Goal: Task Accomplishment & Management: Complete application form

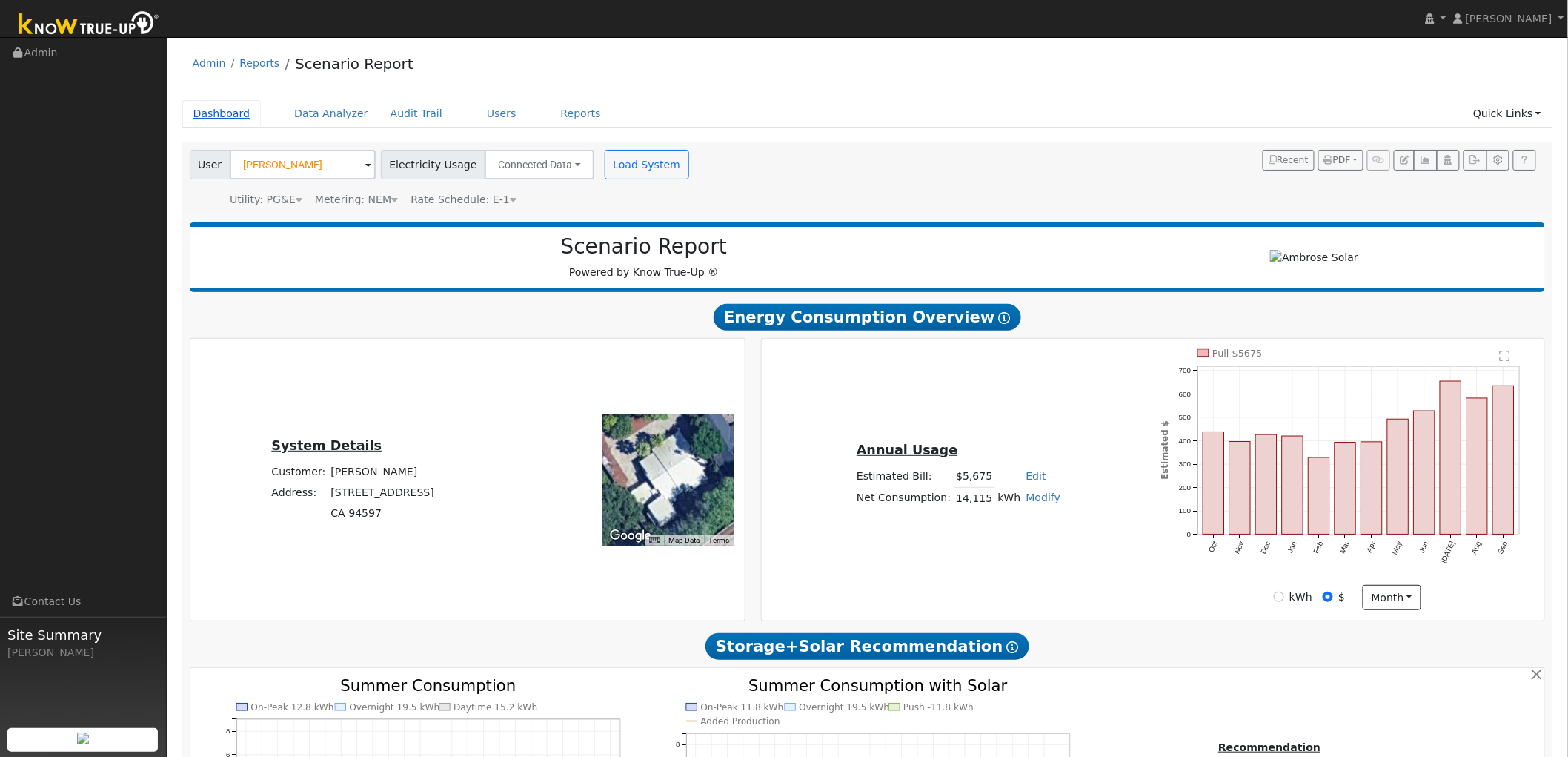
click at [224, 121] on link "Dashboard" at bounding box center [222, 114] width 79 height 27
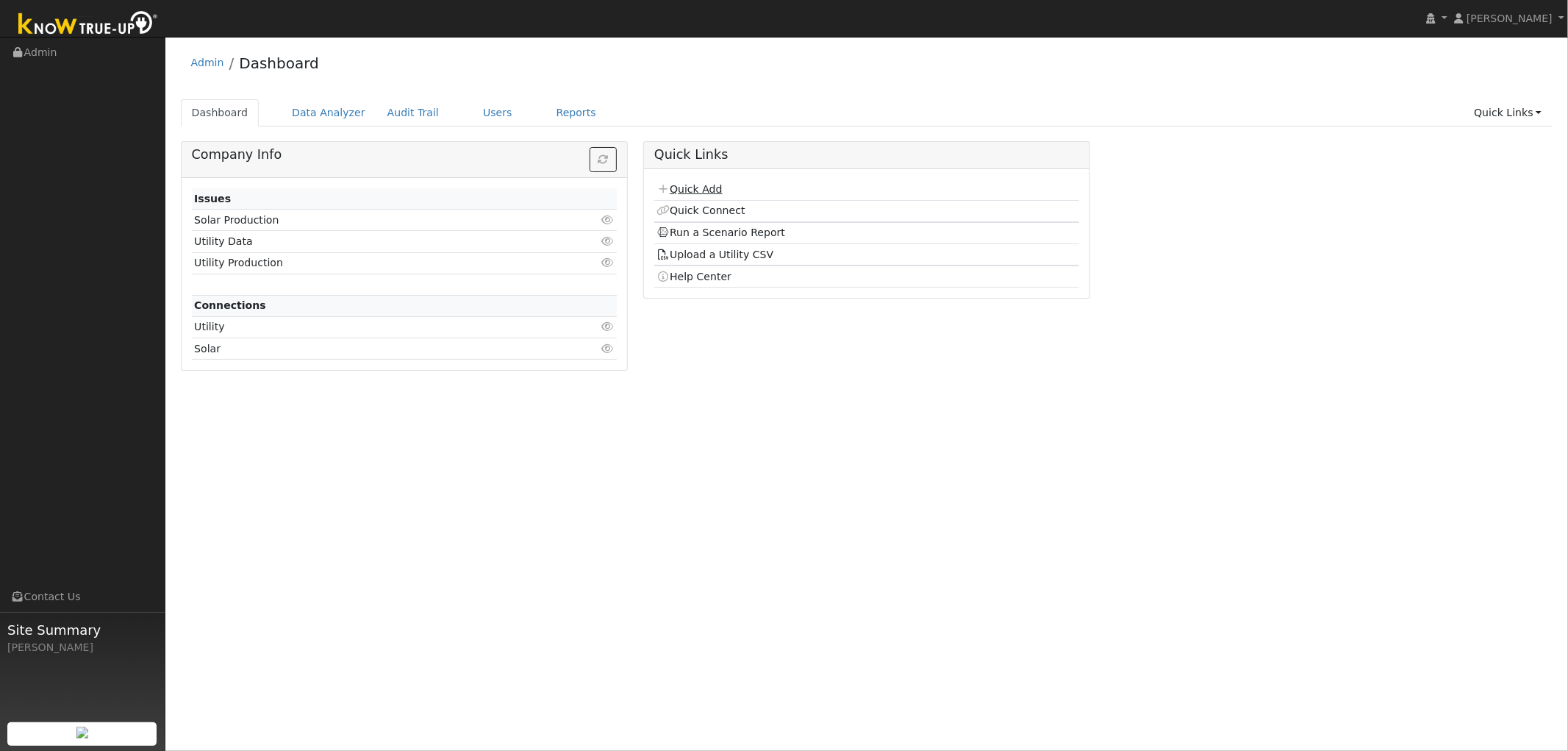
click at [703, 191] on link "Quick Add" at bounding box center [689, 189] width 66 height 12
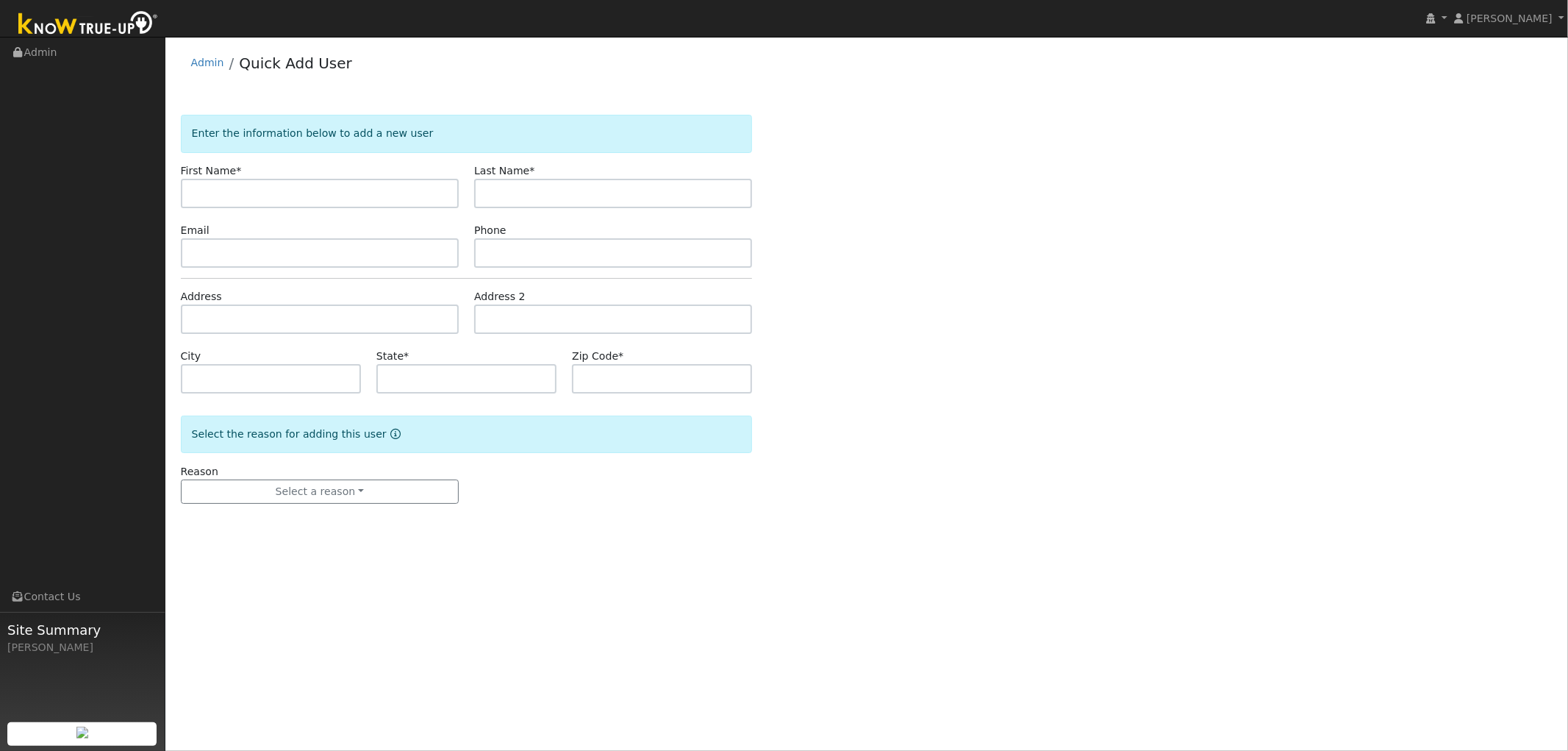
click at [283, 201] on input "text" at bounding box center [320, 193] width 278 height 29
type input "Roberta"
click at [598, 214] on form "Enter the information below to add a new user First Name * Roberta Last Name * …" at bounding box center [467, 324] width 572 height 418
click at [598, 199] on input "text" at bounding box center [613, 193] width 278 height 29
type input "Blank"
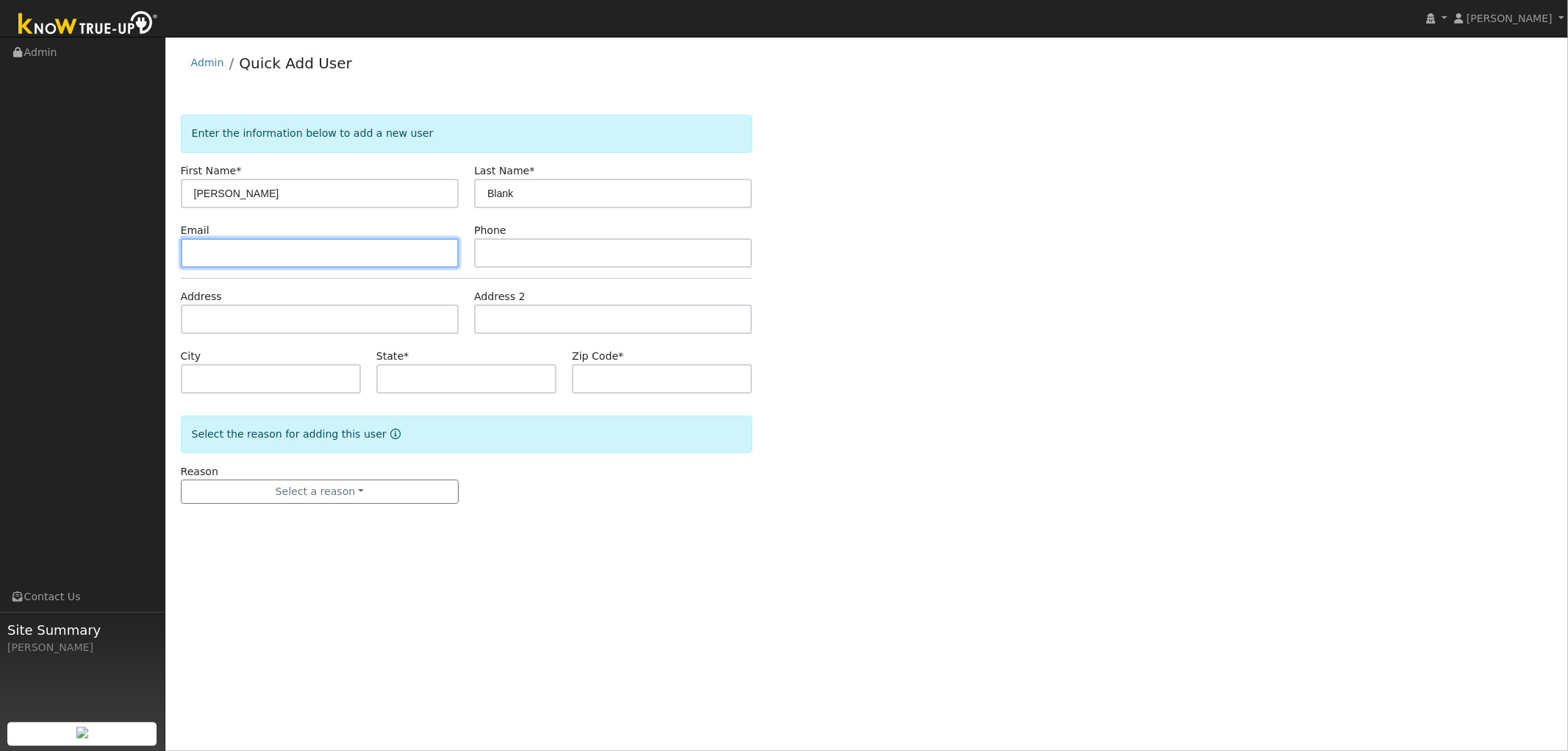
click at [363, 261] on input "text" at bounding box center [320, 253] width 278 height 29
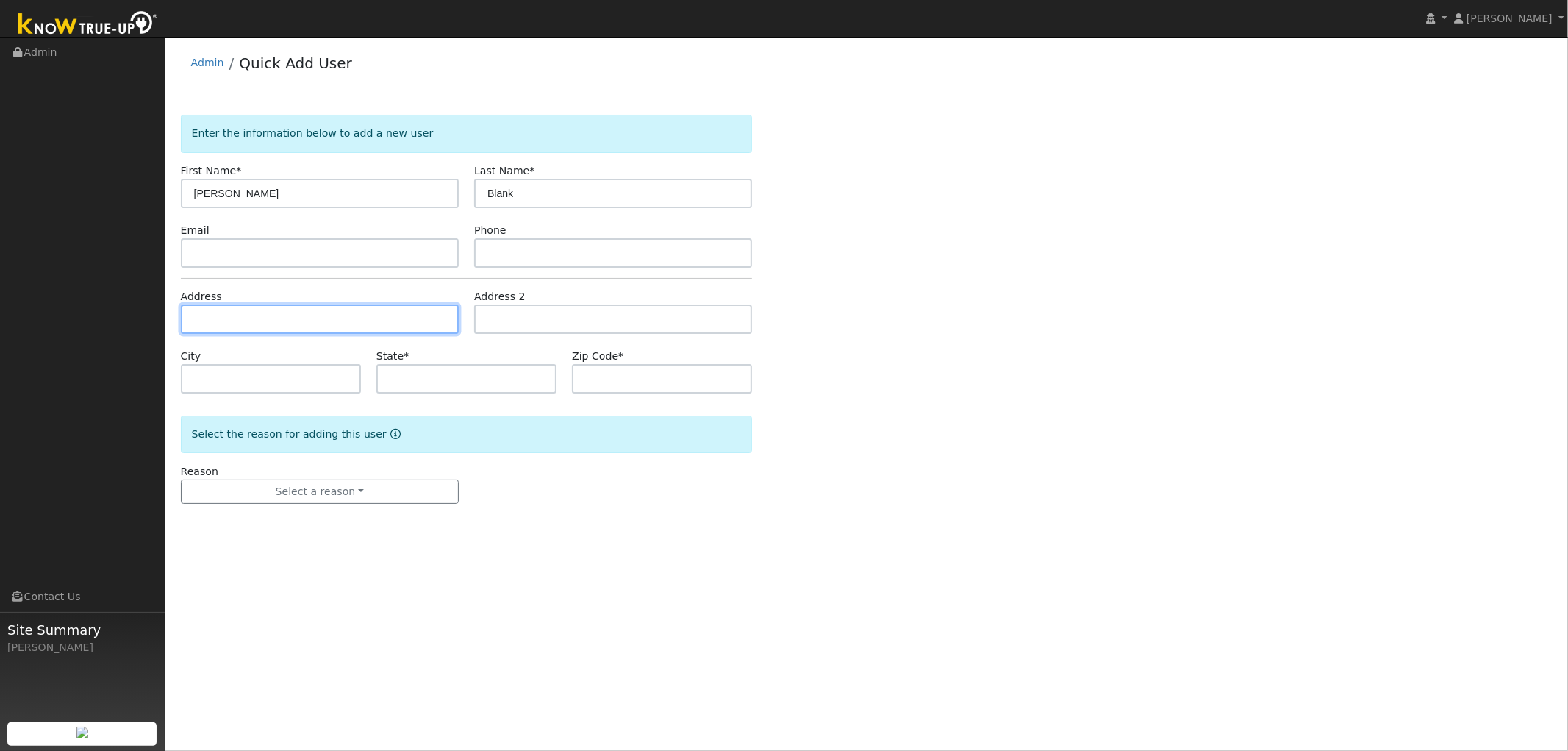
click at [371, 322] on input "text" at bounding box center [320, 319] width 278 height 29
type input "1060 Swarthmore Court"
type input "Dixon"
type input "CA"
type input "95620"
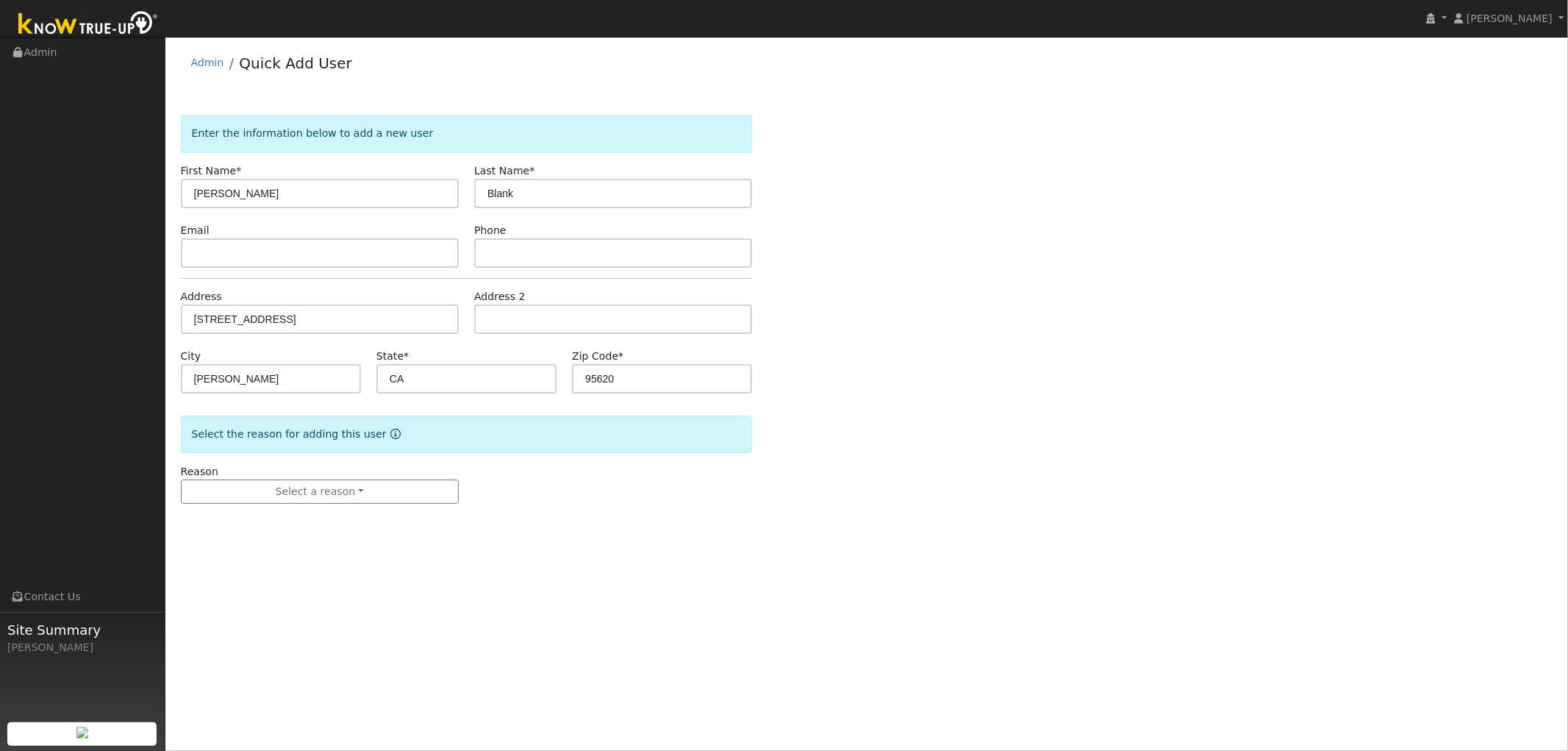
click at [360, 517] on form "Enter the information below to add a new user First Name * Roberta Last Name * …" at bounding box center [467, 324] width 572 height 418
click at [365, 511] on form "Enter the information below to add a new user First Name * Roberta Last Name * …" at bounding box center [467, 324] width 572 height 418
click at [374, 500] on button "Select a reason" at bounding box center [320, 491] width 278 height 25
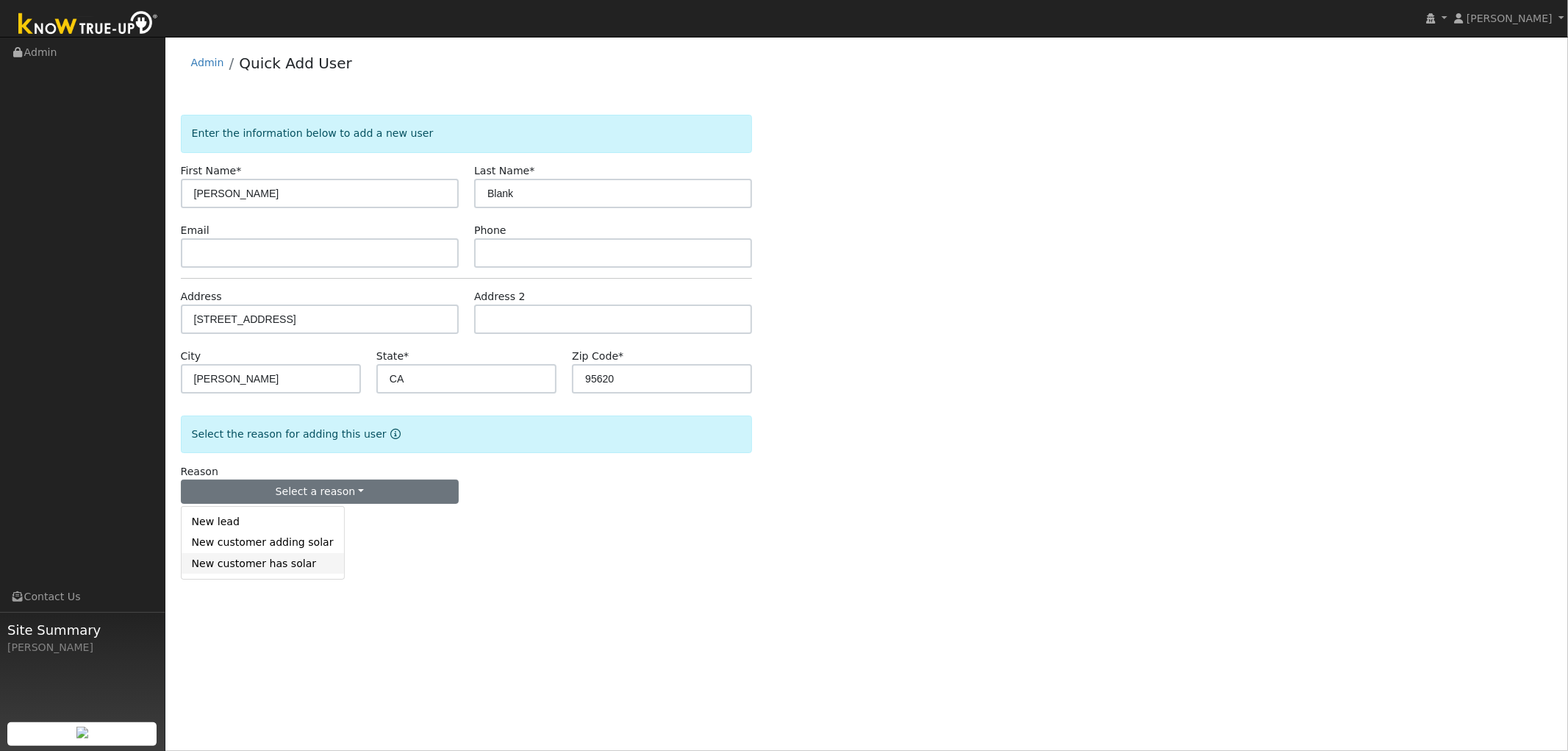
click at [276, 571] on link "New customer has solar" at bounding box center [263, 563] width 162 height 20
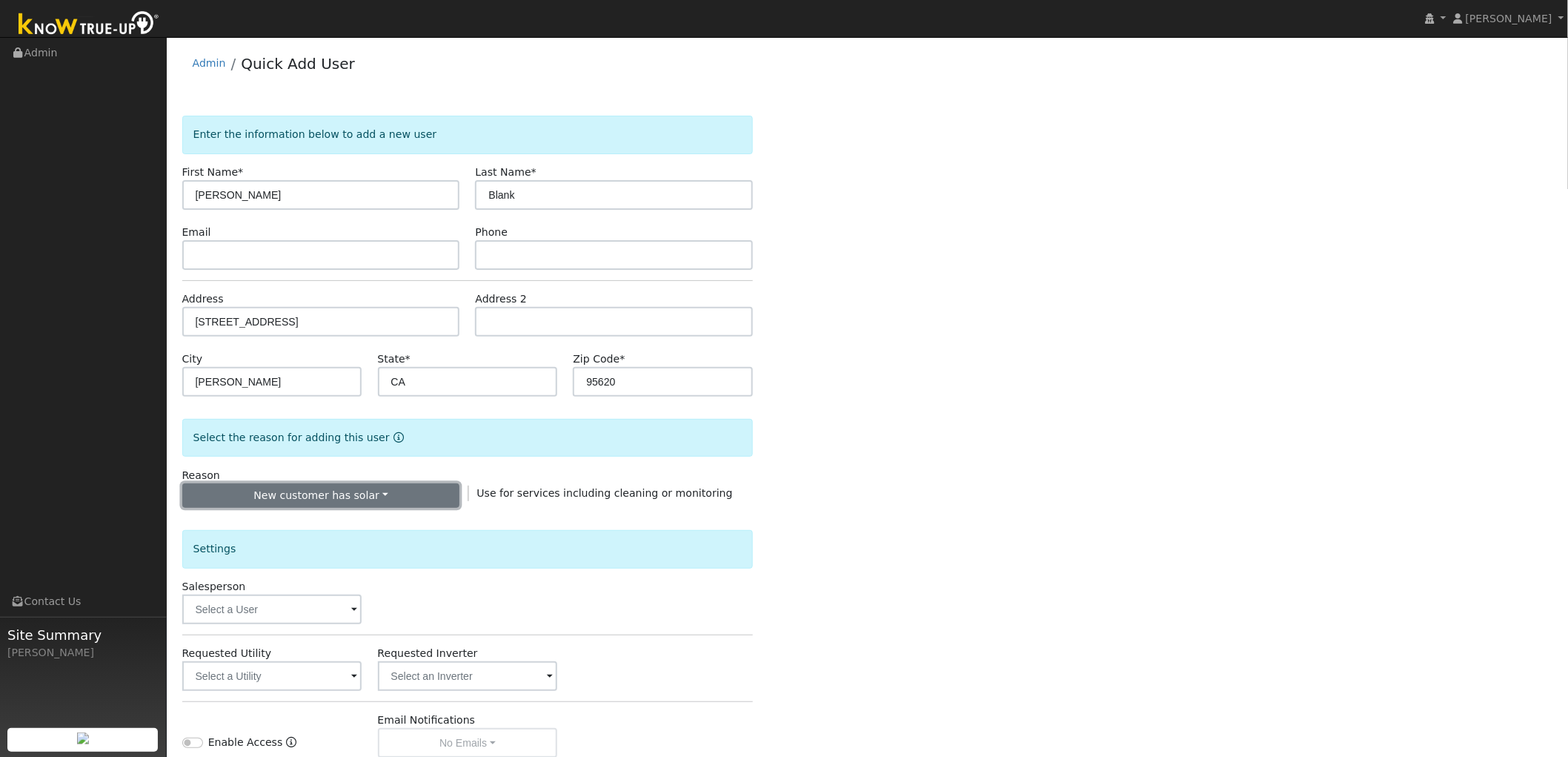
click at [281, 498] on button "New customer has solar" at bounding box center [321, 495] width 278 height 25
click at [288, 556] on link "New customer adding solar" at bounding box center [265, 546] width 164 height 21
click at [306, 501] on button "New customer adding solar" at bounding box center [321, 495] width 278 height 25
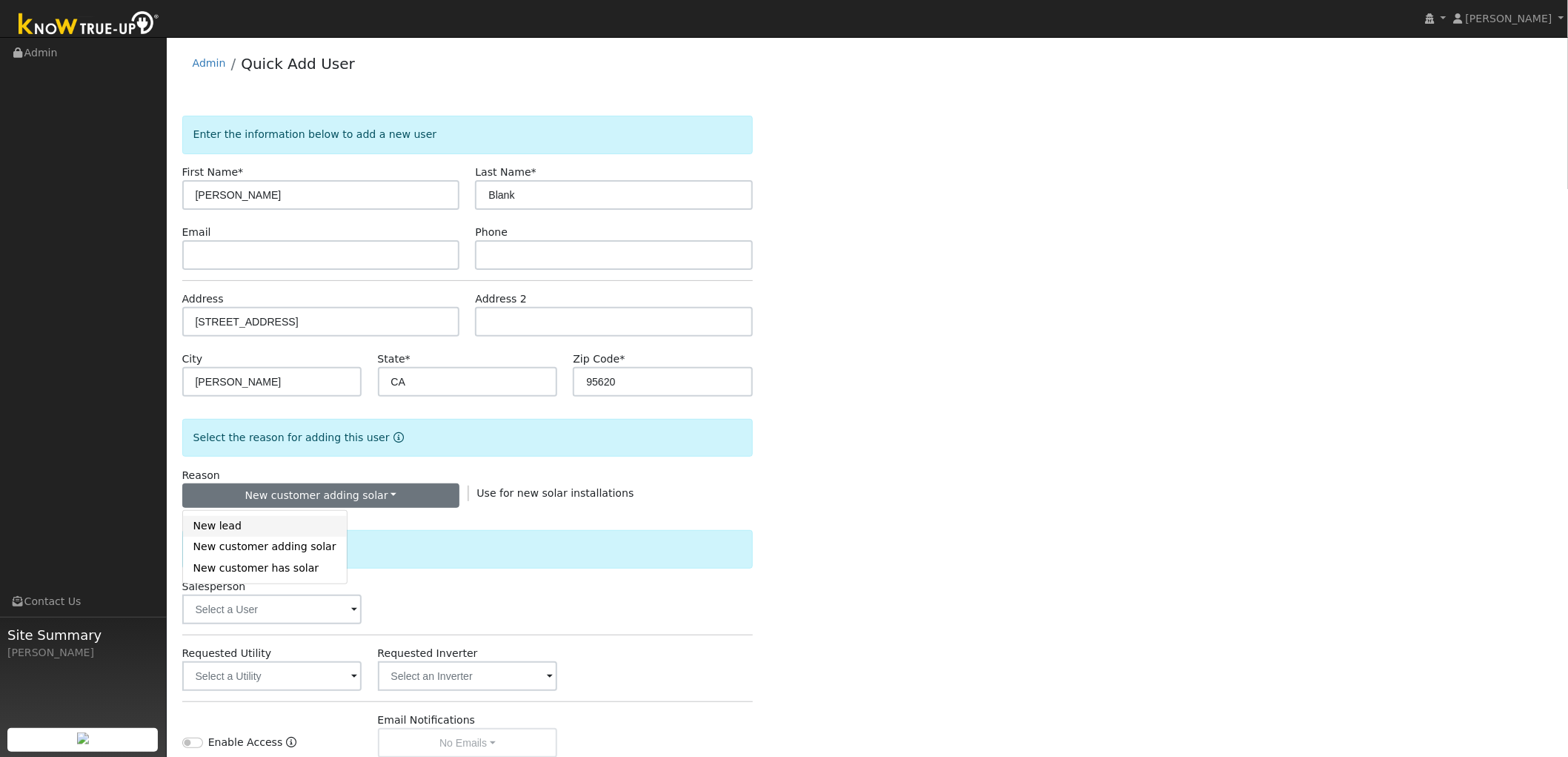
click at [277, 530] on link "New lead" at bounding box center [265, 526] width 164 height 21
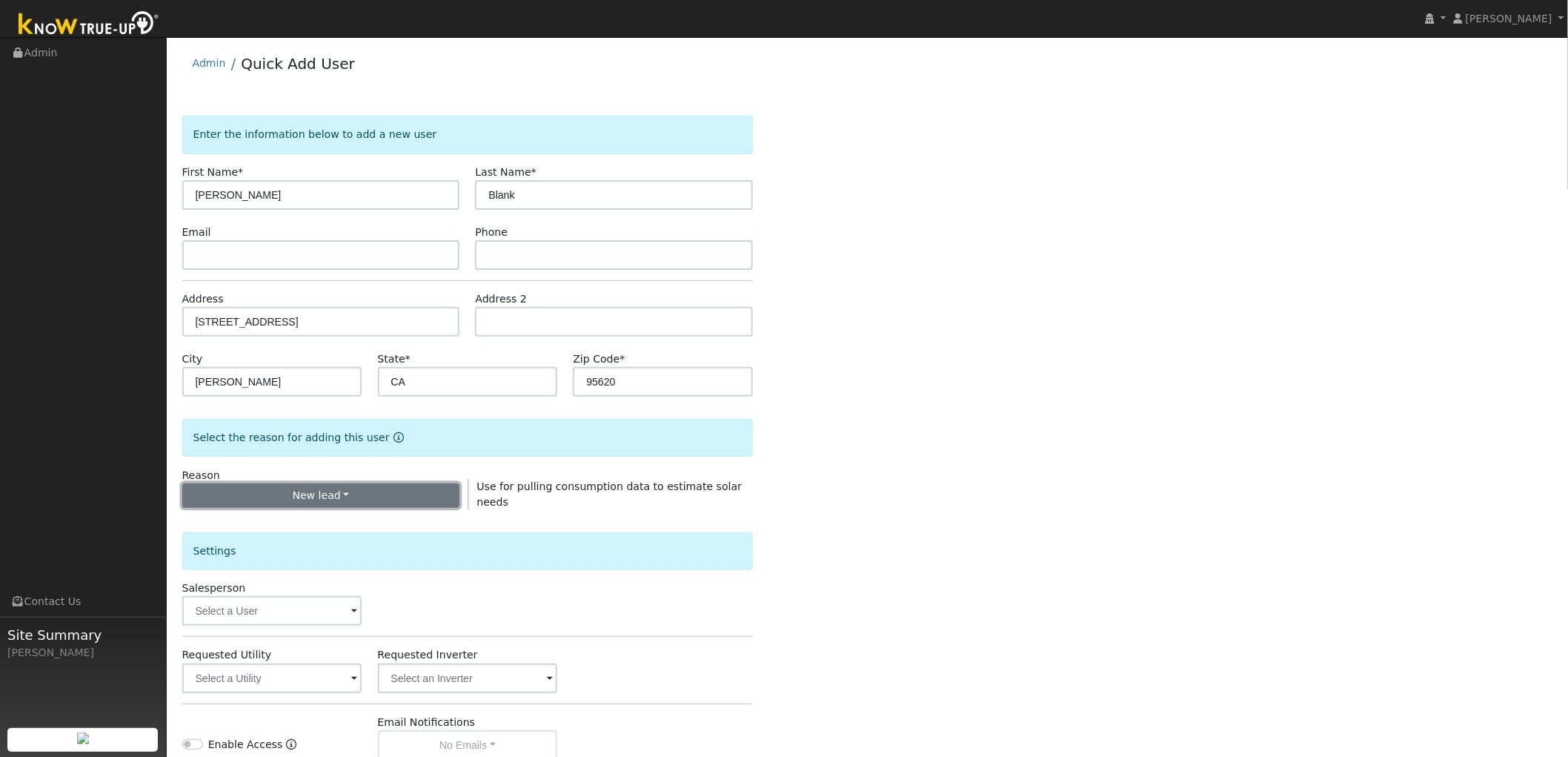
click at [280, 486] on button "New lead" at bounding box center [321, 495] width 278 height 25
click at [256, 552] on link "New customer adding solar" at bounding box center [265, 546] width 164 height 21
click at [282, 498] on button "New customer adding solar" at bounding box center [321, 495] width 278 height 25
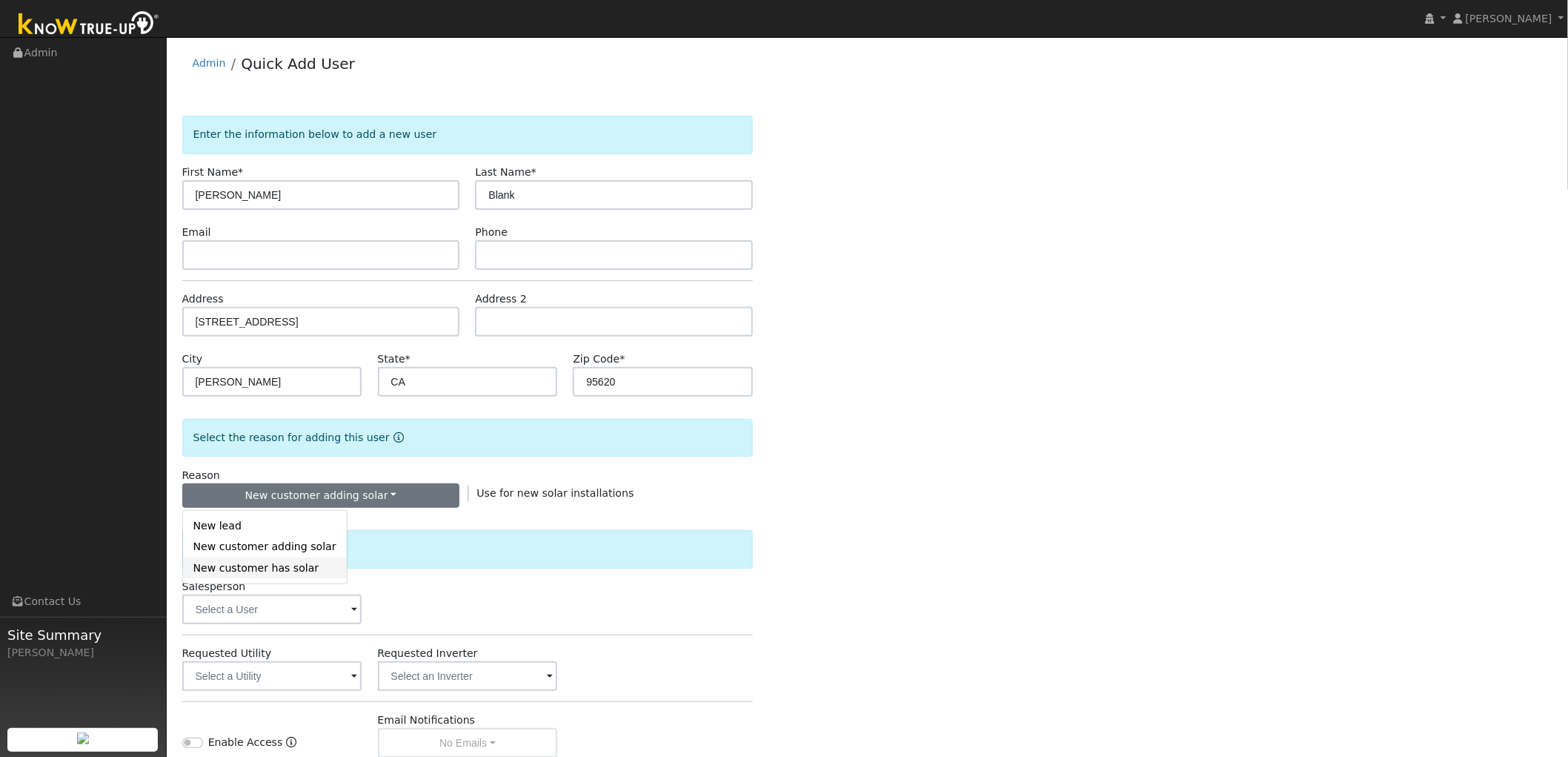
click at [262, 574] on link "New customer has solar" at bounding box center [265, 568] width 164 height 21
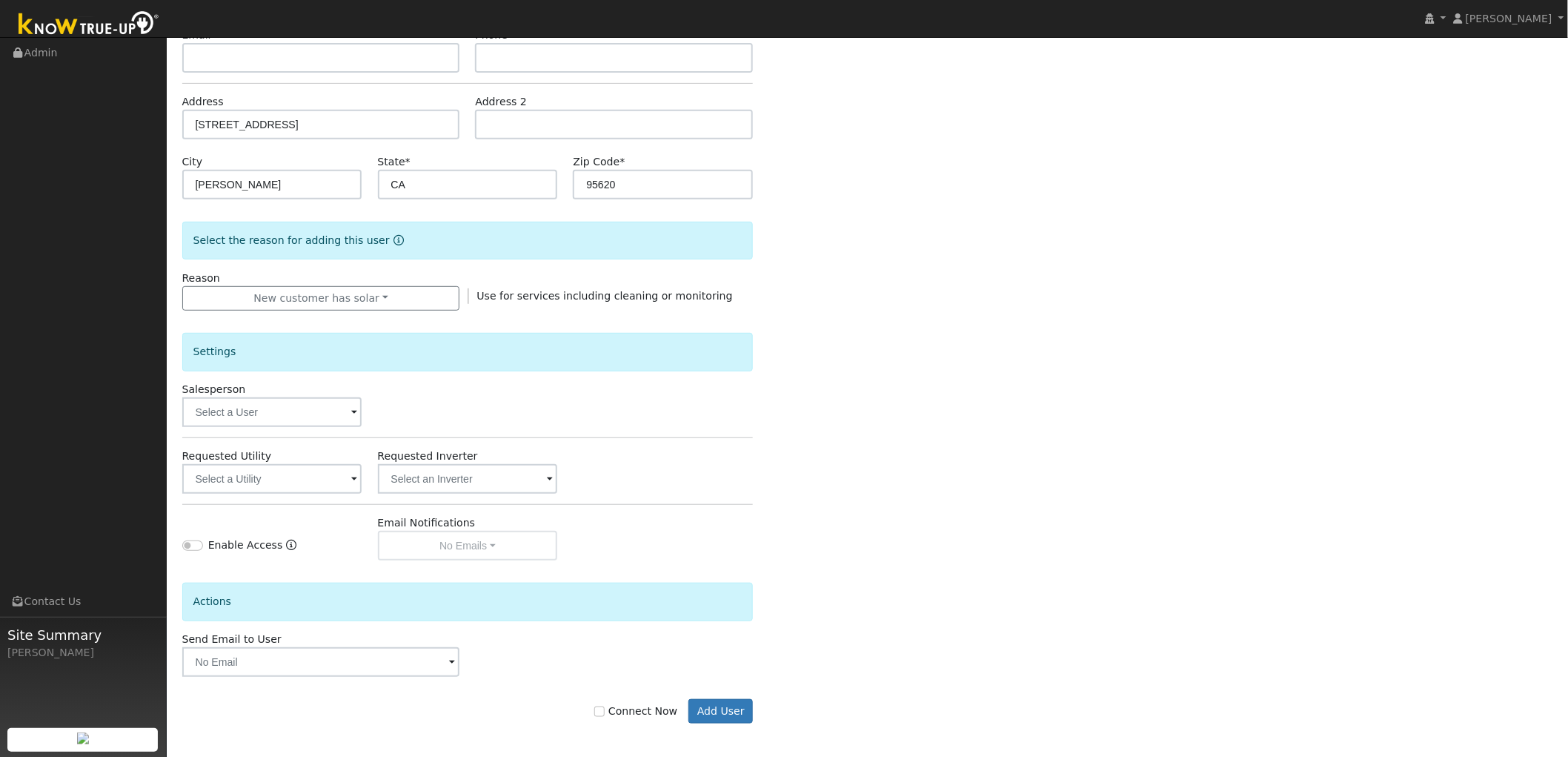
scroll to position [202, 0]
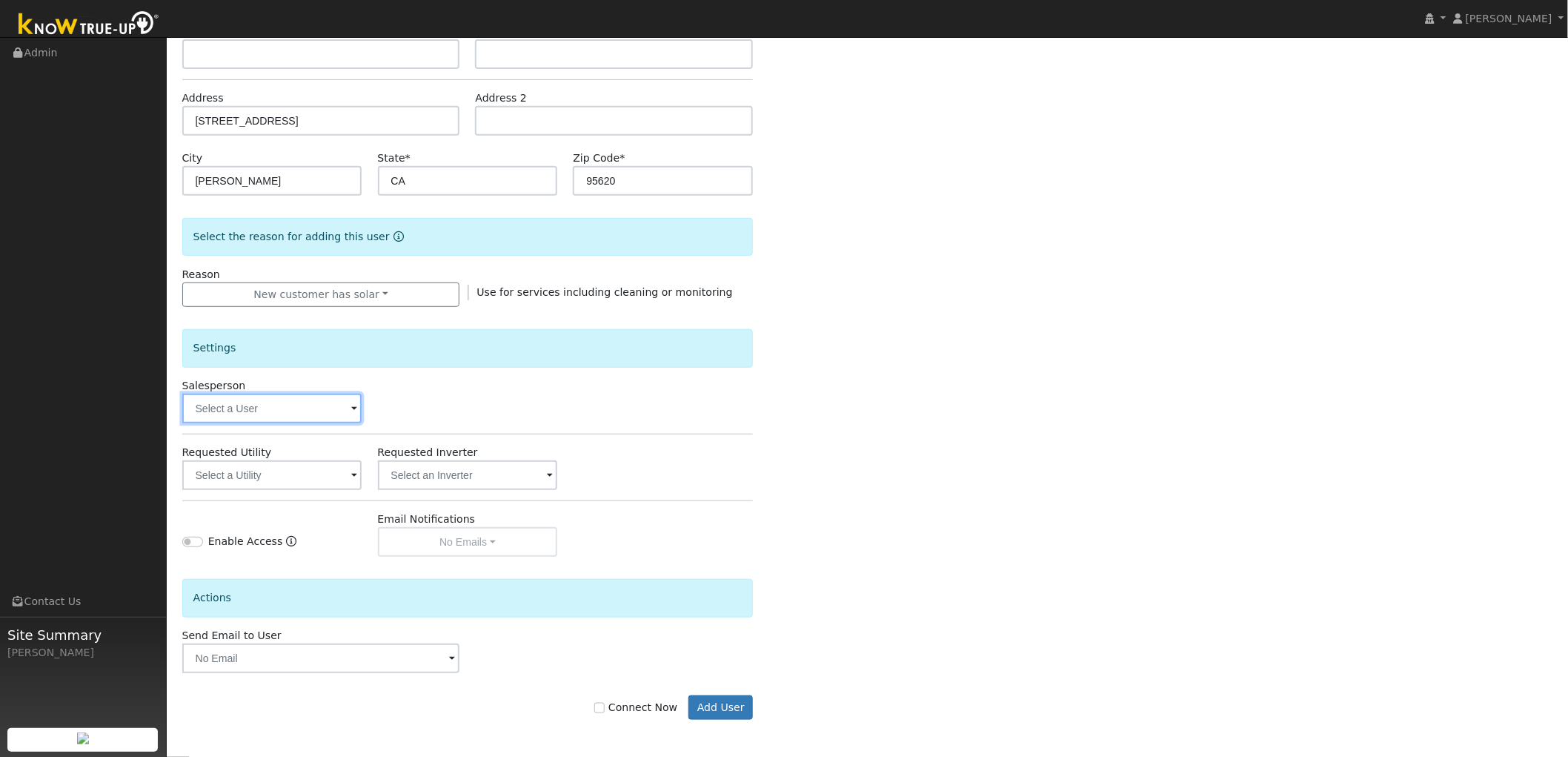
click at [358, 412] on input "text" at bounding box center [272, 408] width 180 height 30
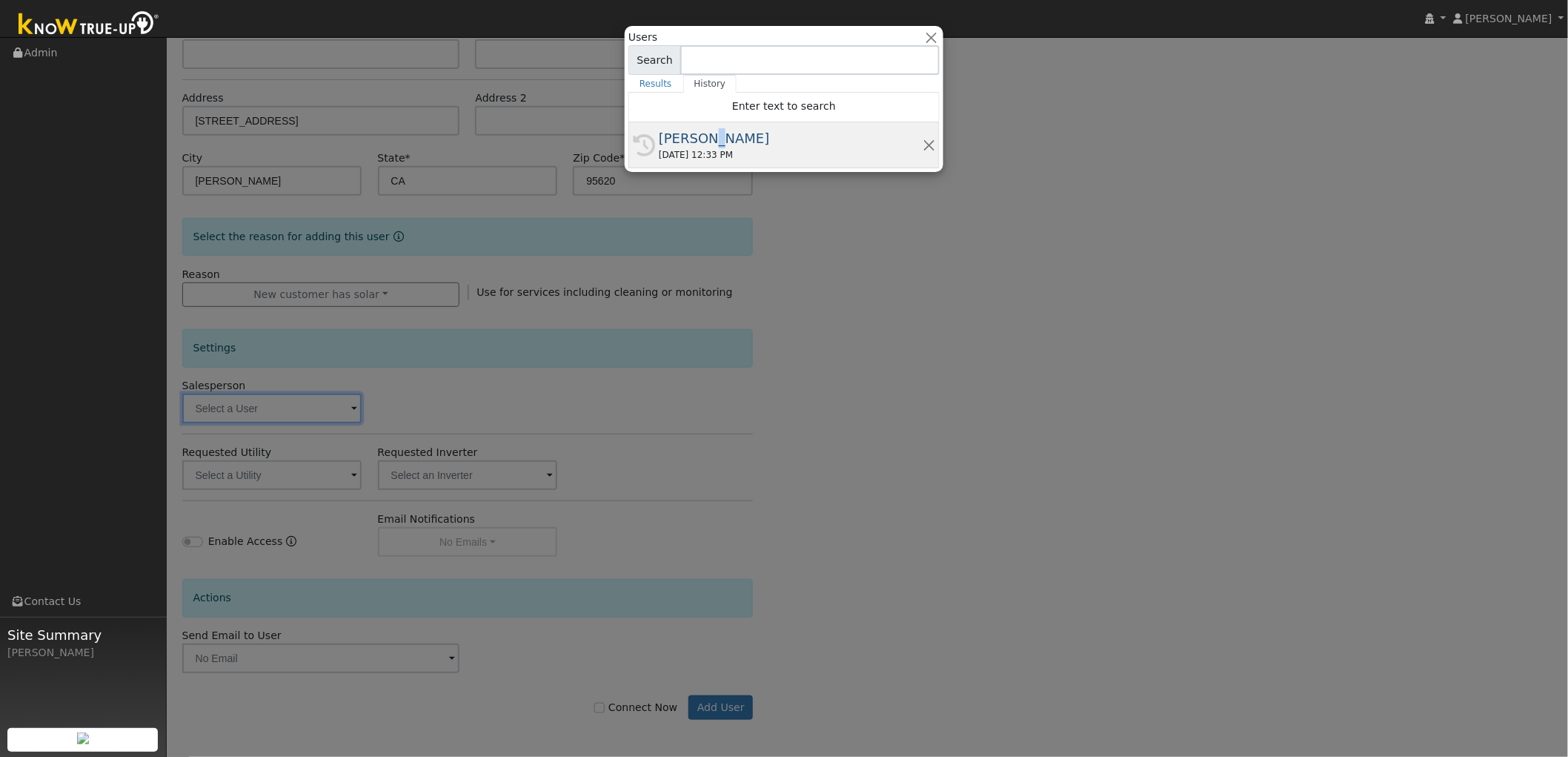
click at [701, 136] on div "[PERSON_NAME]" at bounding box center [790, 138] width 264 height 20
type input "[PERSON_NAME]"
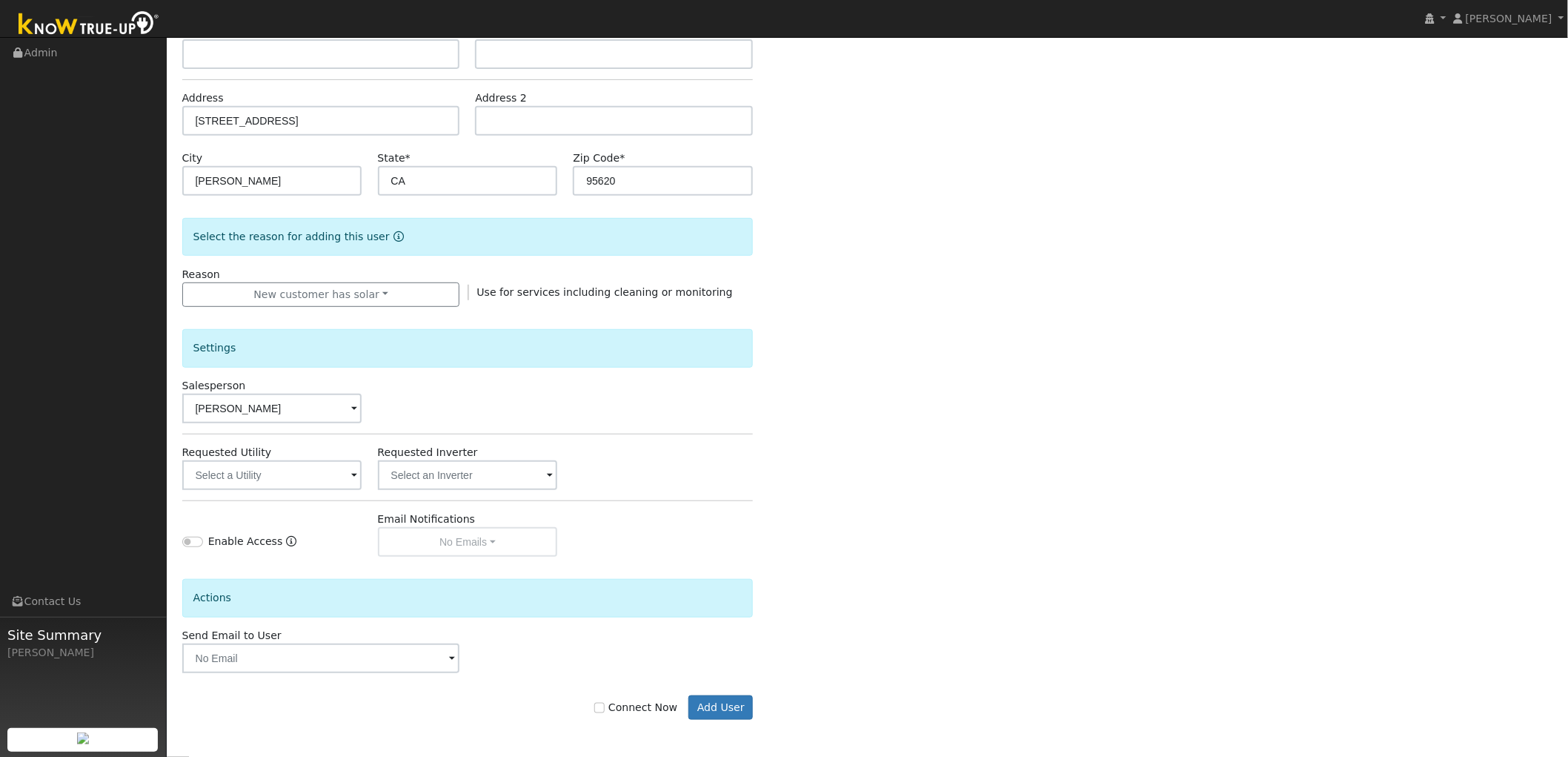
click at [979, 587] on div "Enter the information below to add a new user First Name * Roberta Last Name * …" at bounding box center [868, 332] width 1371 height 835
click at [618, 712] on label "Connect Now" at bounding box center [635, 708] width 83 height 15
click at [605, 712] on input "Connect Now" at bounding box center [600, 708] width 11 height 11
checkbox input "true"
click at [713, 706] on button "Add User" at bounding box center [720, 708] width 65 height 25
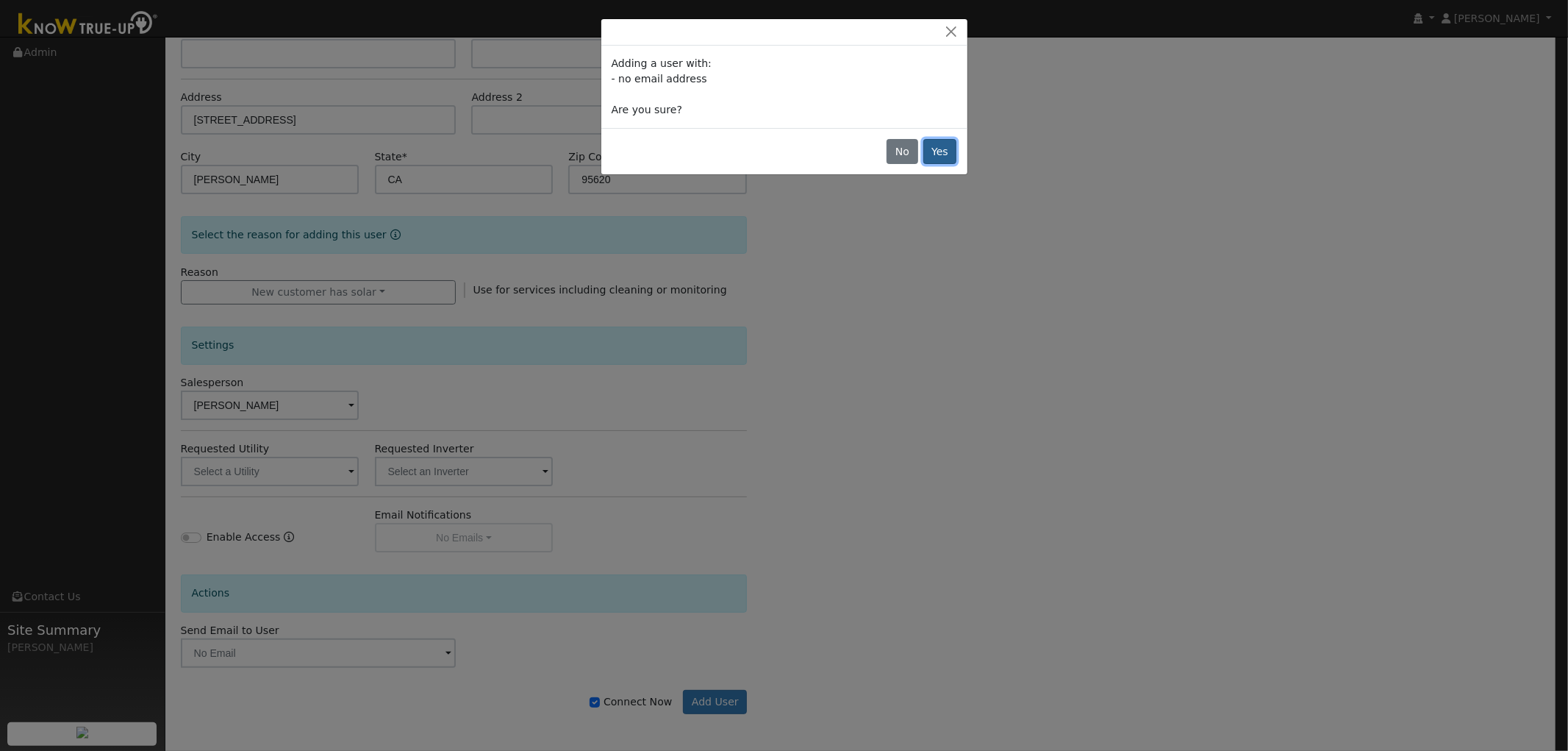
click at [944, 156] on button "Yes" at bounding box center [940, 151] width 34 height 25
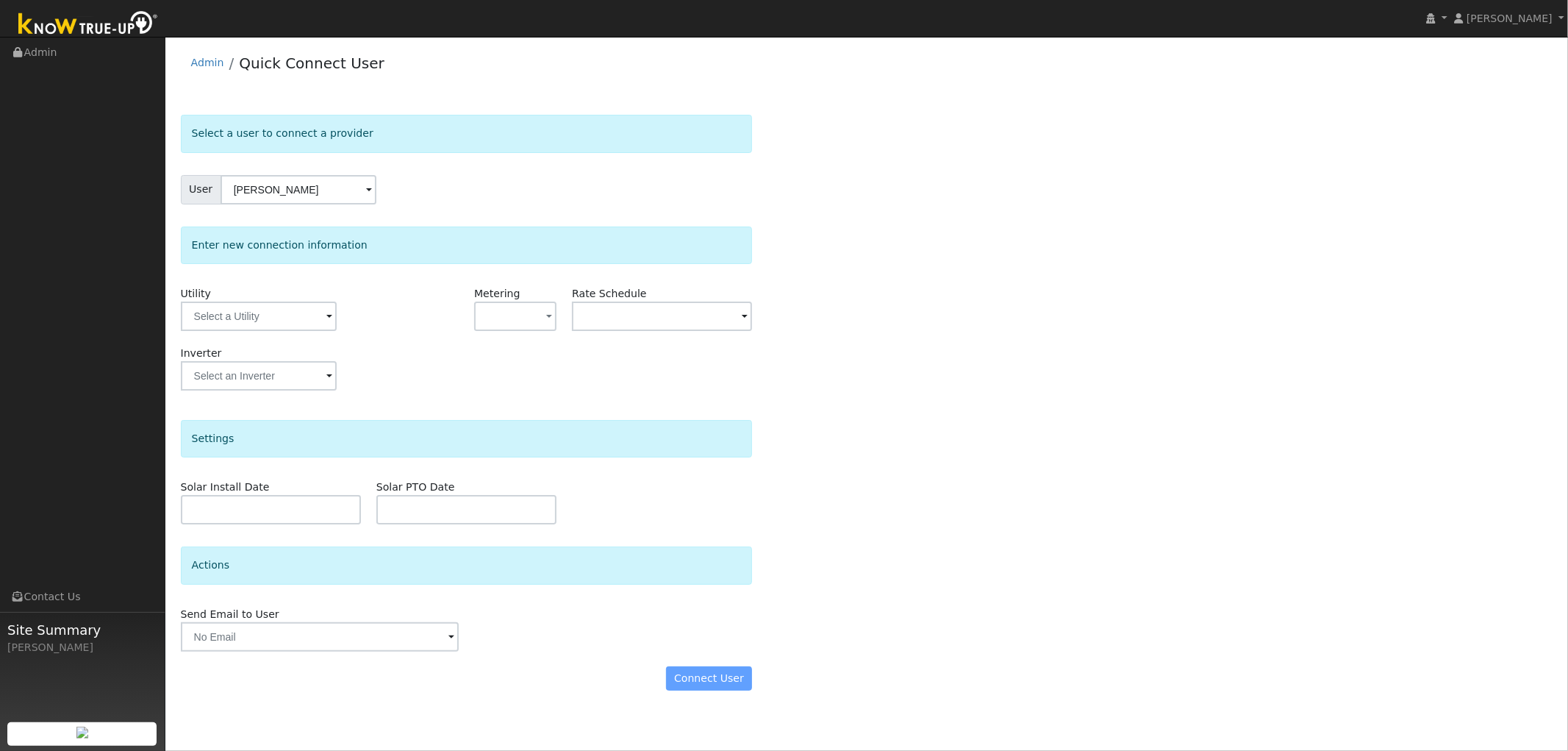
click at [327, 320] on span at bounding box center [330, 317] width 6 height 17
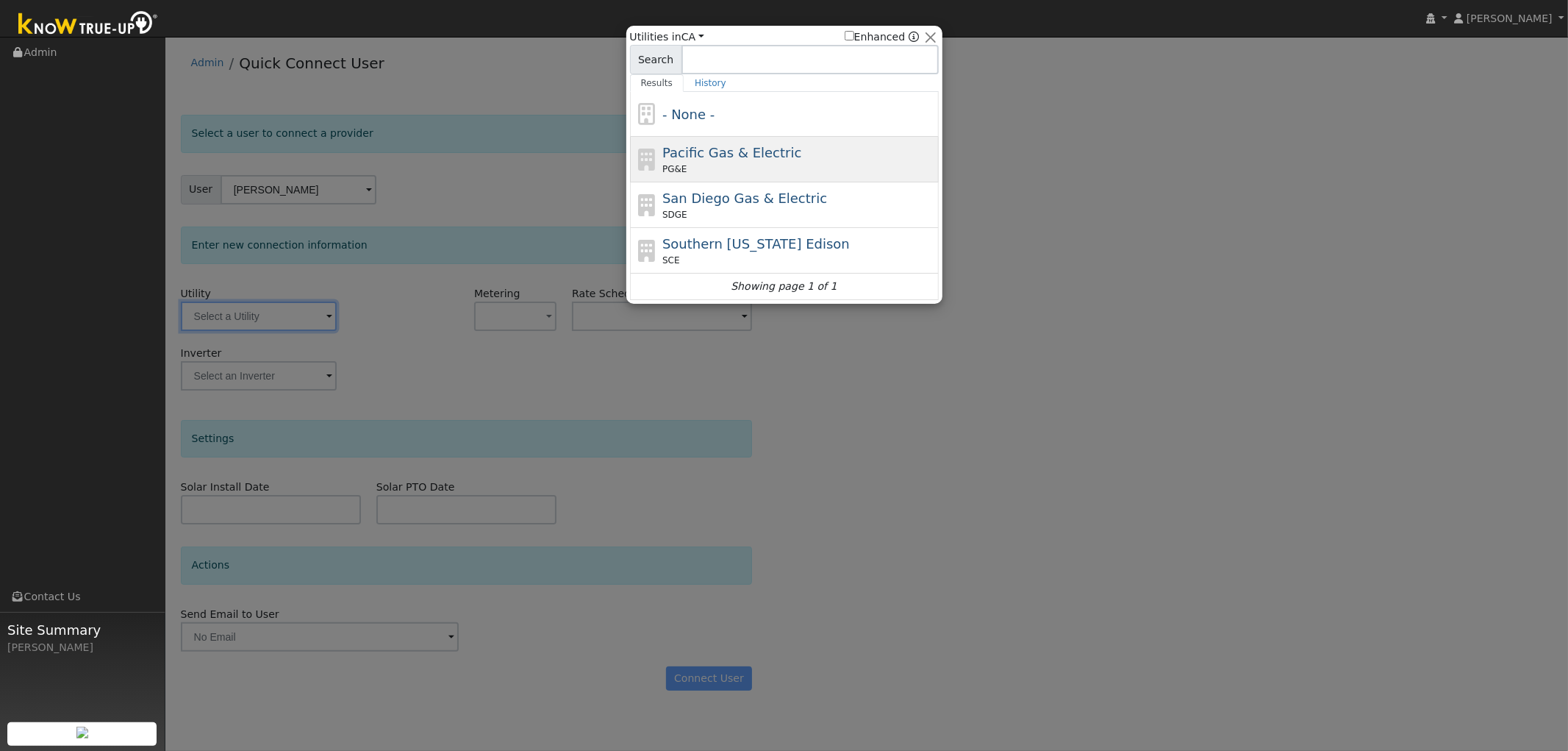
click at [721, 145] on span "Pacific Gas & Electric" at bounding box center [732, 152] width 139 height 15
type input "PG&E"
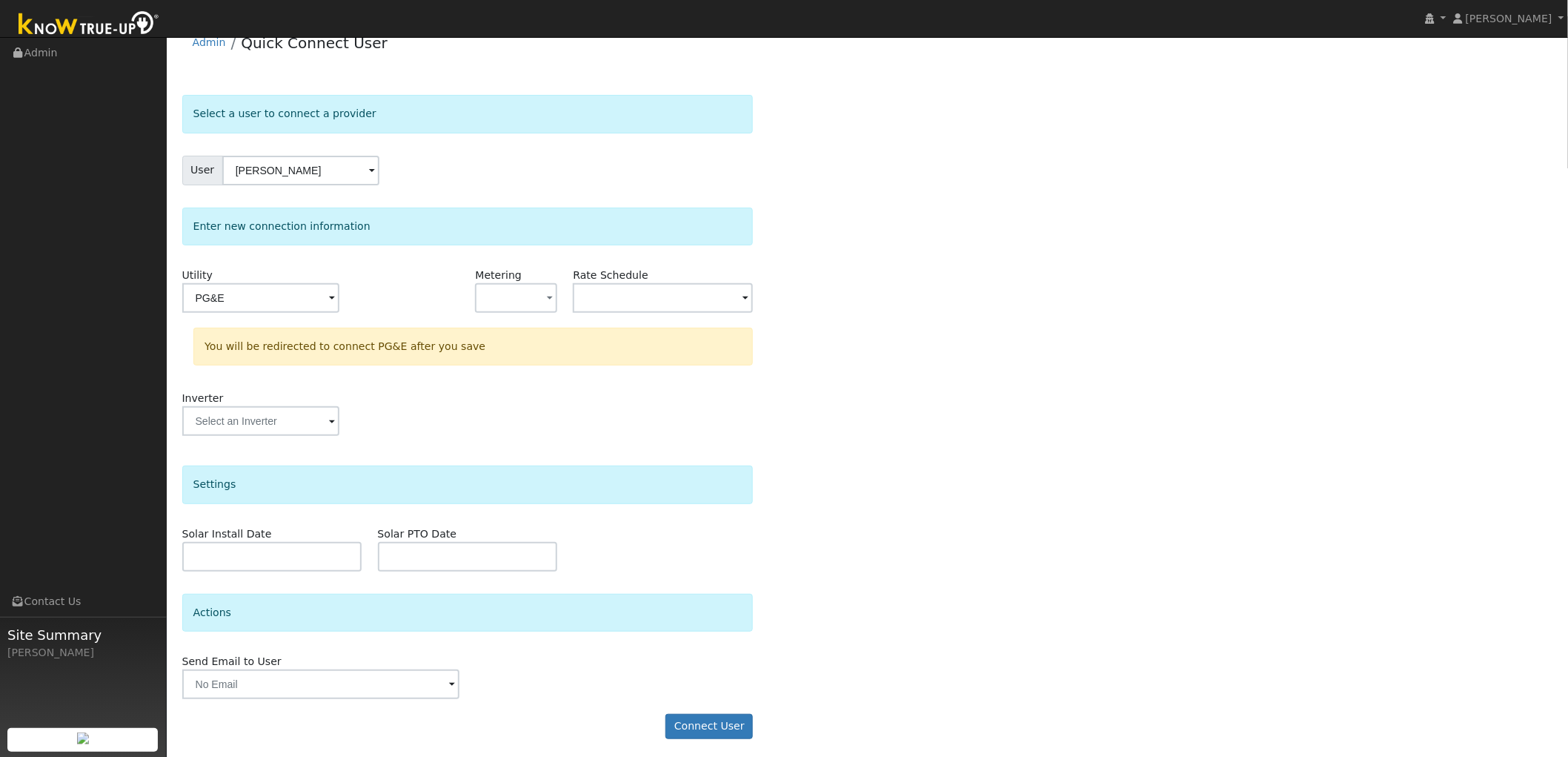
scroll to position [26, 0]
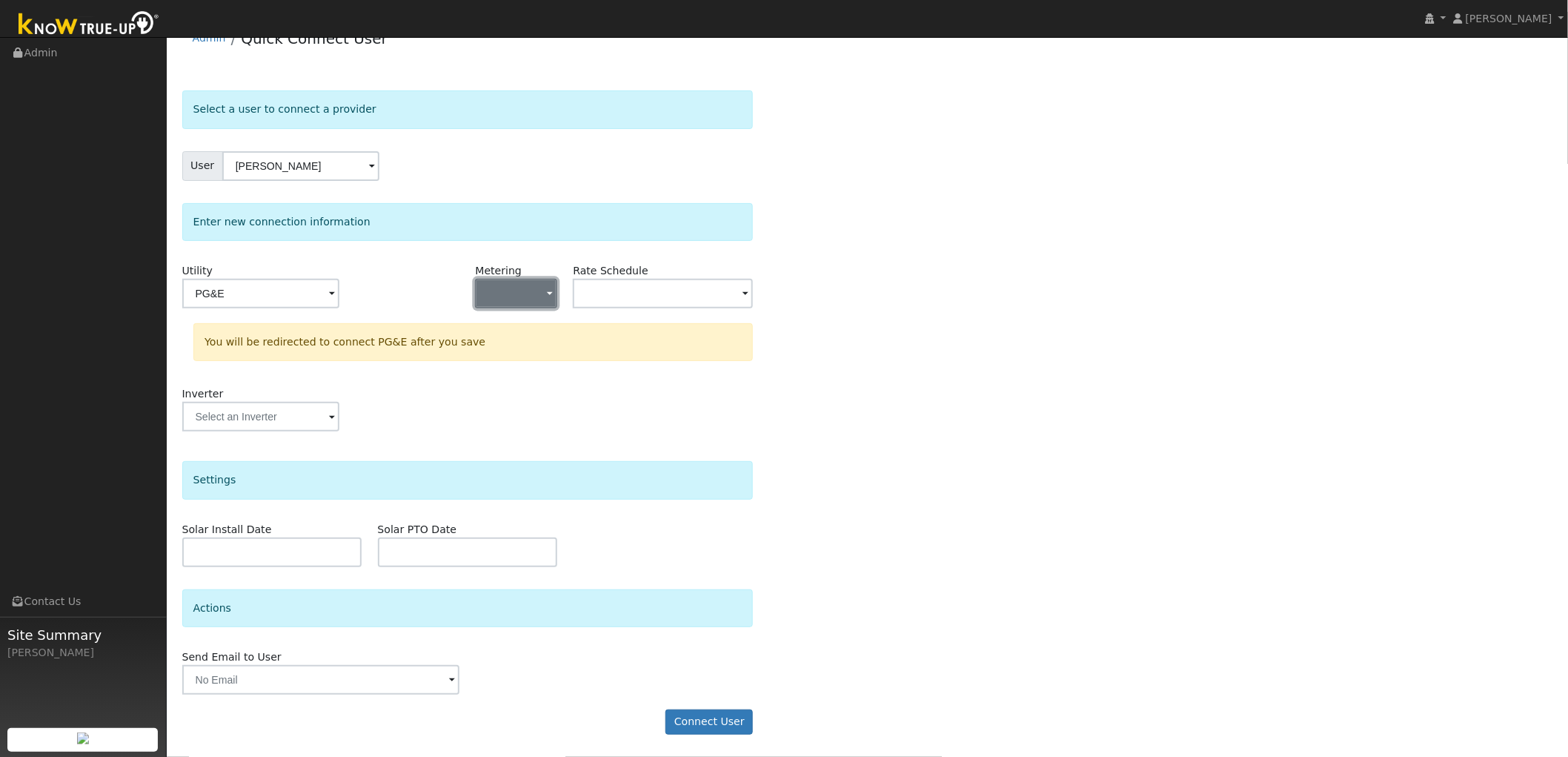
click at [551, 289] on span "button" at bounding box center [550, 294] width 6 height 15
click at [523, 348] on link "NEM" at bounding box center [527, 346] width 103 height 21
click at [646, 297] on input "text" at bounding box center [663, 293] width 180 height 30
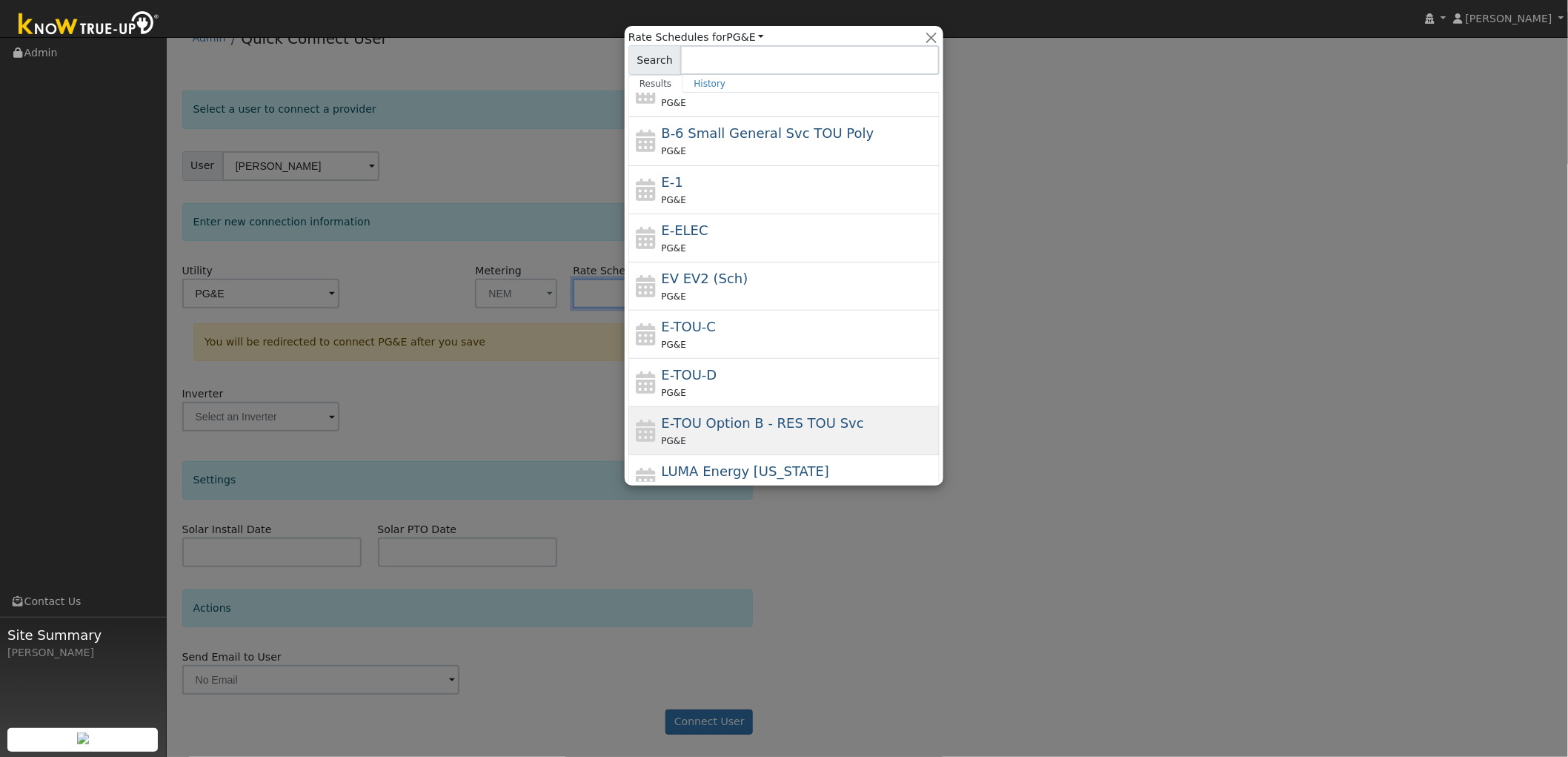
scroll to position [215, 0]
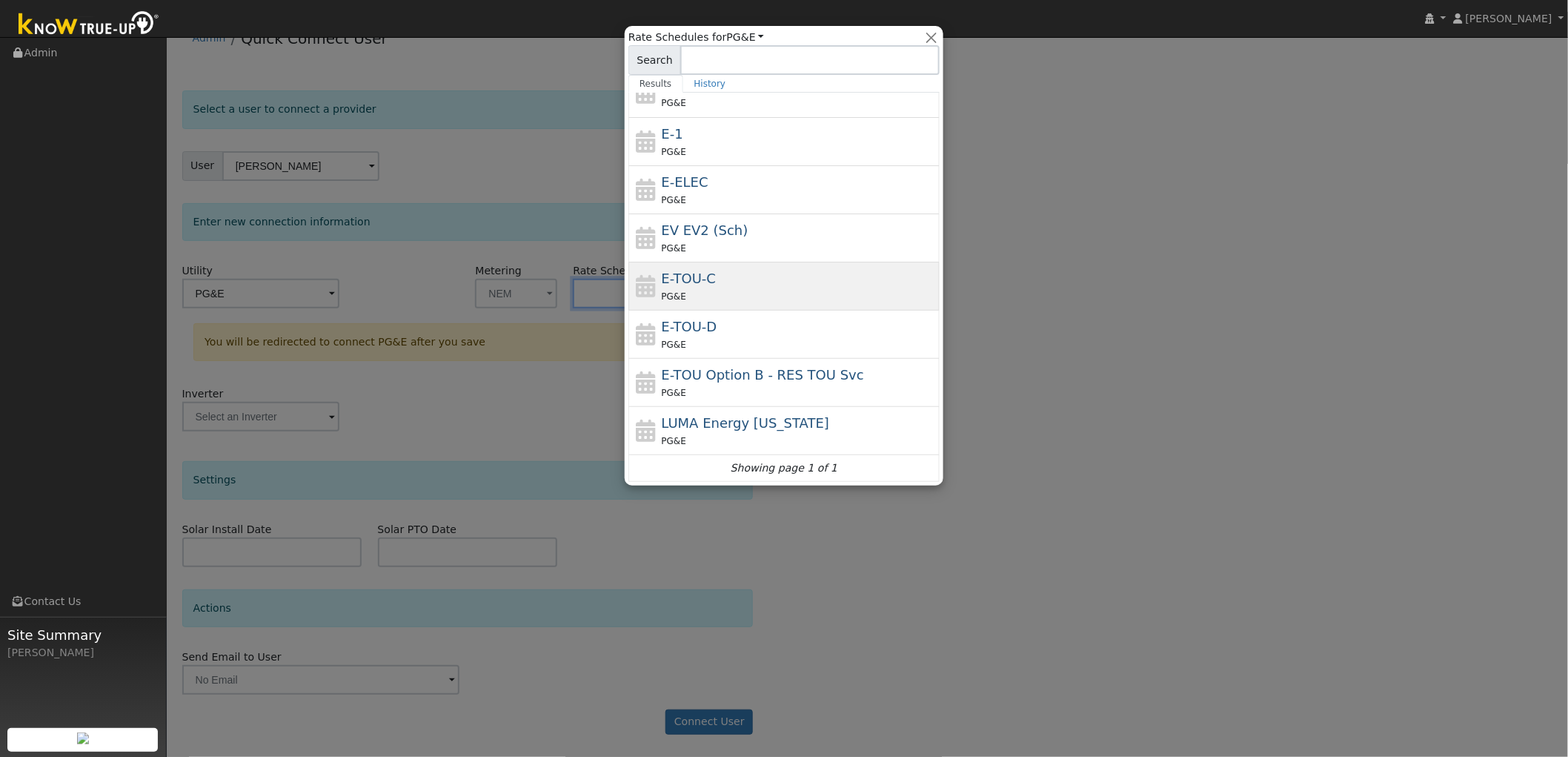
click at [728, 289] on div "PG&E" at bounding box center [799, 296] width 275 height 15
type input "E-TOU-C"
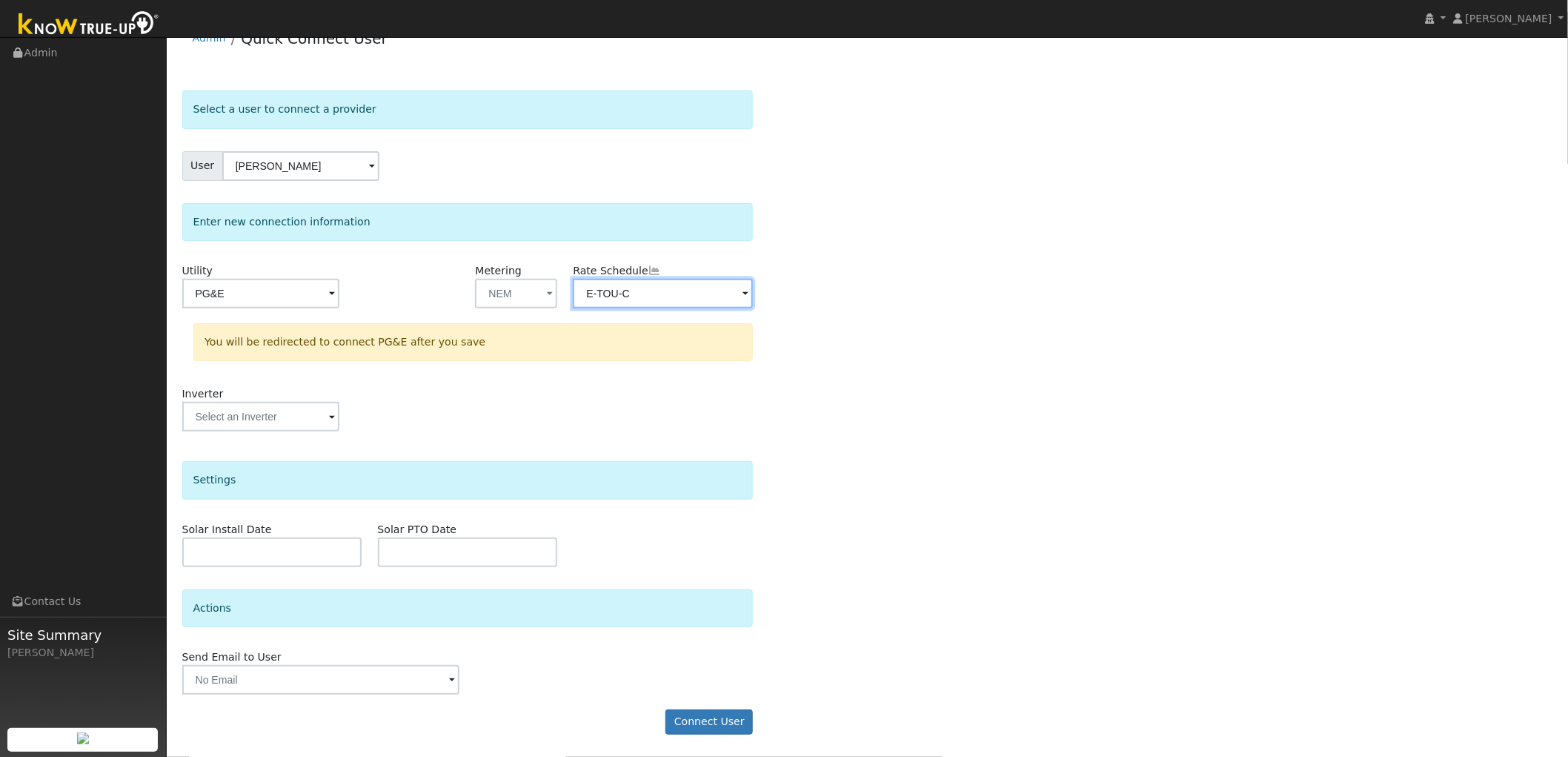
click at [741, 288] on input "E-TOU-C" at bounding box center [663, 293] width 180 height 30
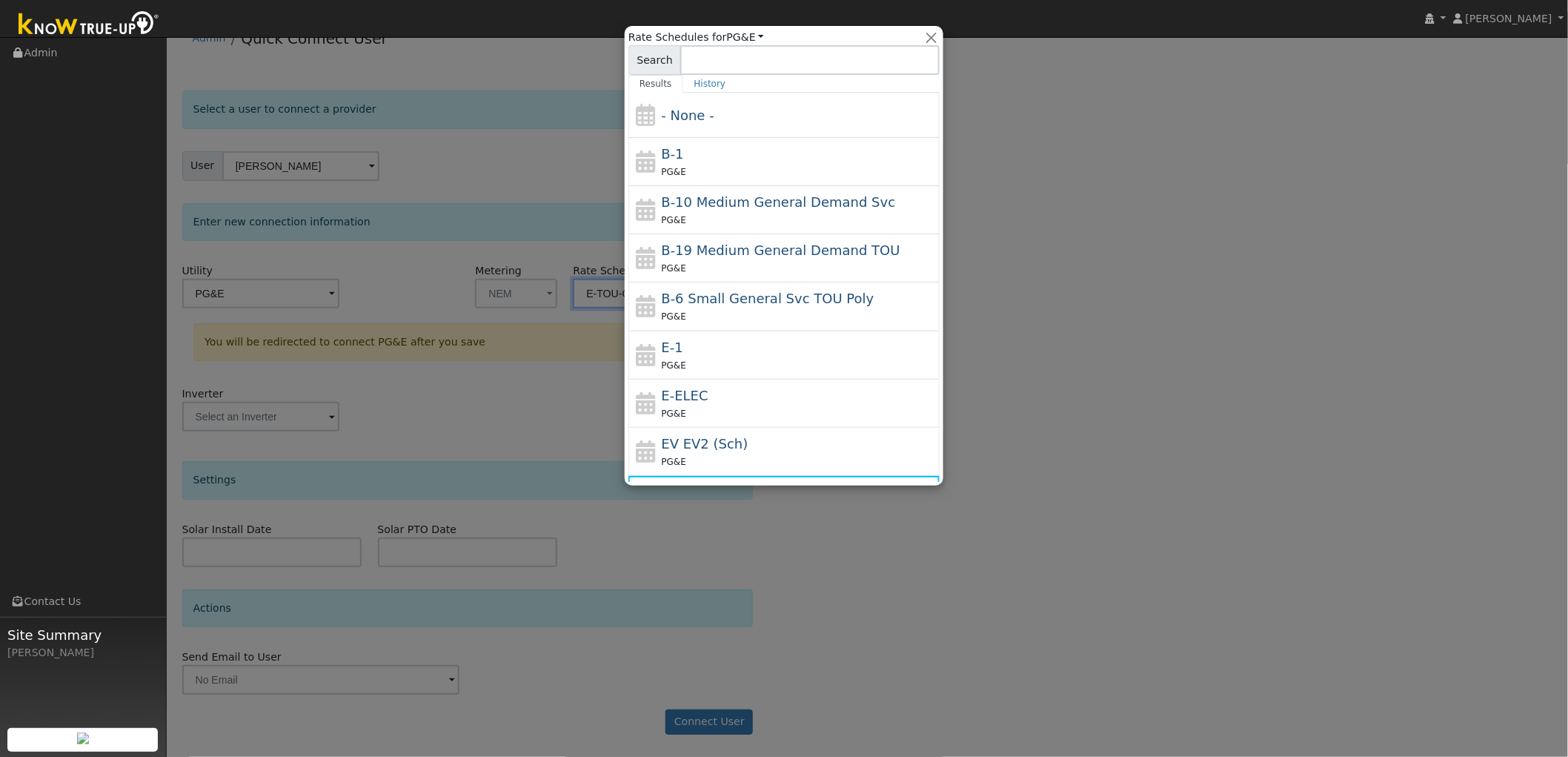
click at [1181, 330] on div at bounding box center [784, 378] width 1568 height 757
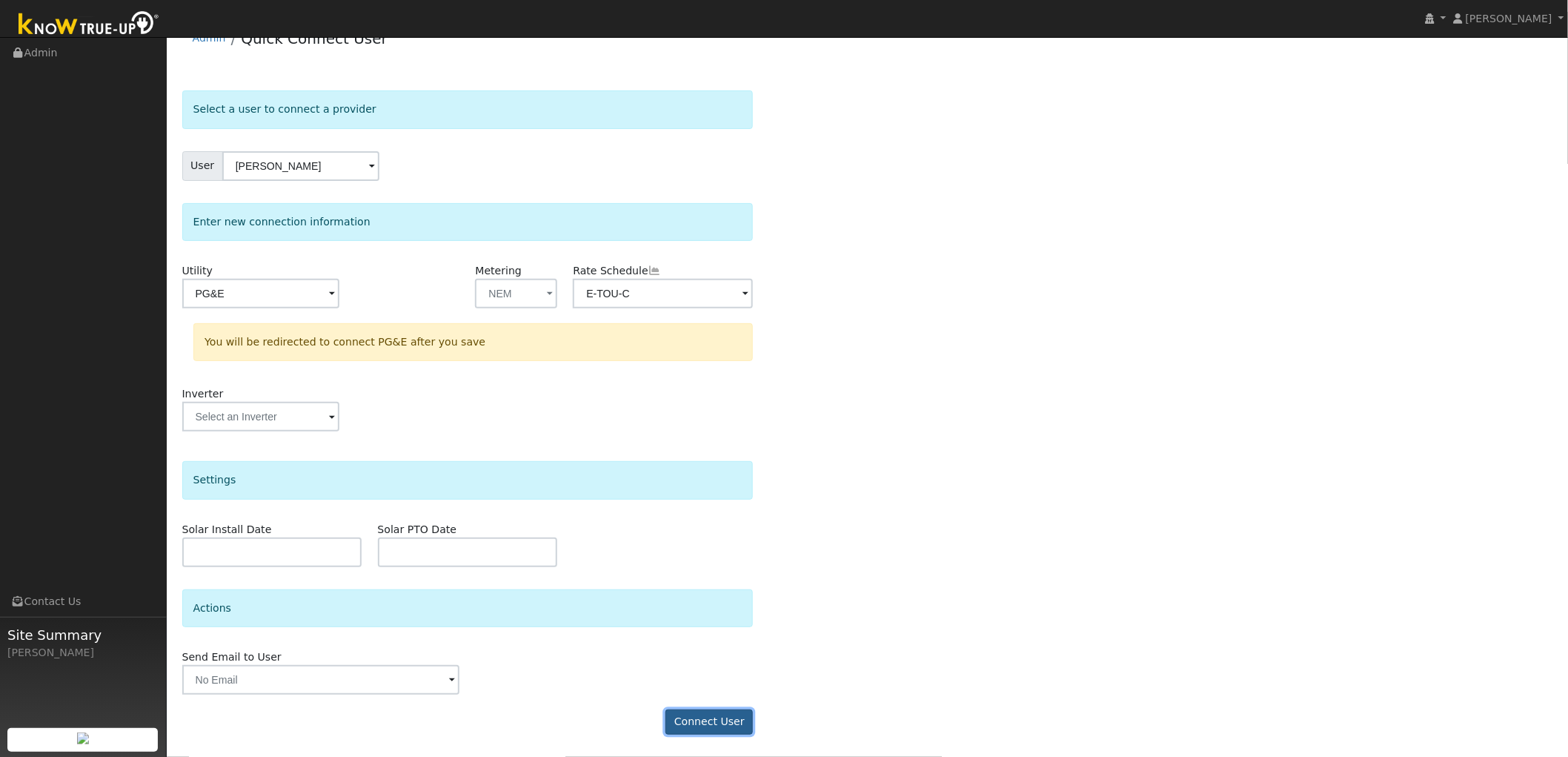
click at [714, 723] on button "Connect User" at bounding box center [709, 721] width 87 height 25
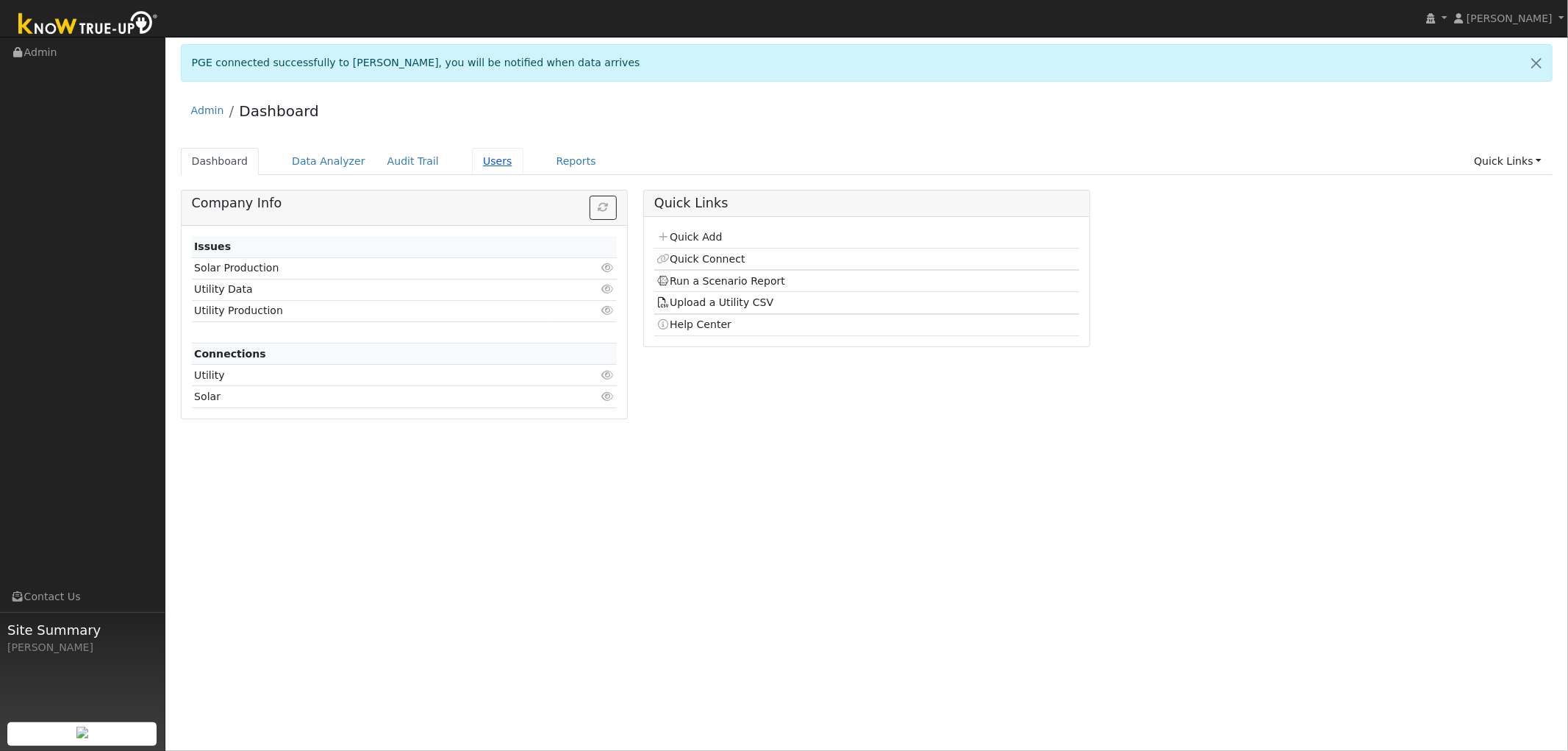
click at [472, 162] on link "Users" at bounding box center [497, 162] width 51 height 27
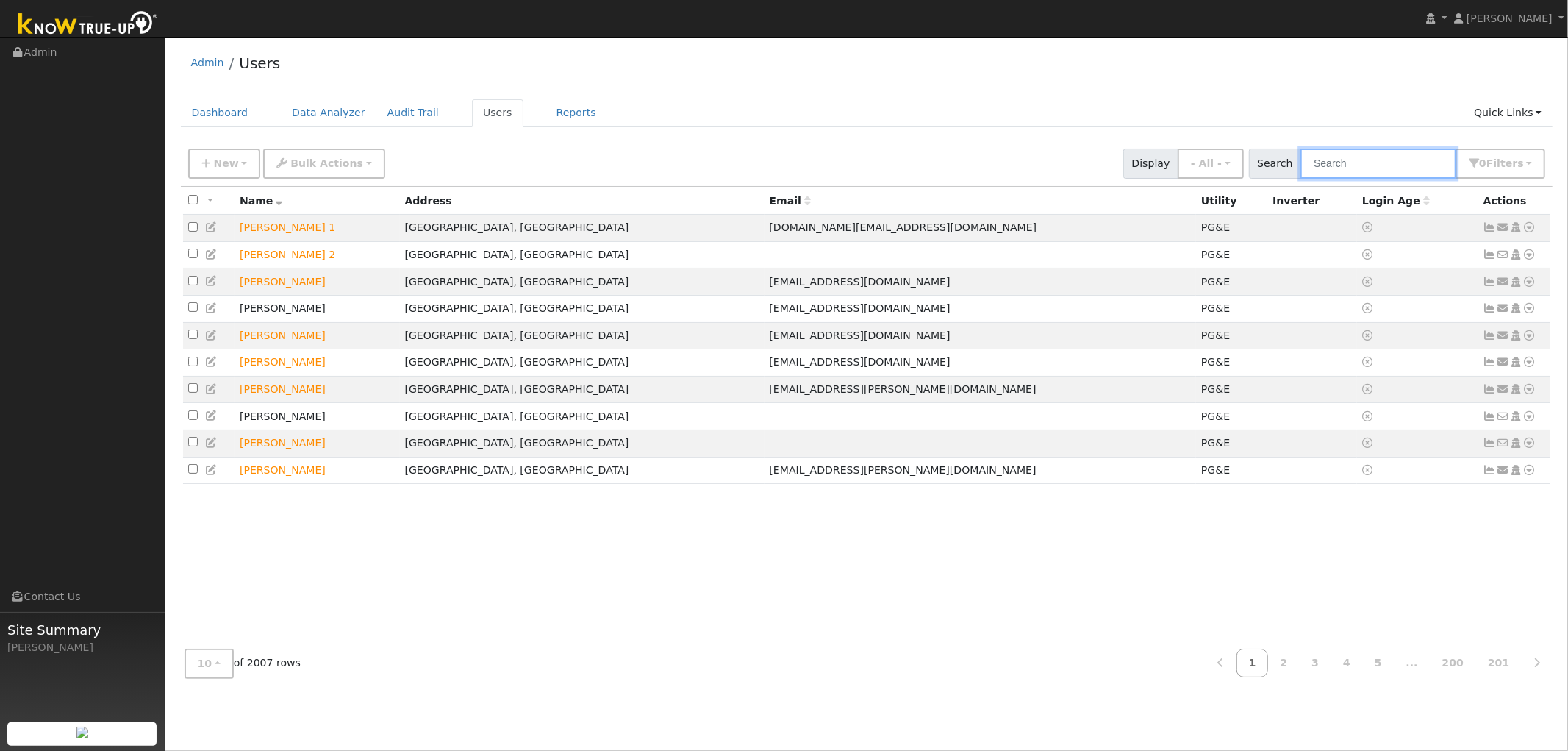
click at [1376, 164] on input "text" at bounding box center [1378, 164] width 156 height 30
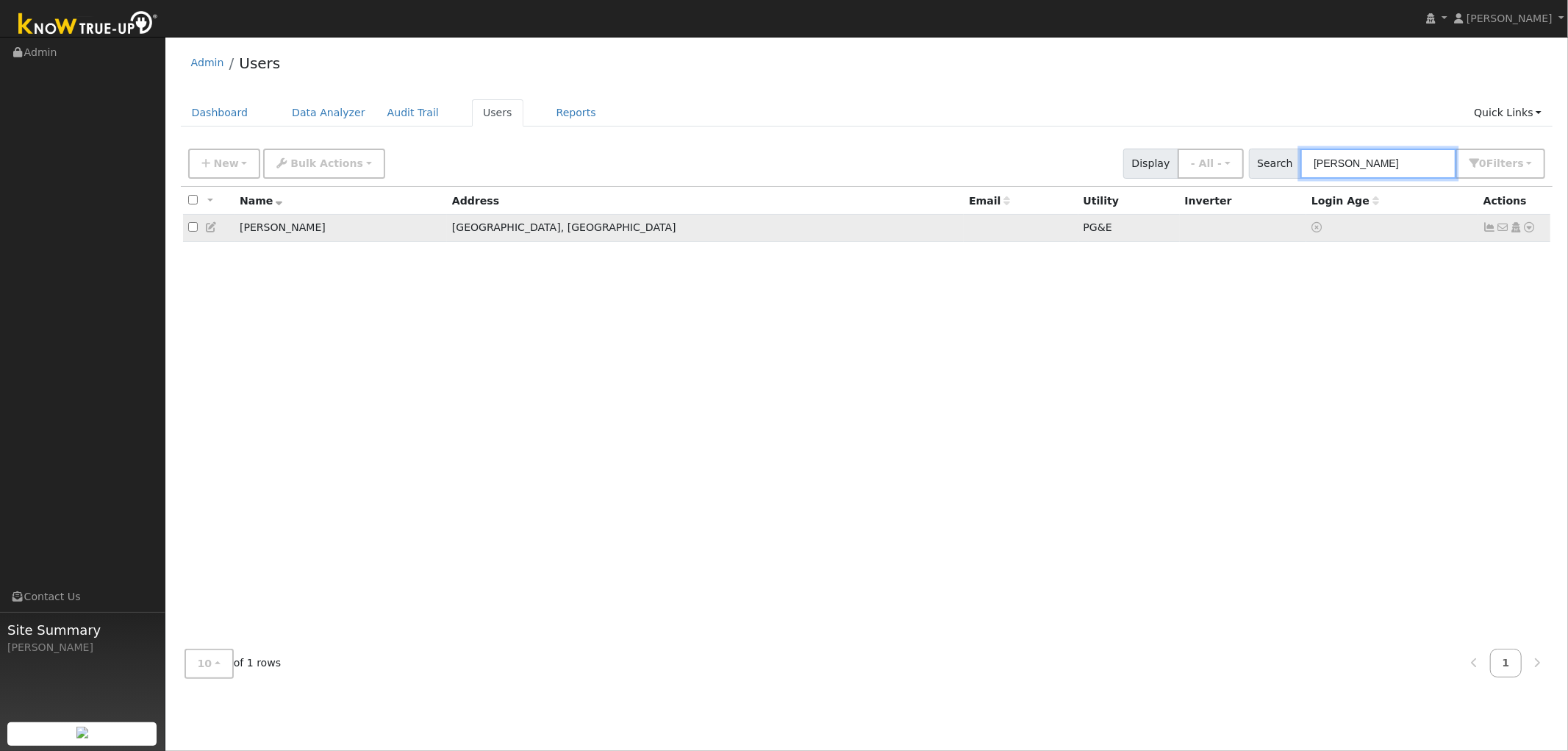
type input "roberta"
click at [1534, 228] on icon at bounding box center [1530, 227] width 14 height 11
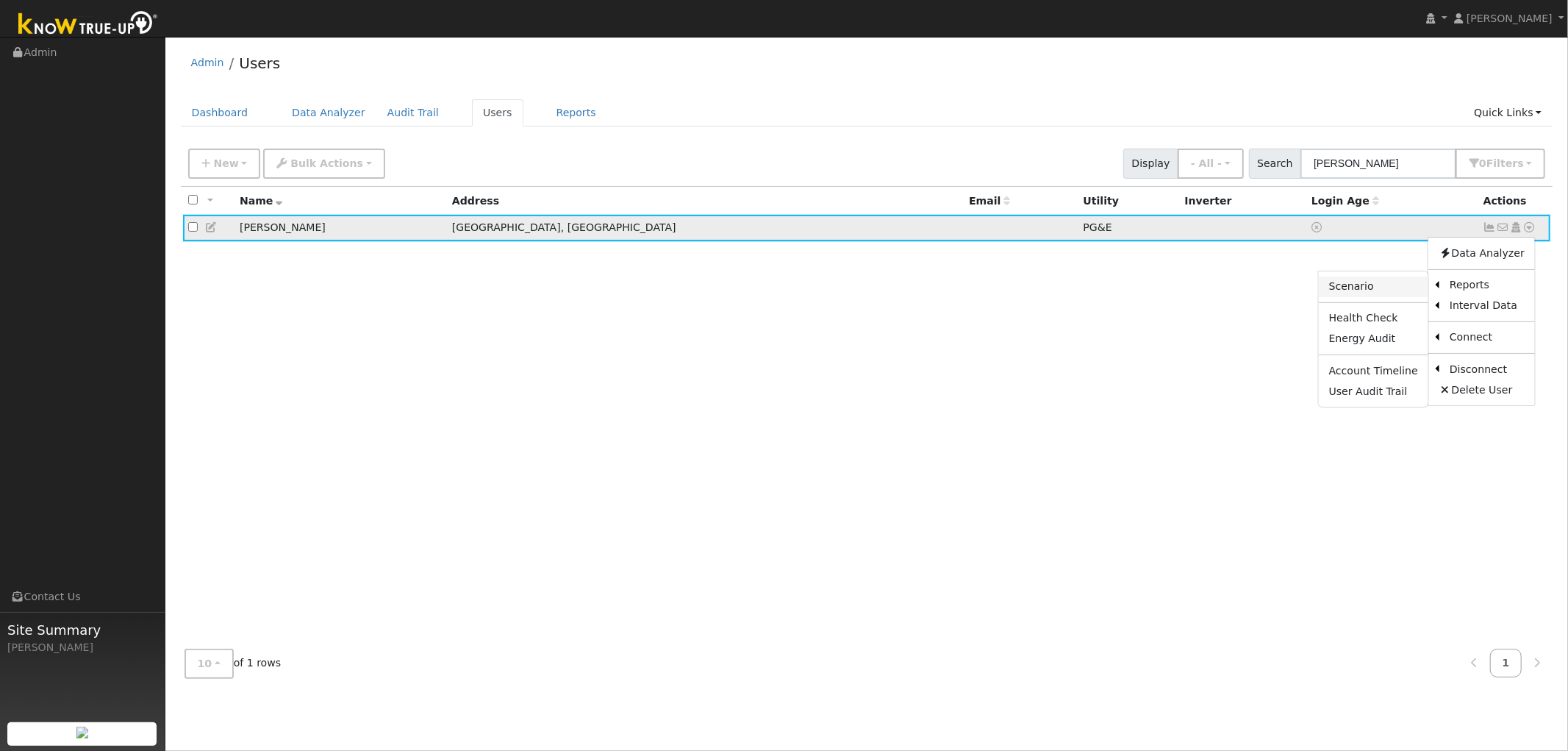
click at [1387, 289] on link "Scenario" at bounding box center [1373, 286] width 109 height 20
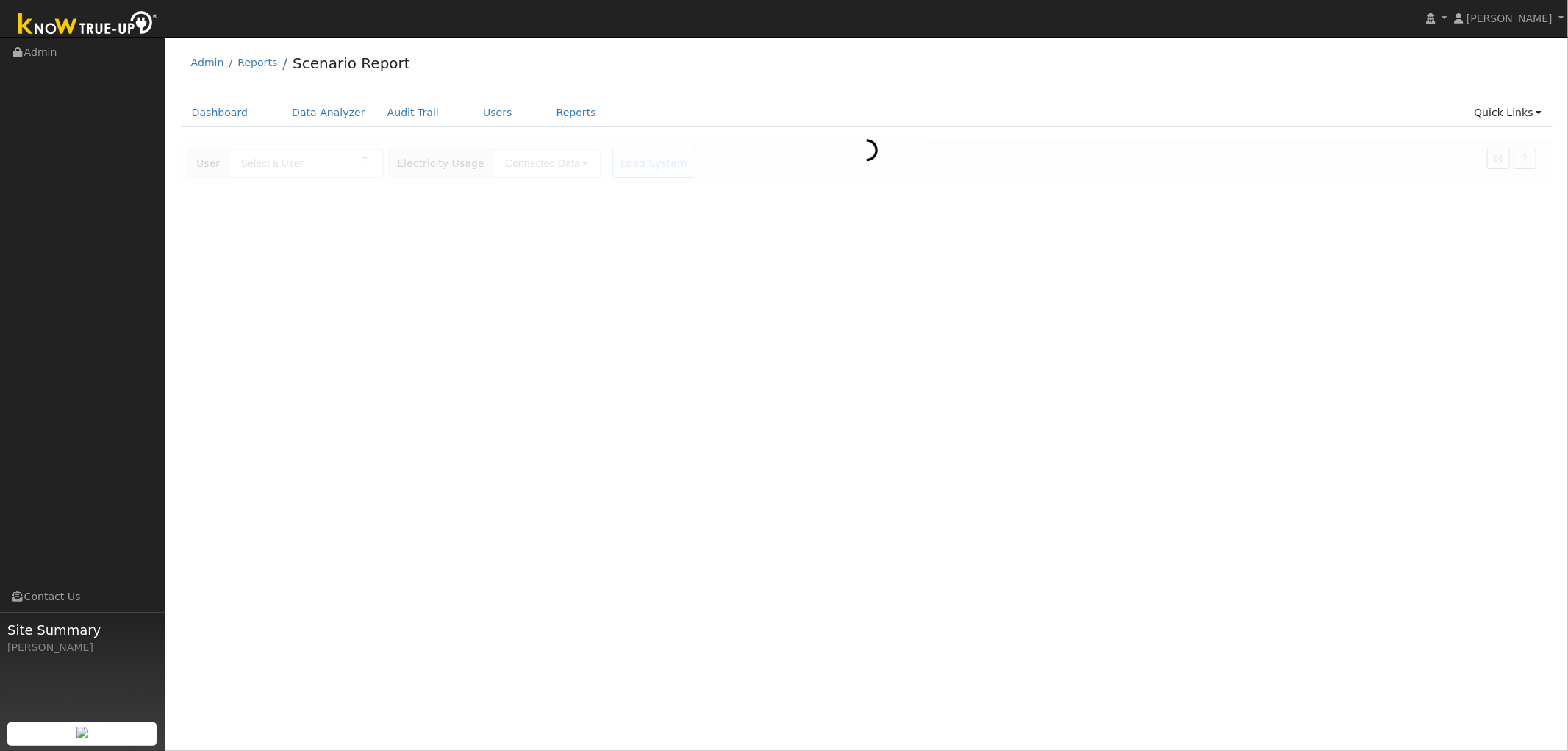
type input "[PERSON_NAME]"
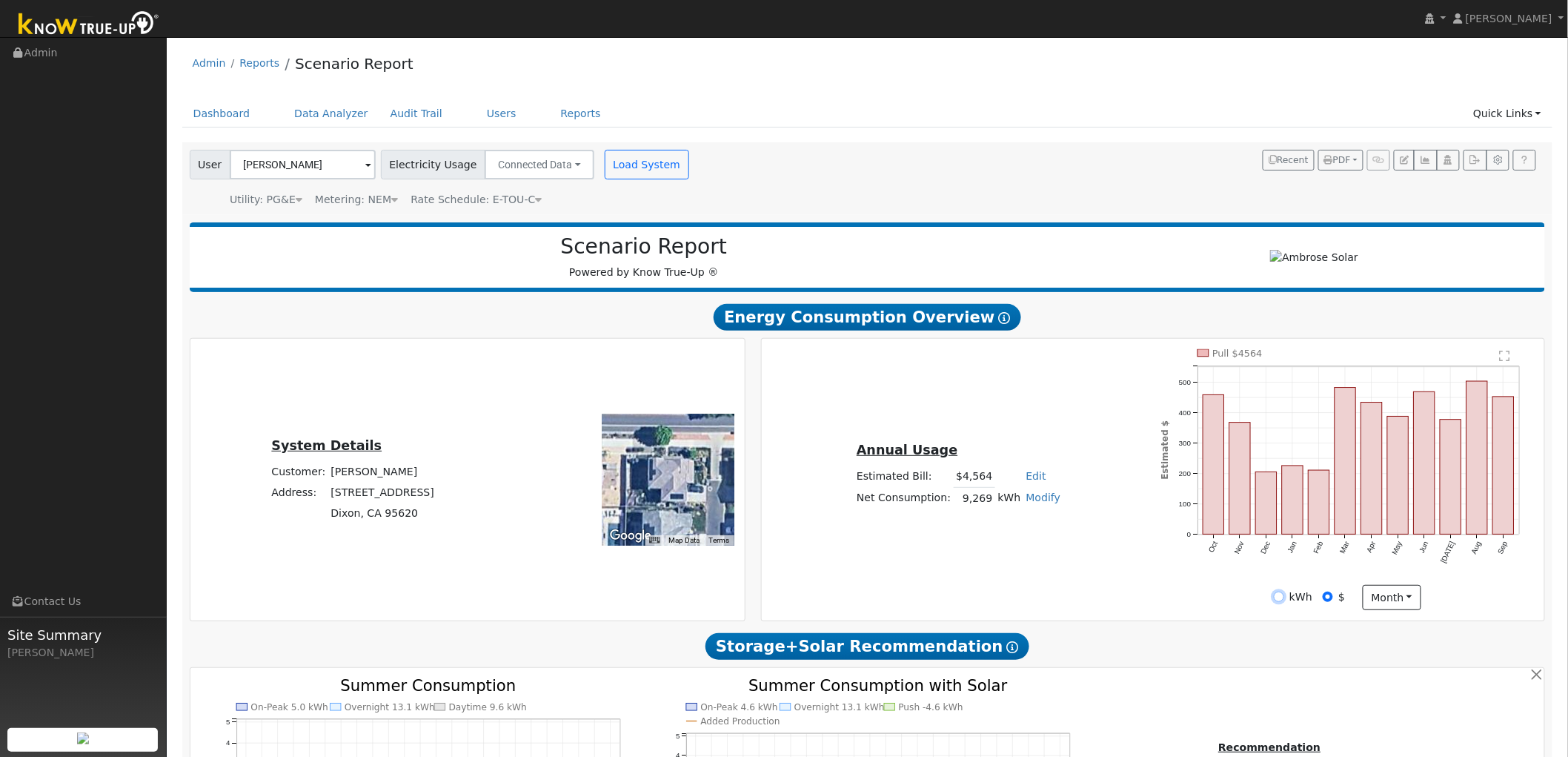
click at [1283, 596] on input "kWh" at bounding box center [1280, 596] width 11 height 11
radio input "true"
radio input "false"
click at [1332, 602] on div "$" at bounding box center [1334, 596] width 22 height 15
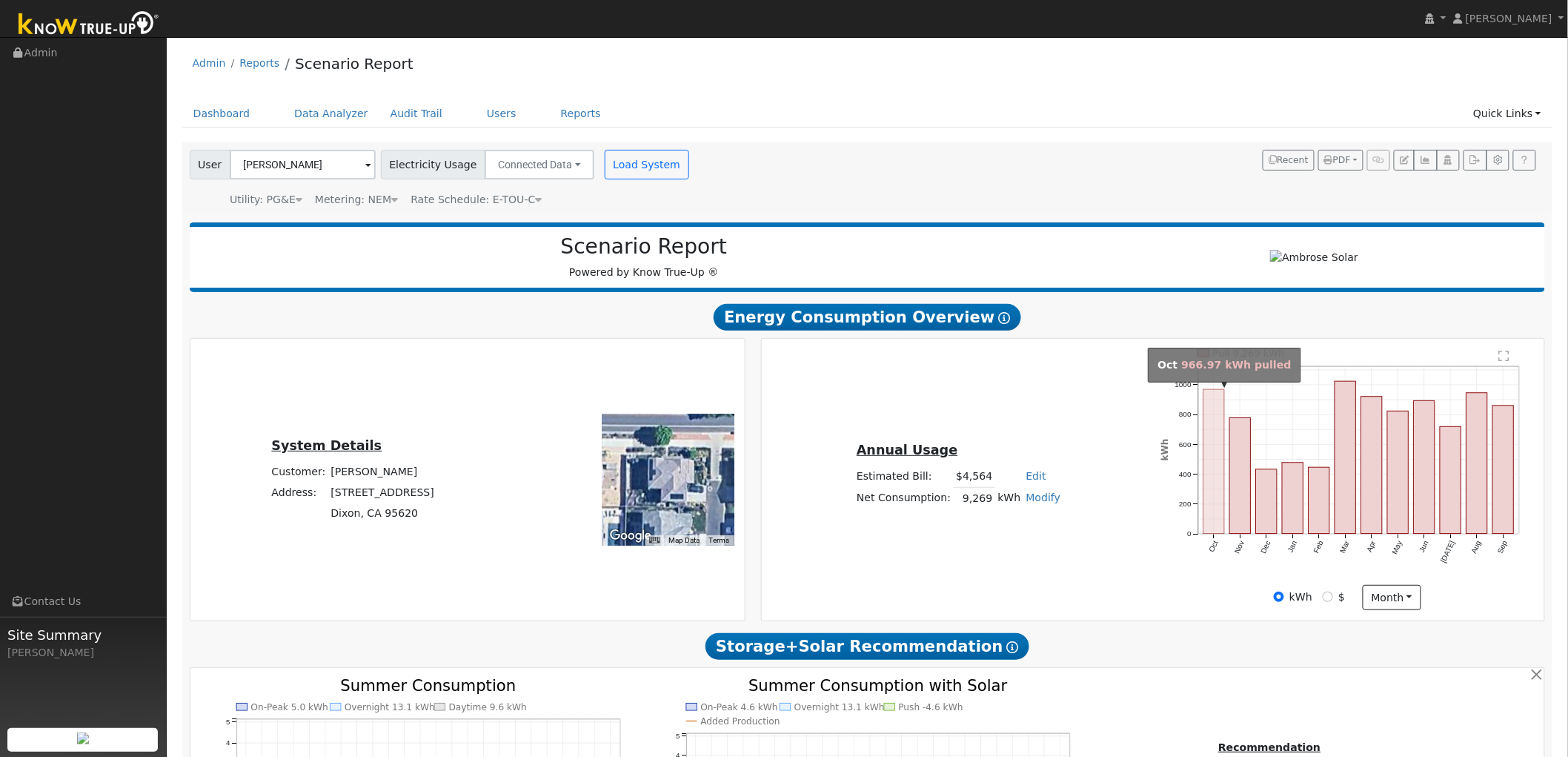
click at [1220, 483] on rect "onclick=""" at bounding box center [1213, 461] width 21 height 145
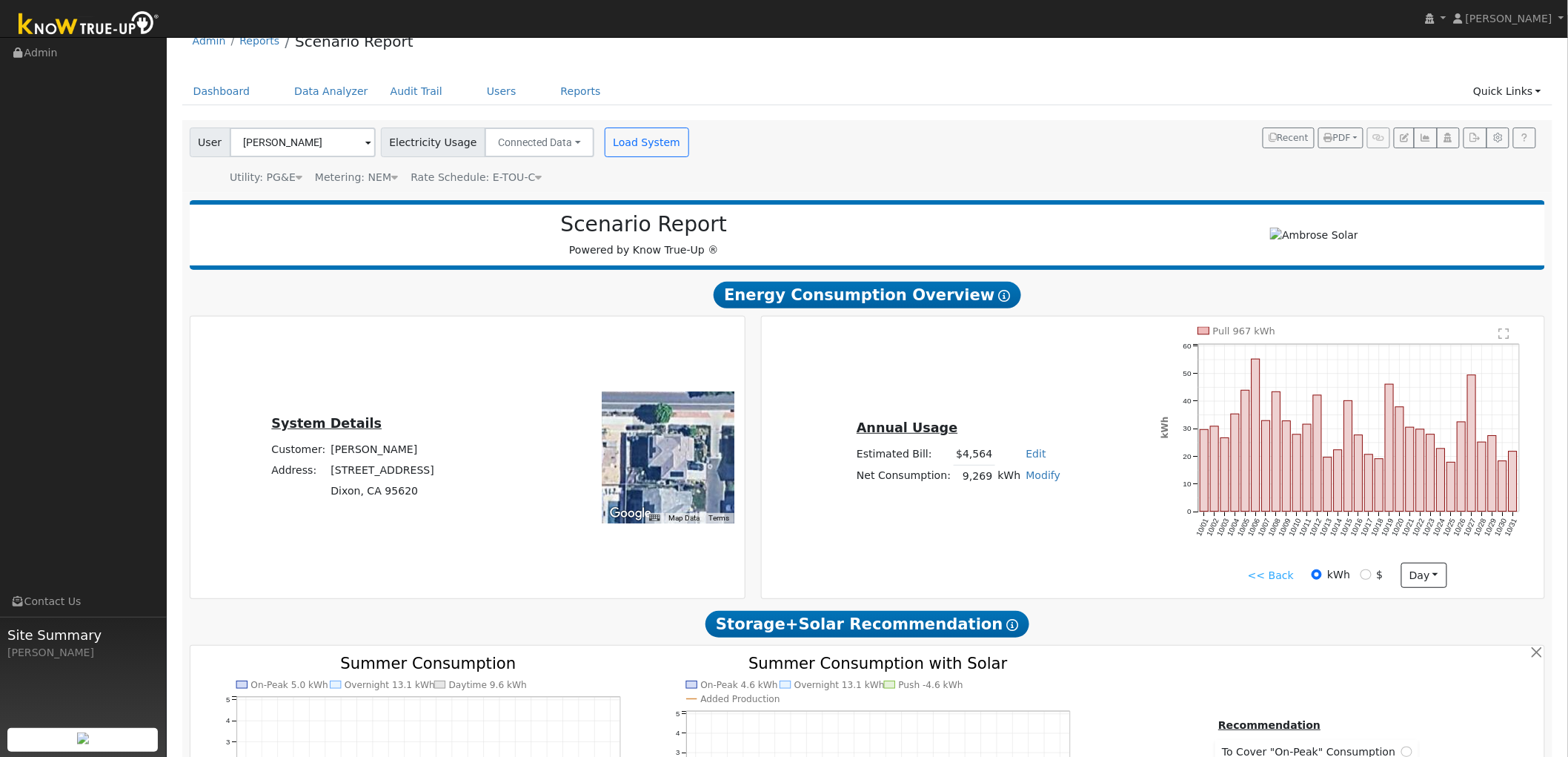
scroll to position [82, 0]
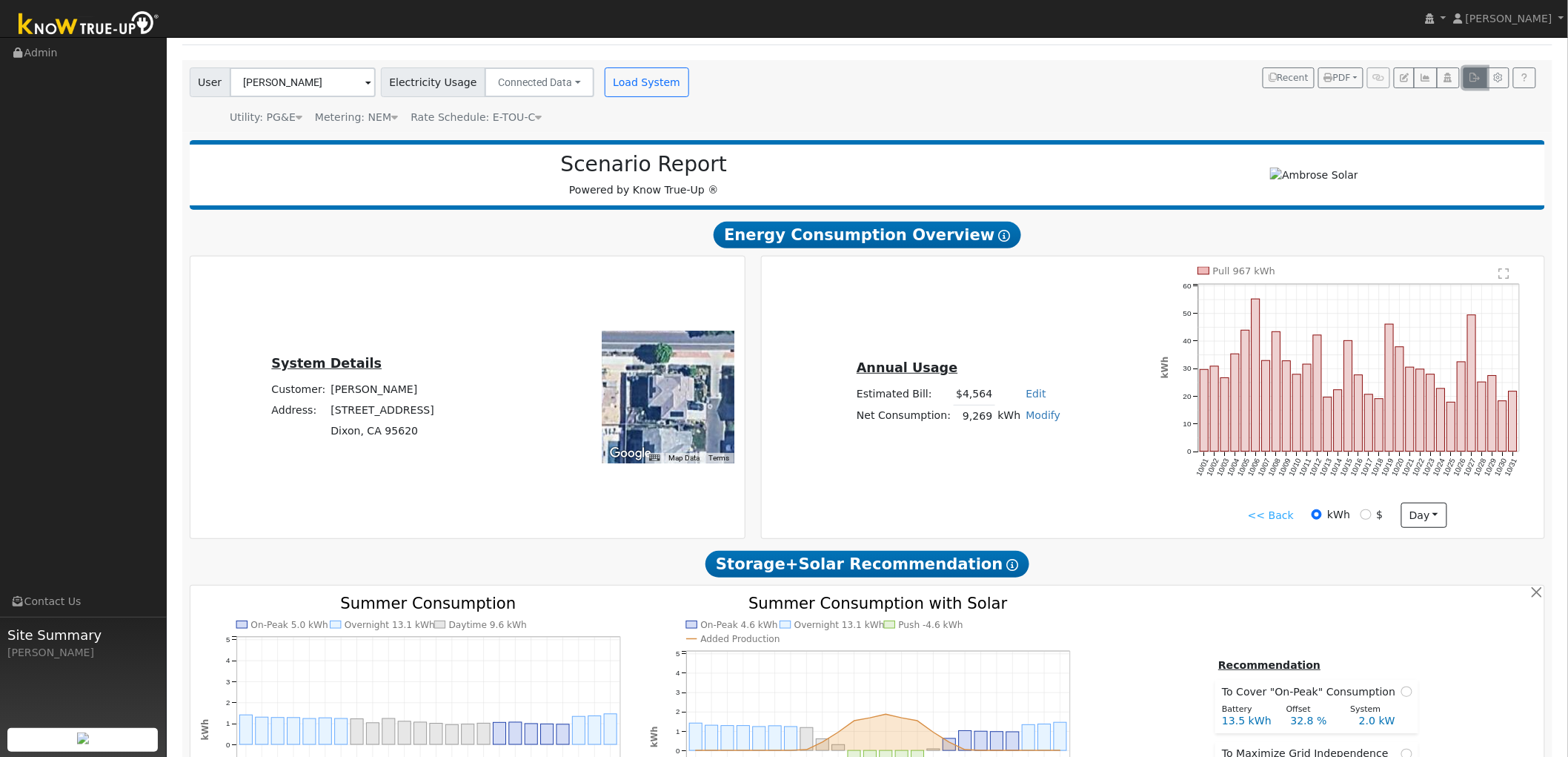
click at [1471, 80] on icon "button" at bounding box center [1475, 78] width 11 height 9
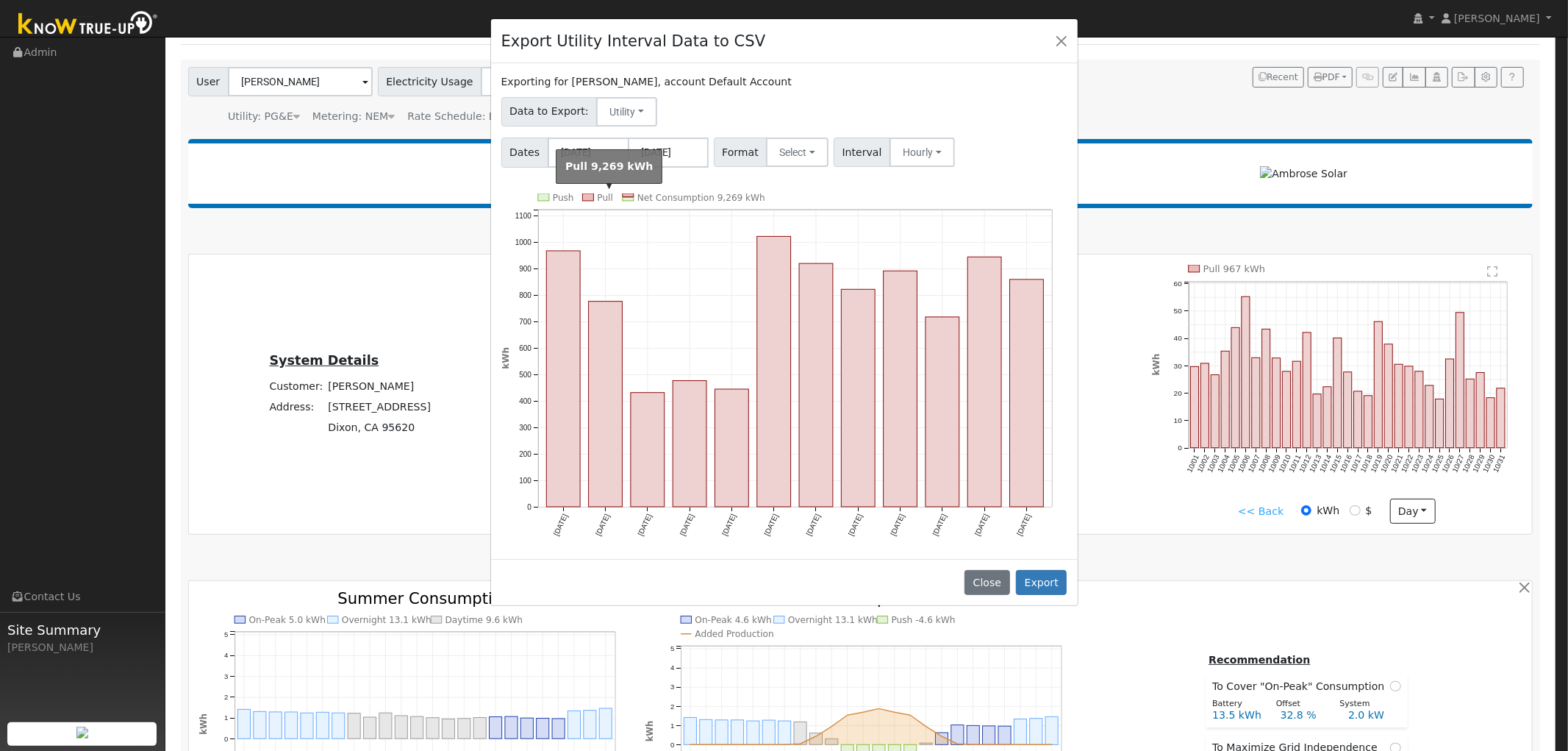
click at [597, 194] on text "Pull" at bounding box center [604, 198] width 15 height 11
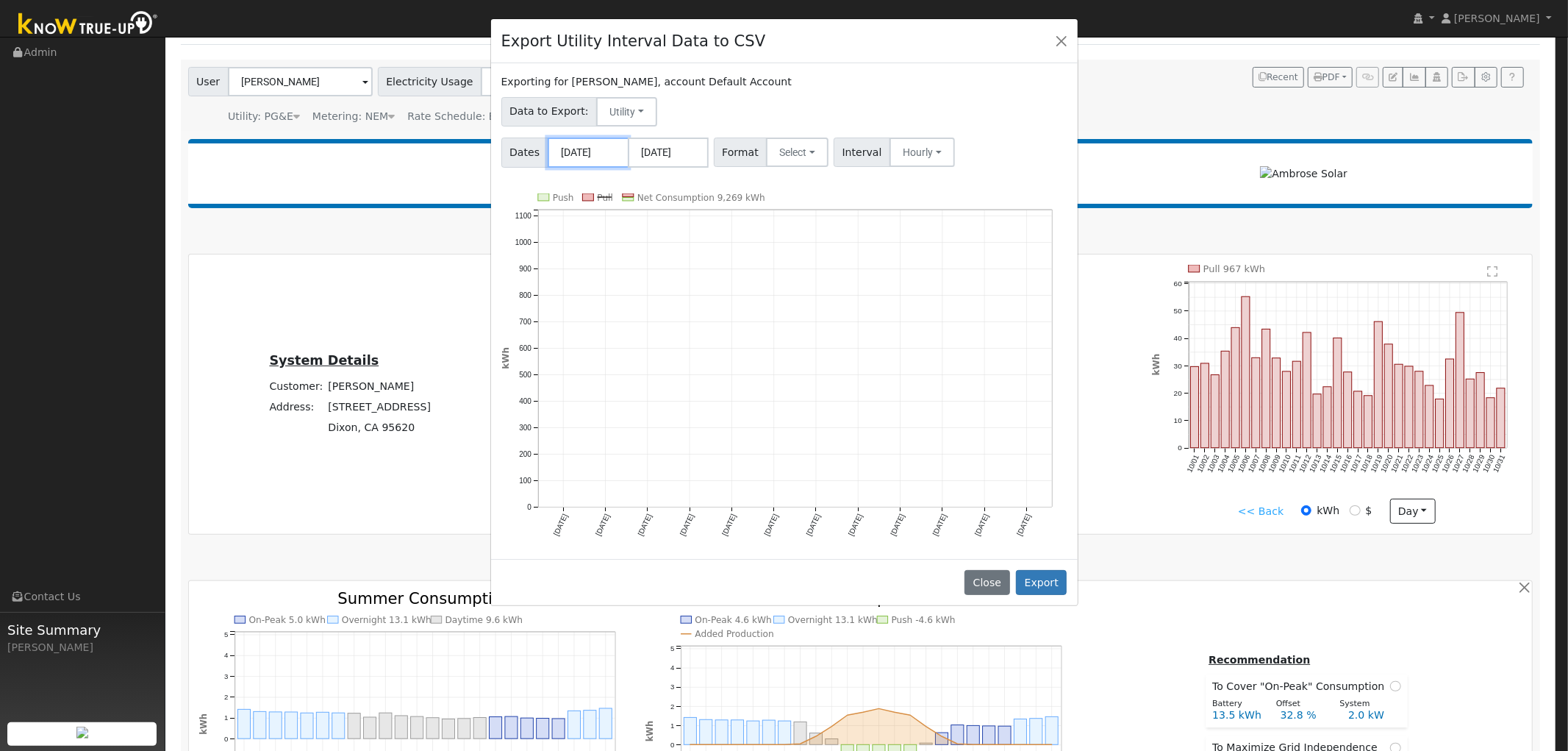
click at [596, 157] on input "10/01/2024" at bounding box center [588, 152] width 81 height 30
click at [556, 183] on icon at bounding box center [556, 185] width 11 height 11
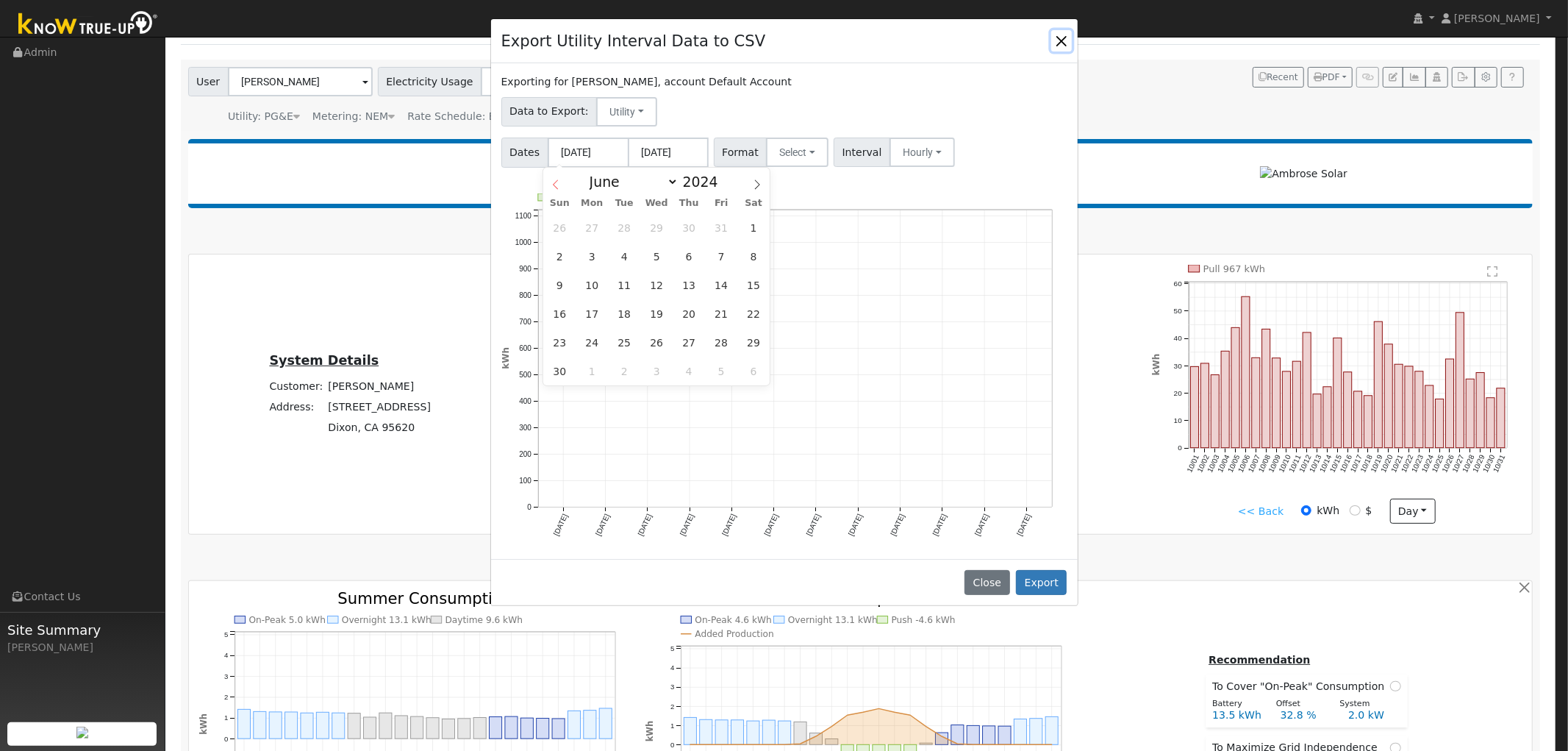
click at [556, 183] on icon at bounding box center [556, 185] width 11 height 11
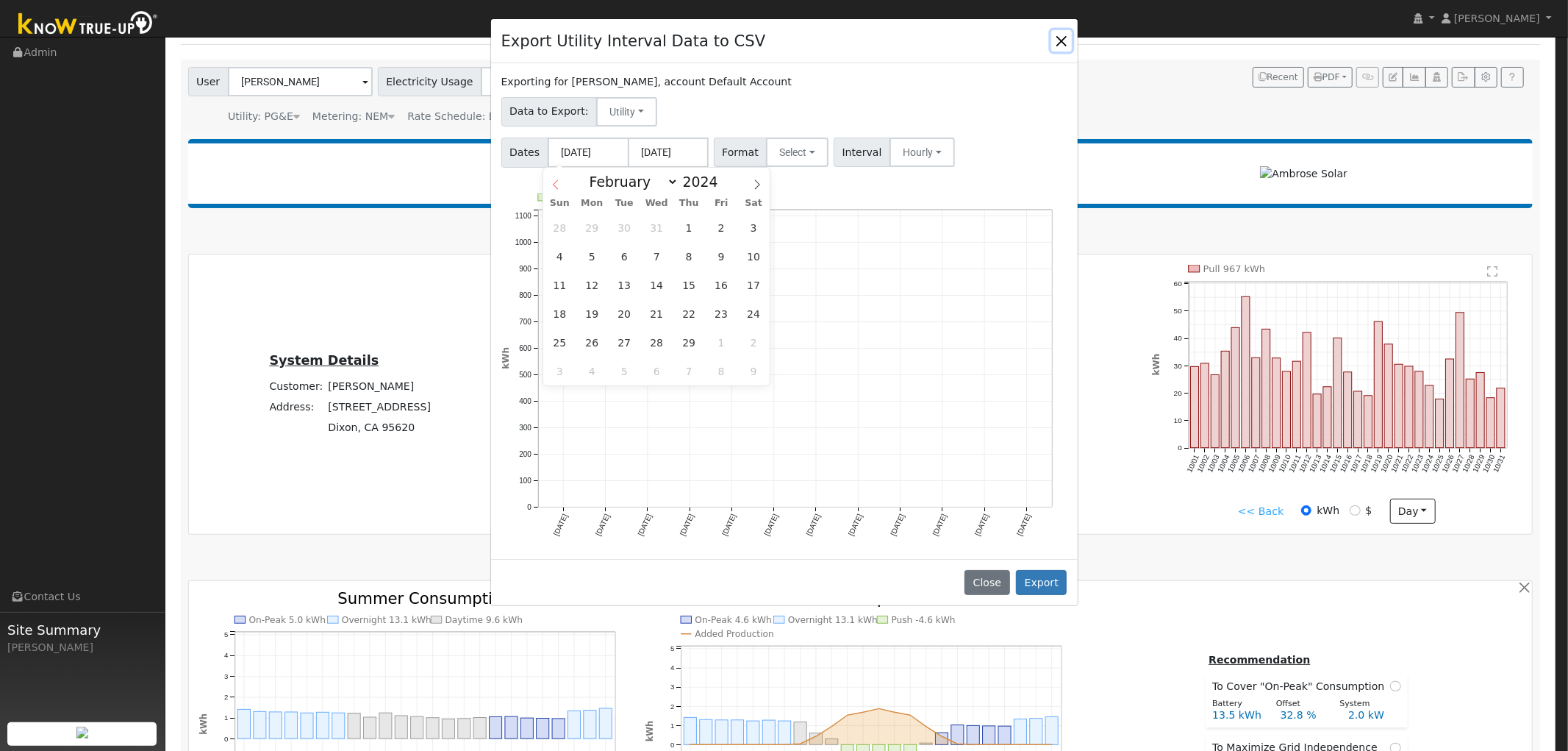
select select "0"
click at [556, 183] on icon at bounding box center [556, 185] width 11 height 11
type input "2023"
click at [556, 183] on icon at bounding box center [556, 185] width 11 height 11
select select "10"
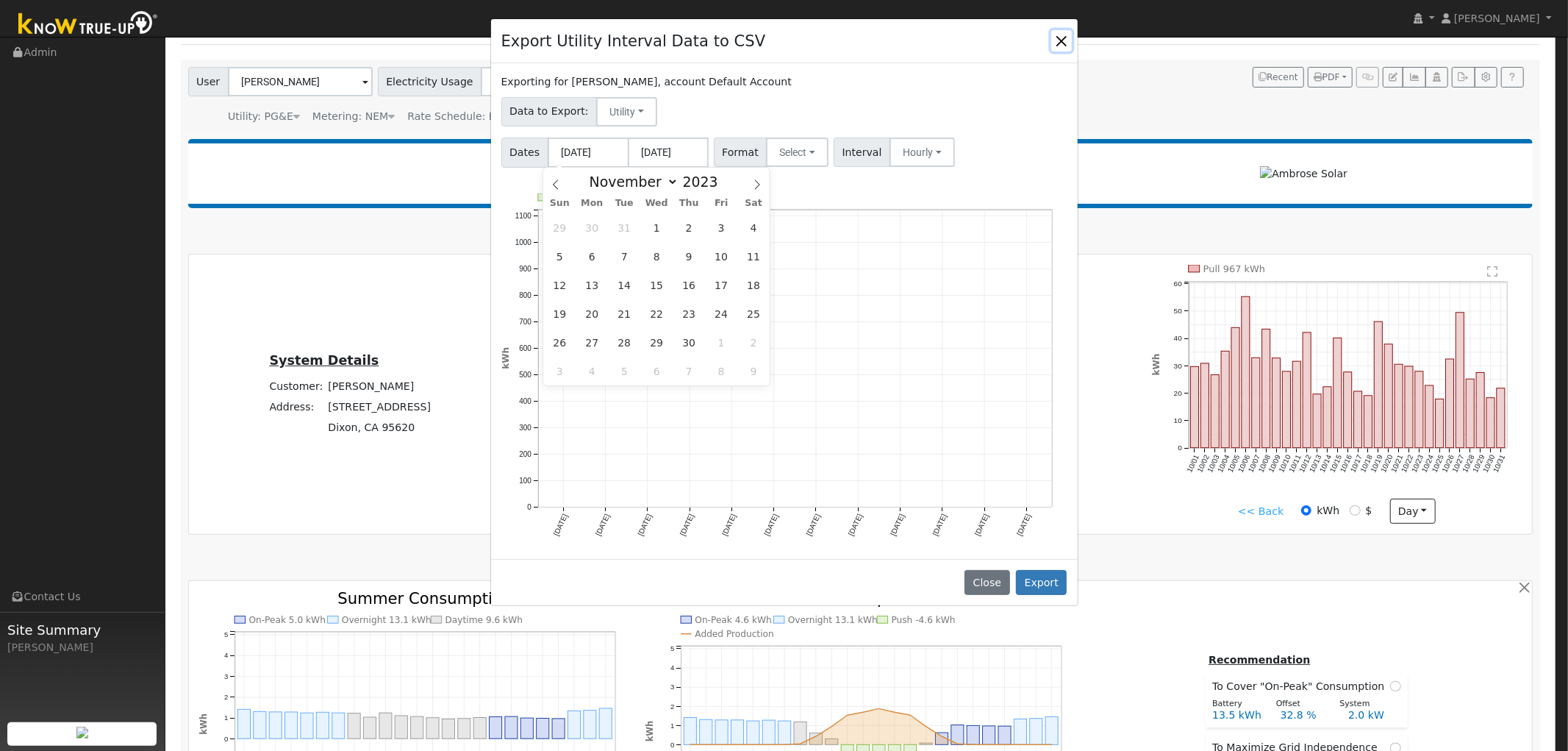
click at [573, 272] on div "29 30 31 1 2 3 4 5 6 7 8 9 10 11 12 13 14 15 16 17 18 19 20 21 22 23 24 25 26 2…" at bounding box center [656, 300] width 226 height 172
click at [567, 251] on span "5" at bounding box center [560, 256] width 29 height 29
type input "11/05/2023"
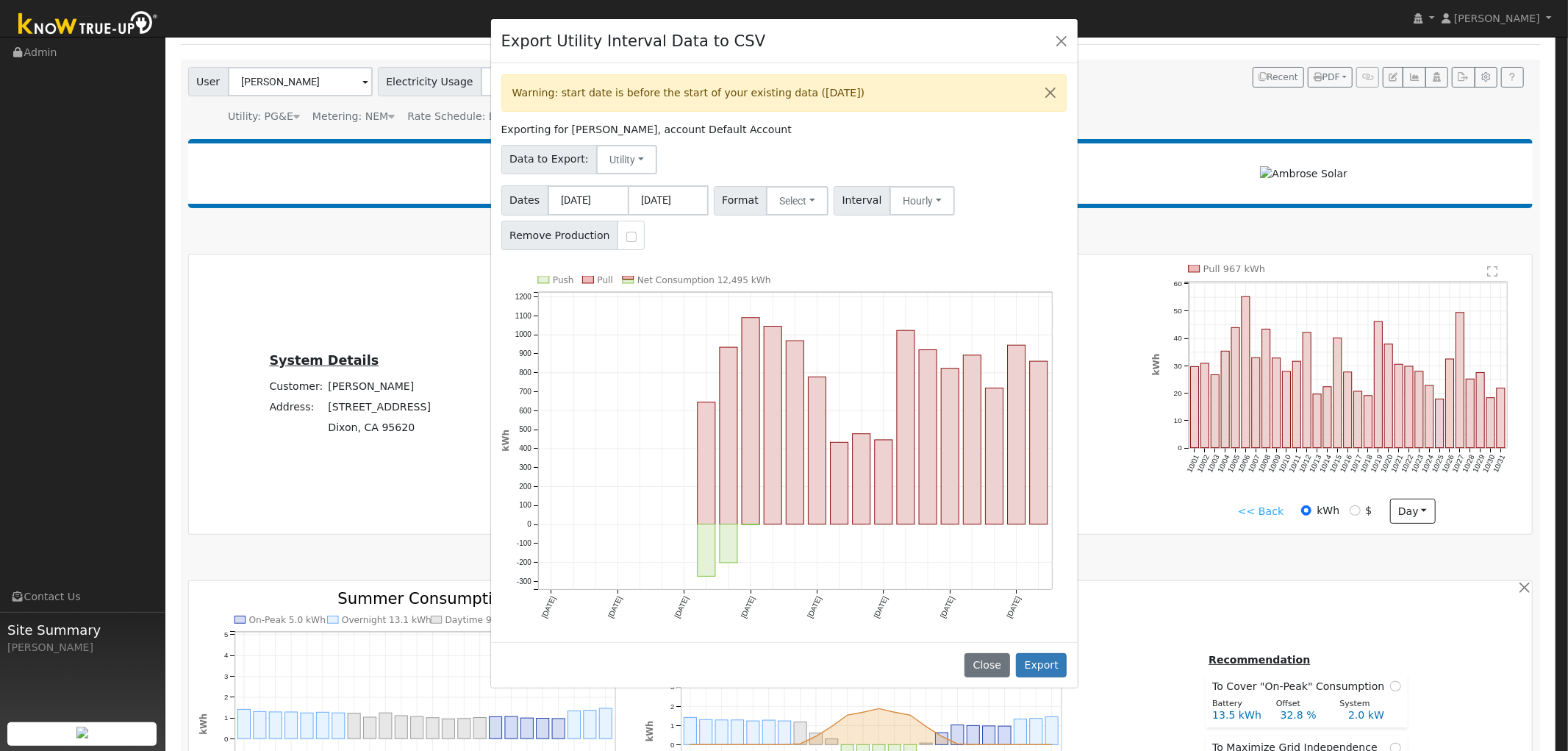
click at [737, 261] on div "Warning: start date is before the start of your existing data (10/01/2024) Expo…" at bounding box center [784, 352] width 586 height 578
click at [597, 283] on text "Pull" at bounding box center [604, 280] width 15 height 11
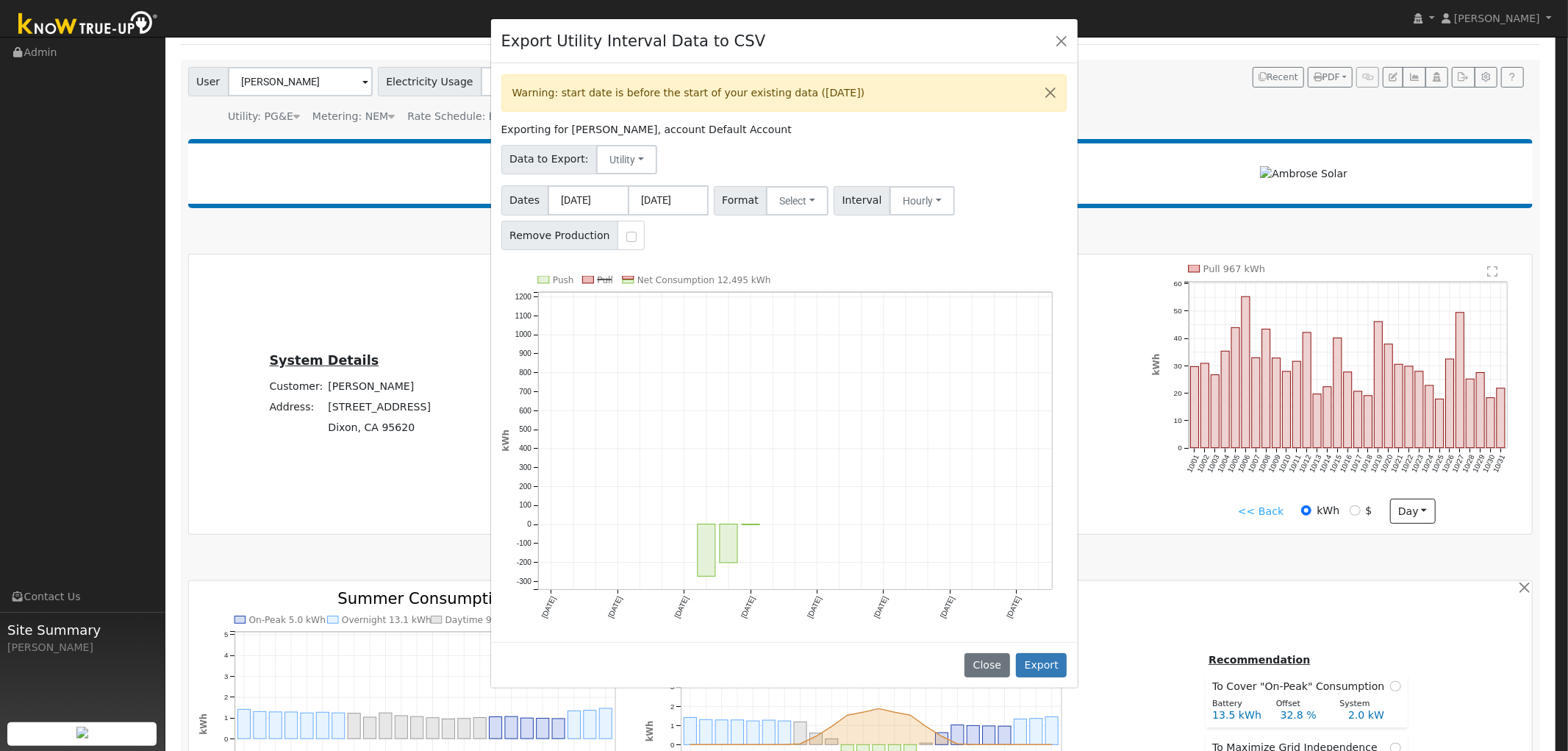
drag, startPoint x: 826, startPoint y: 429, endPoint x: 745, endPoint y: 421, distance: 81.4
click at [745, 421] on icon "Push Pull Net Consumption 12,495 kWh Nov '23 Feb '24 May '24 Aug '24 Nov '24 Fe…" at bounding box center [784, 458] width 566 height 365
click at [596, 200] on input "11/05/2023" at bounding box center [588, 200] width 81 height 30
click at [668, 200] on input "09/30/2025" at bounding box center [668, 200] width 81 height 30
click at [598, 200] on input "11/05/2023" at bounding box center [588, 200] width 81 height 30
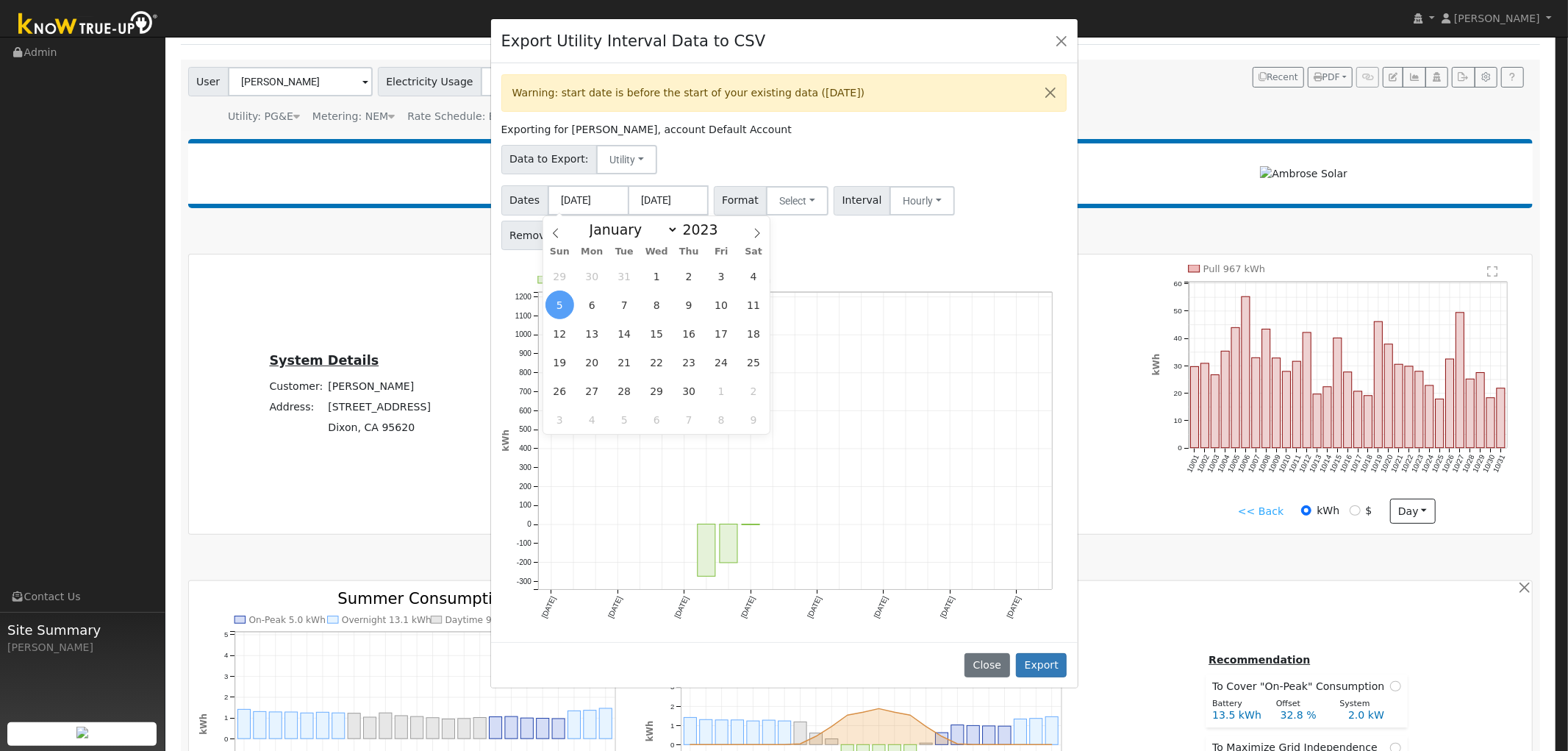
click at [880, 389] on icon "Push Pull Net Consumption 12,495 kWh Nov '23 Feb '24 May '24 Aug '24 Nov '24 Fe…" at bounding box center [784, 458] width 566 height 365
click at [585, 209] on input "11/05/2023" at bounding box center [588, 200] width 81 height 30
click at [564, 235] on span at bounding box center [555, 228] width 25 height 25
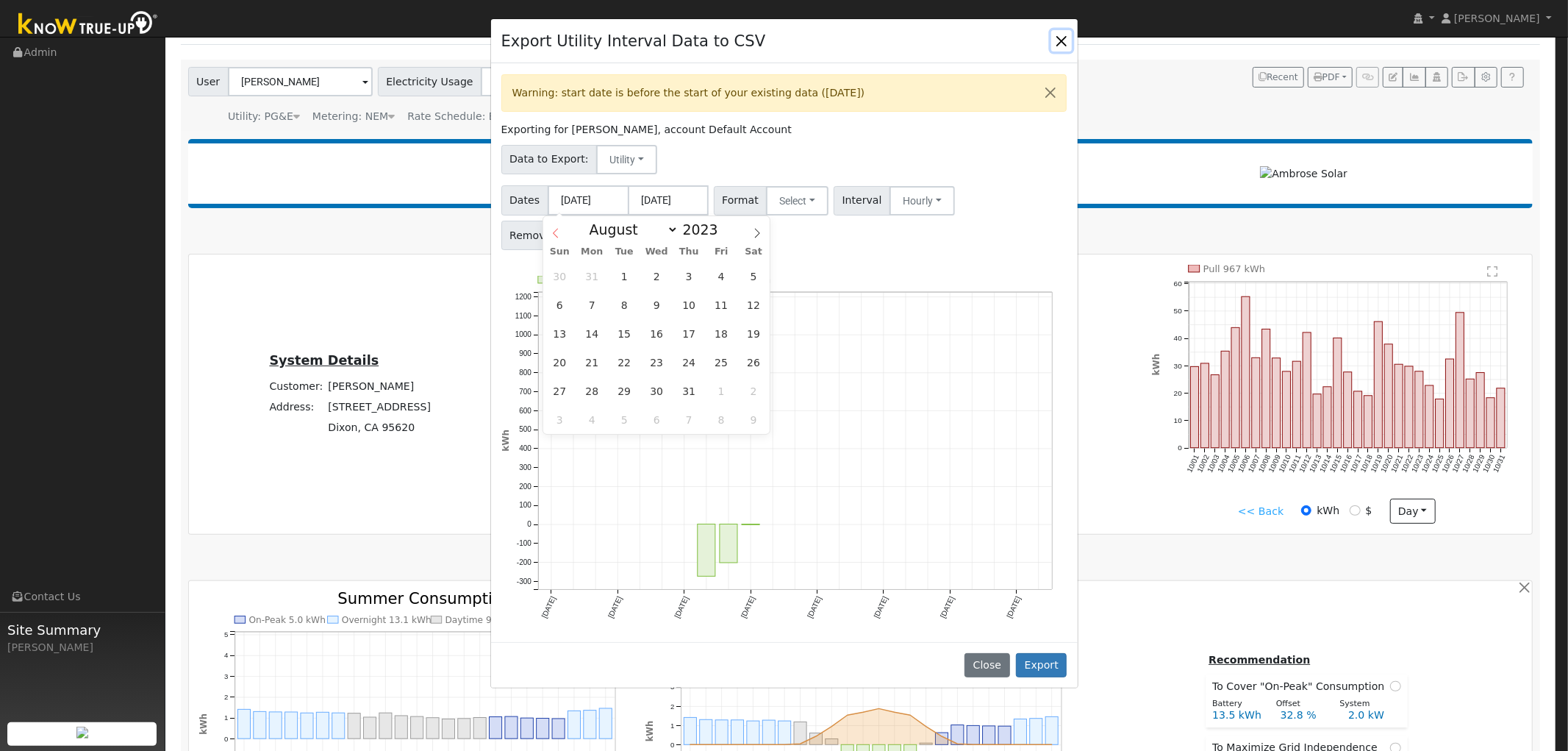
click at [564, 235] on span at bounding box center [555, 228] width 25 height 25
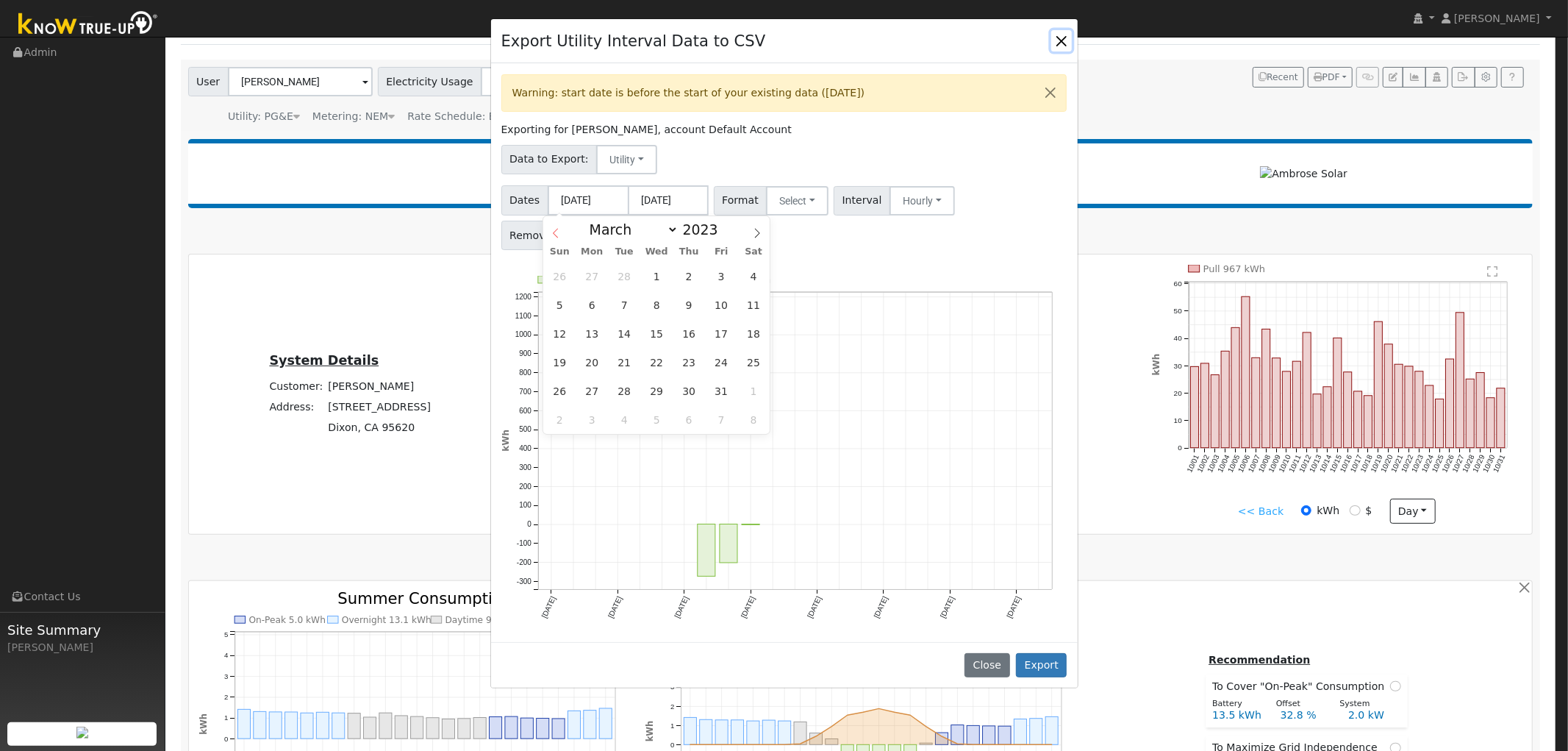
click at [564, 235] on span at bounding box center [555, 228] width 25 height 25
select select "0"
click at [564, 235] on span at bounding box center [555, 228] width 25 height 25
type input "2022"
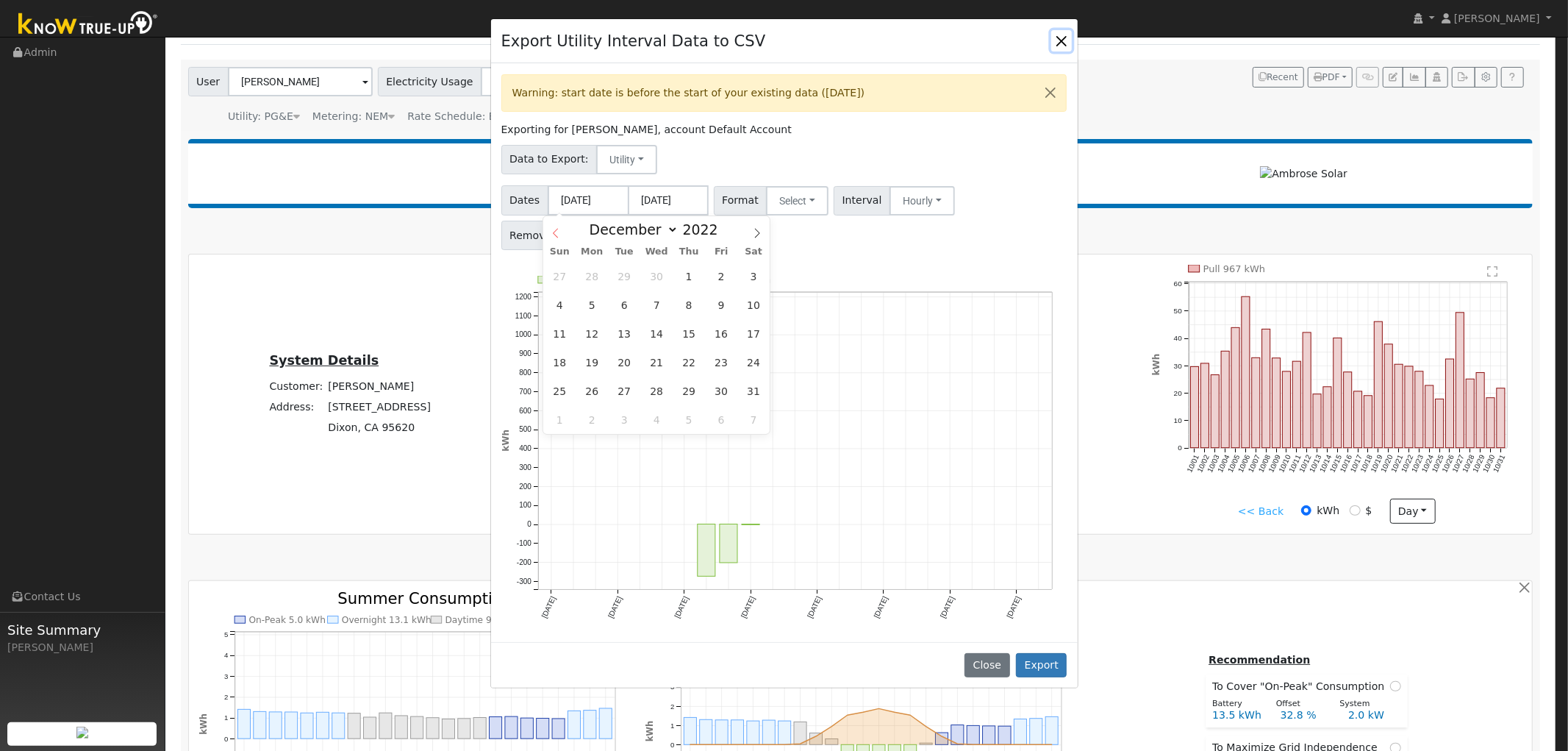
click at [564, 235] on span at bounding box center [555, 228] width 25 height 25
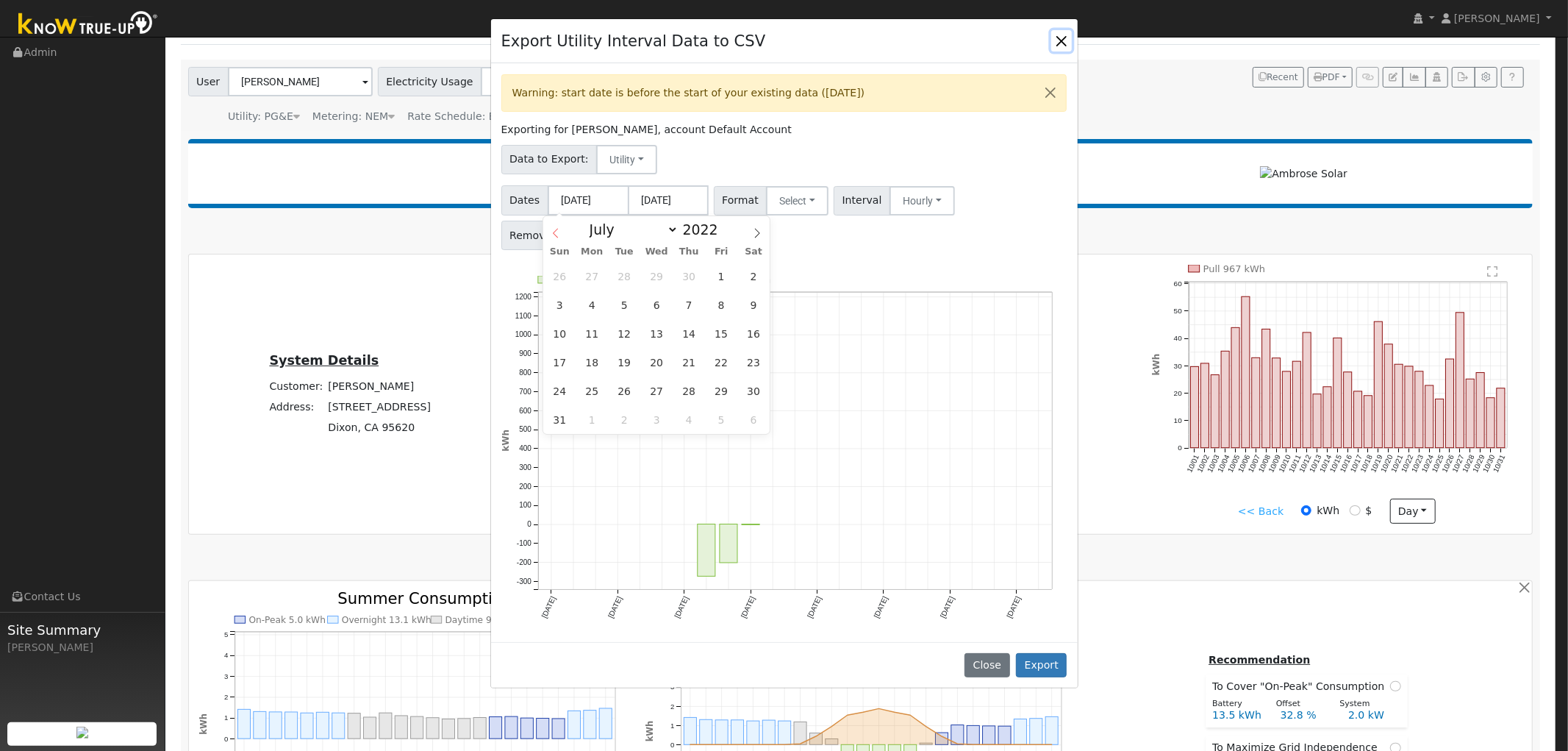
click at [564, 235] on span at bounding box center [555, 228] width 25 height 25
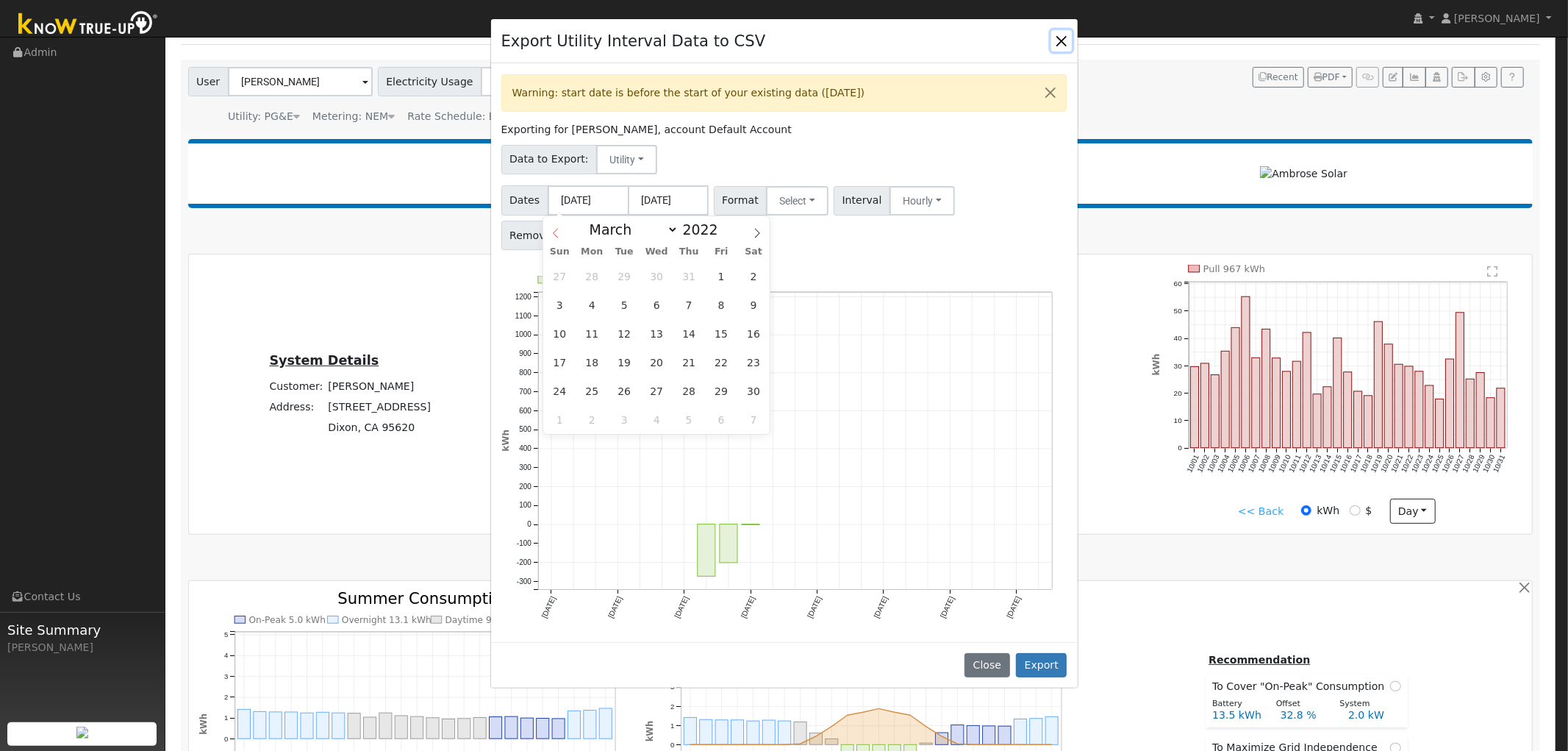
select select "1"
click at [627, 276] on span "1" at bounding box center [625, 276] width 29 height 29
type input "02/01/2022"
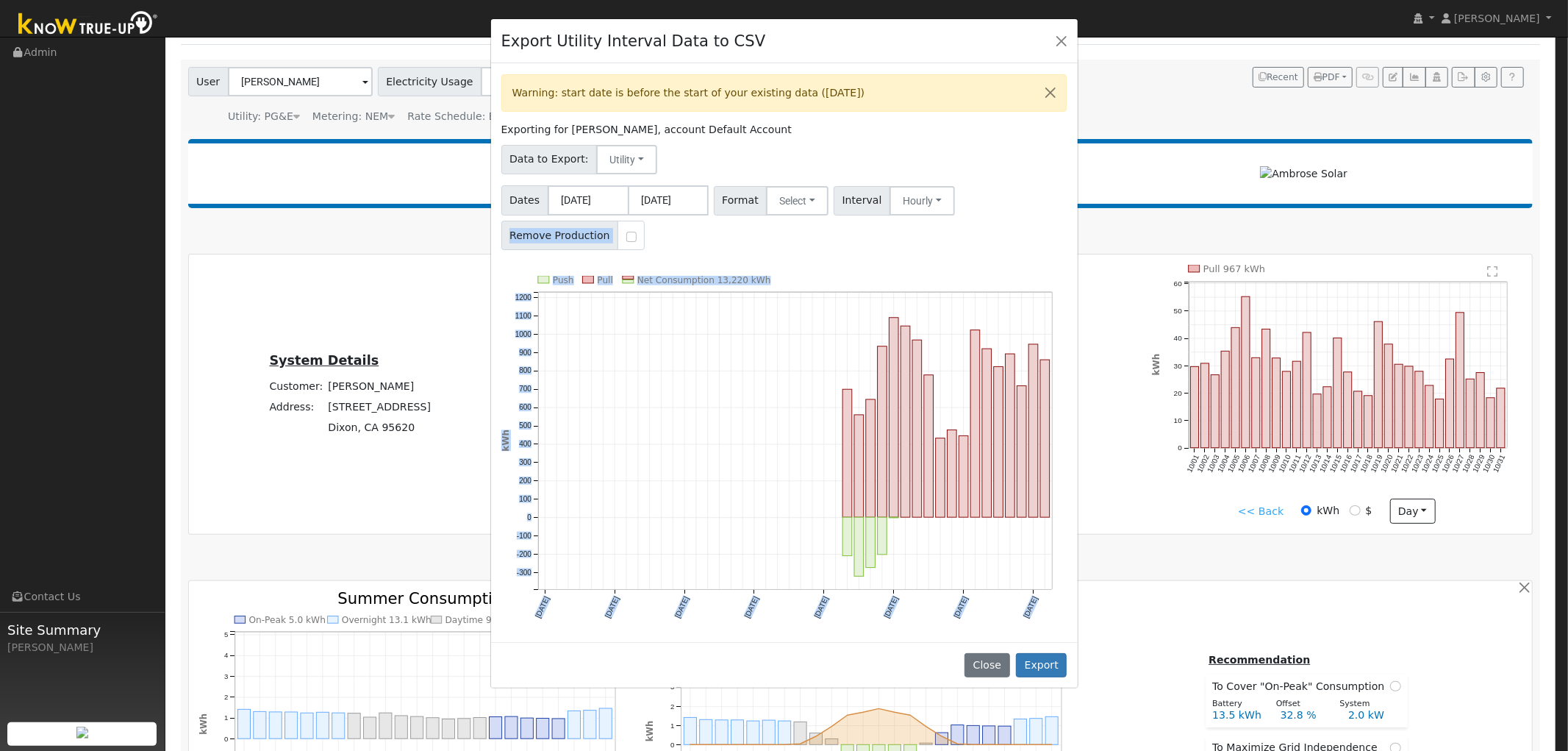
drag, startPoint x: 878, startPoint y: 520, endPoint x: 1001, endPoint y: 229, distance: 315.9
click at [1001, 229] on div "Warning: start date is before the start of your existing data (10/01/2024) Expo…" at bounding box center [784, 352] width 586 height 578
click at [1004, 228] on div "Dates 02/01/2022 09/30/2025 Format Select Generic PG&E SCE SDGE Aurora Energy T…" at bounding box center [783, 215] width 571 height 70
click at [1068, 42] on button "Close" at bounding box center [1061, 40] width 20 height 20
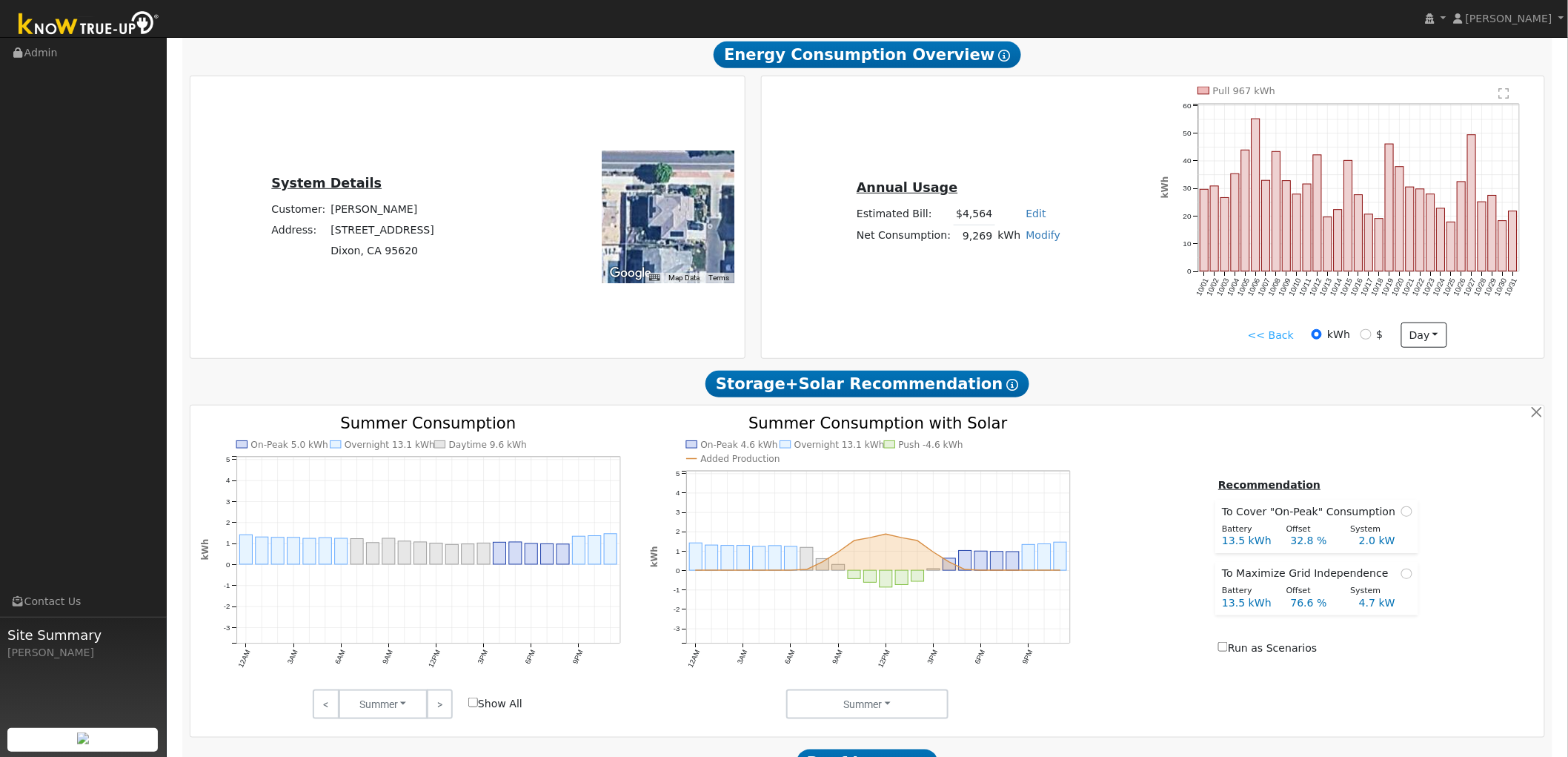
scroll to position [250, 0]
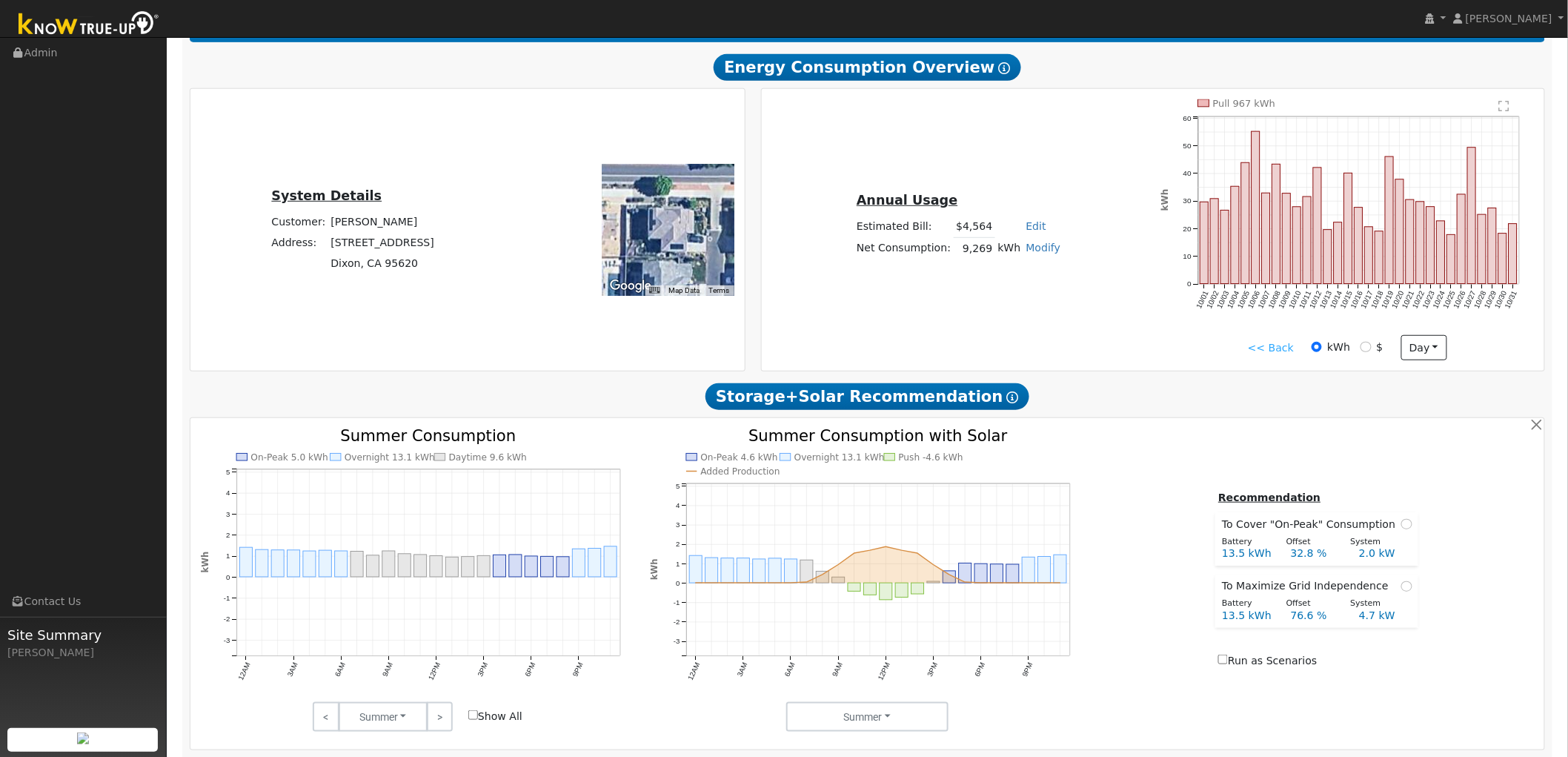
click at [1269, 351] on link "<< Back" at bounding box center [1271, 348] width 46 height 15
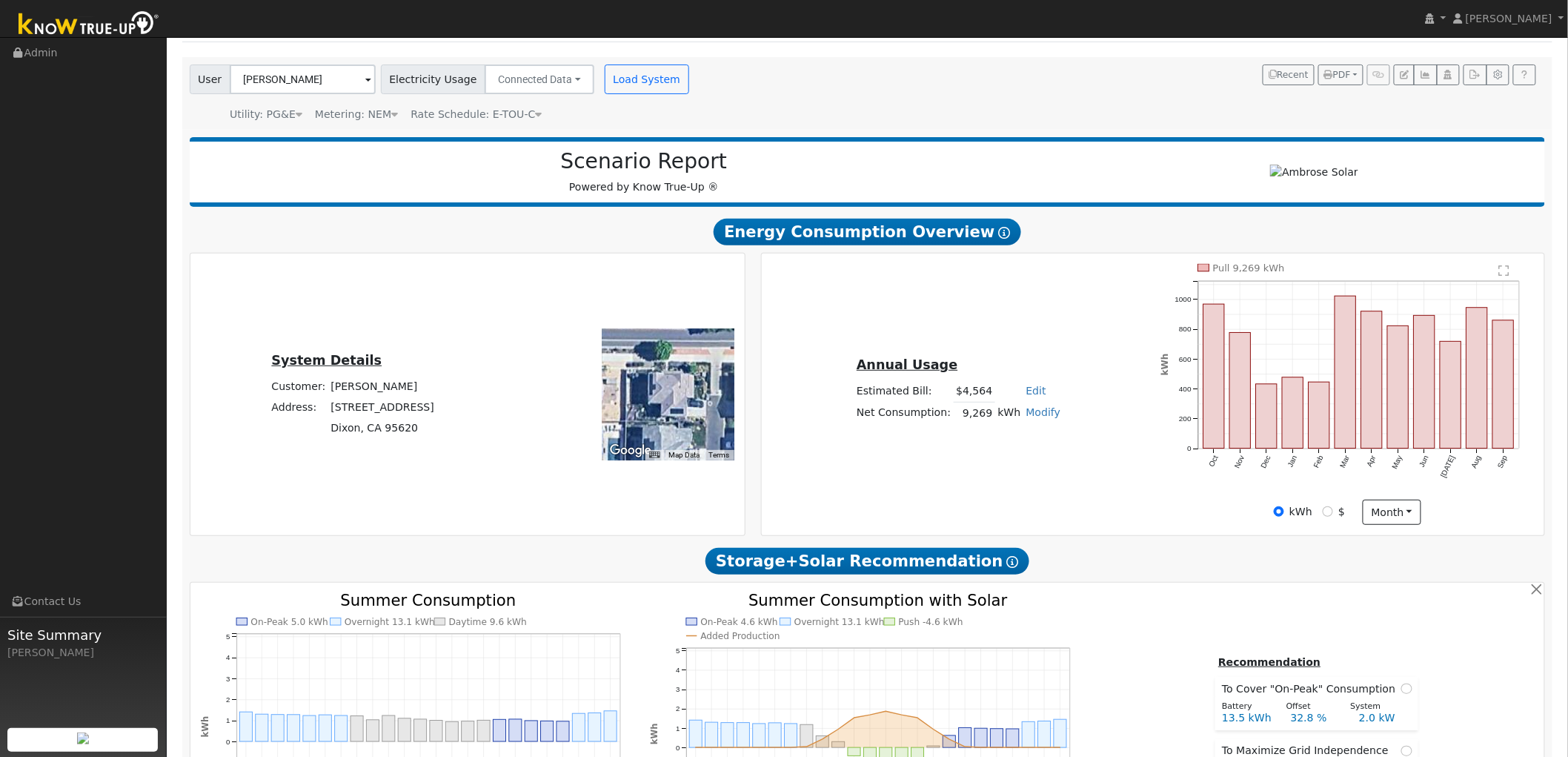
scroll to position [0, 0]
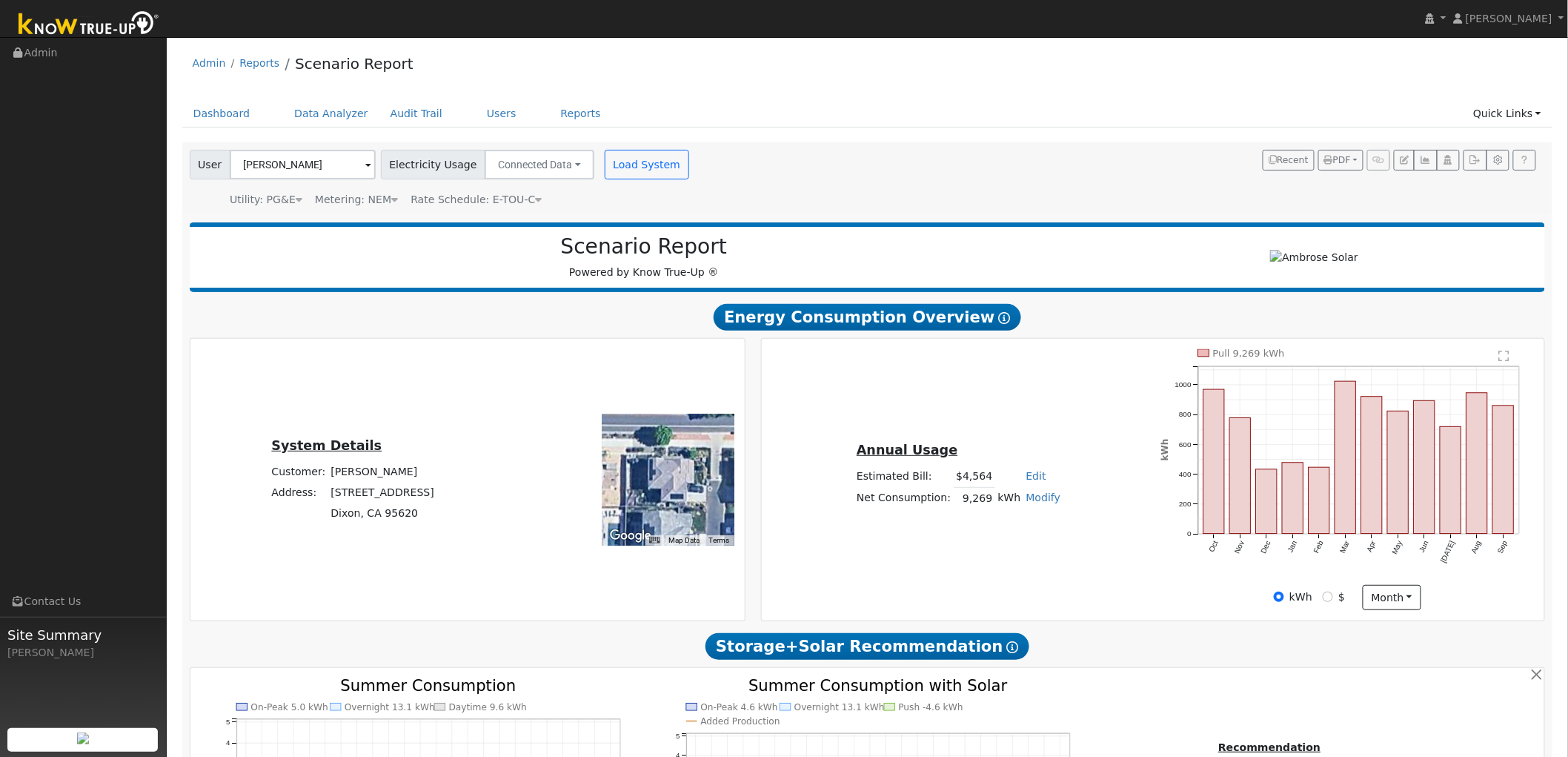
click at [864, 396] on div "Annual Usage Estimated Bill: $4,564 Edit Estimated Bill $ Annual Net Consumptio…" at bounding box center [1153, 479] width 778 height 261
click at [621, 166] on button "Load System" at bounding box center [647, 164] width 84 height 30
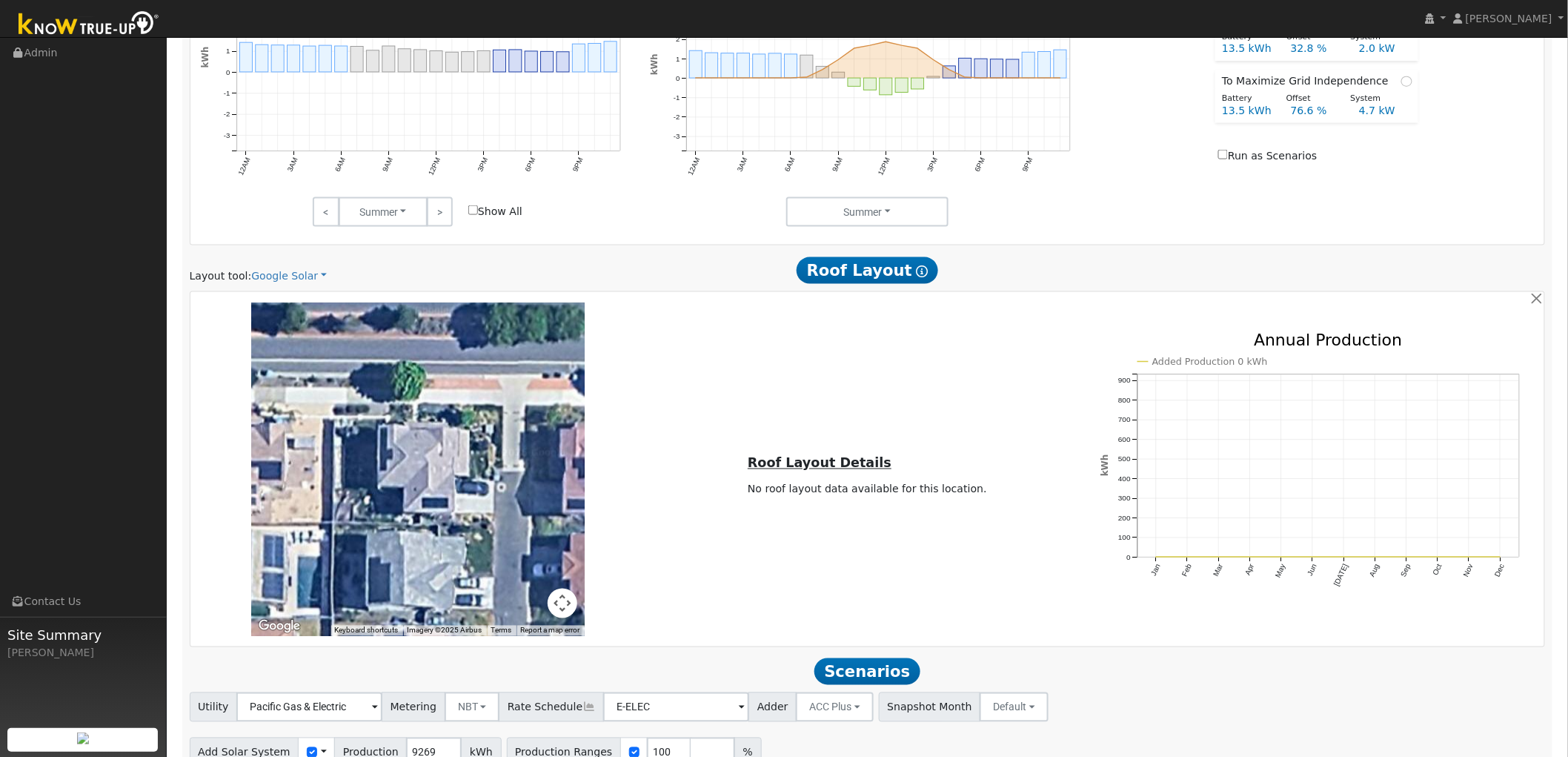
scroll to position [826, 0]
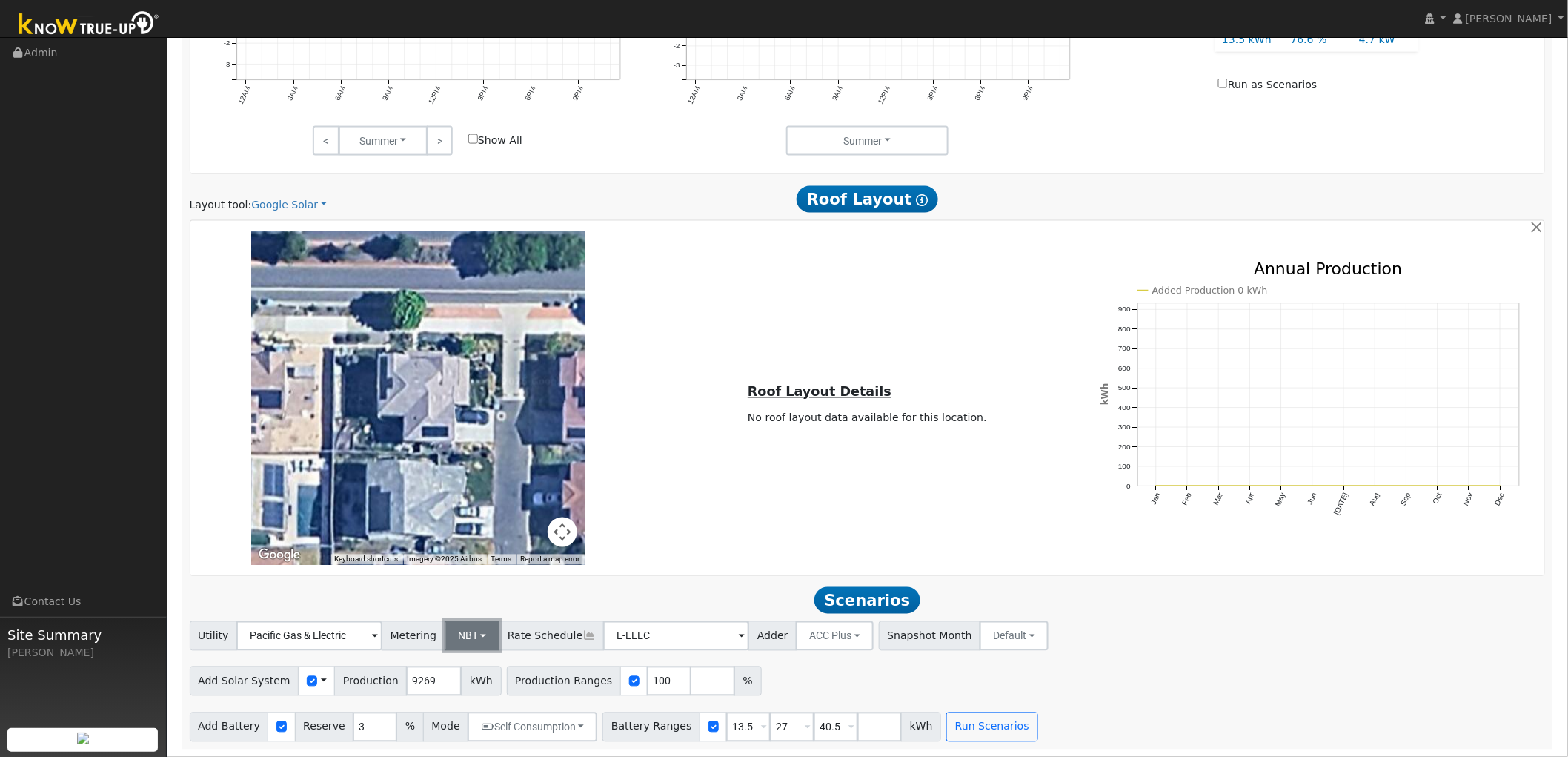
click at [460, 641] on button "NBT" at bounding box center [472, 635] width 56 height 30
click at [657, 603] on h2 "Scenarios Scenario" at bounding box center [867, 601] width 1356 height 27
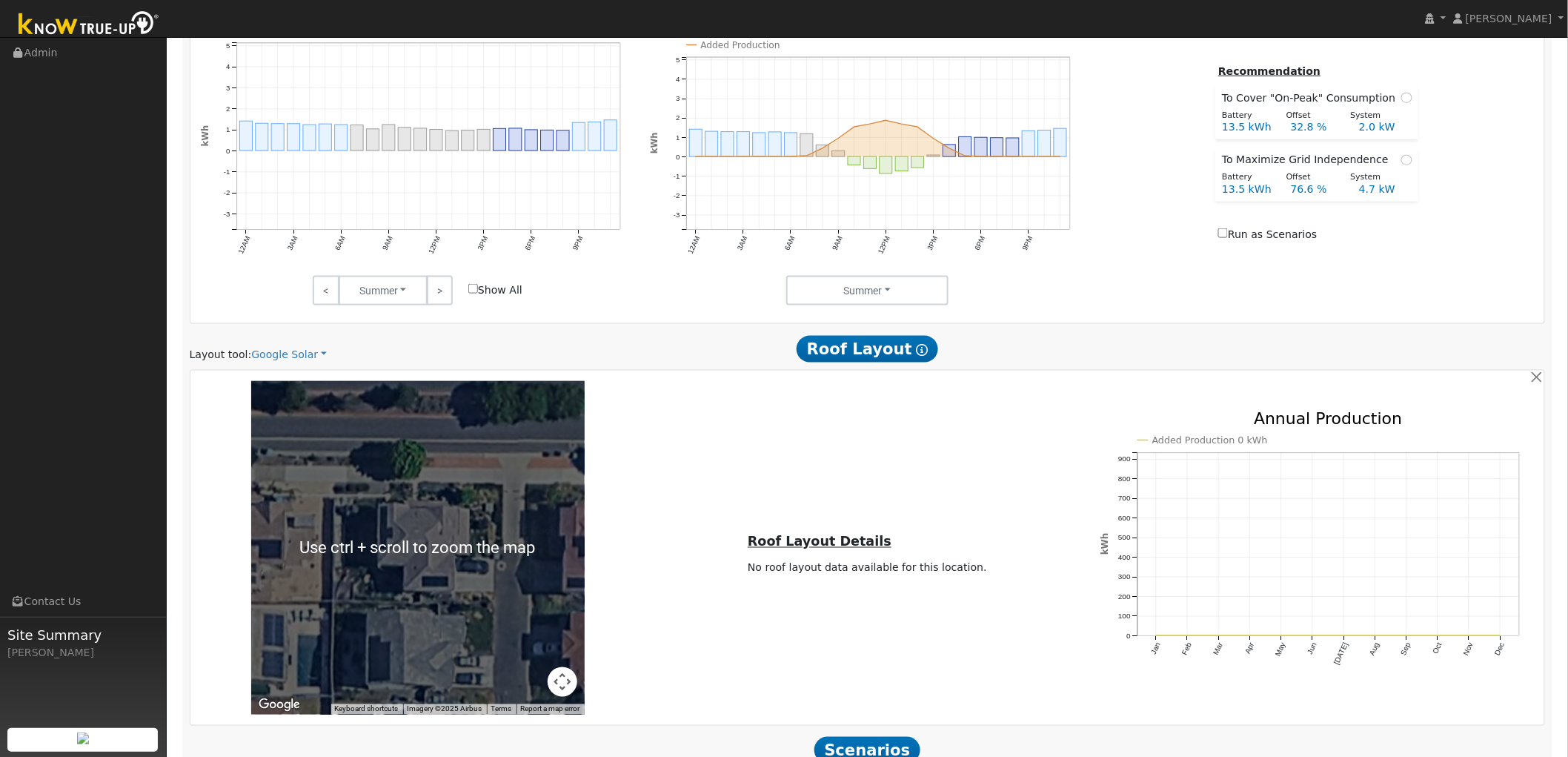
scroll to position [662, 0]
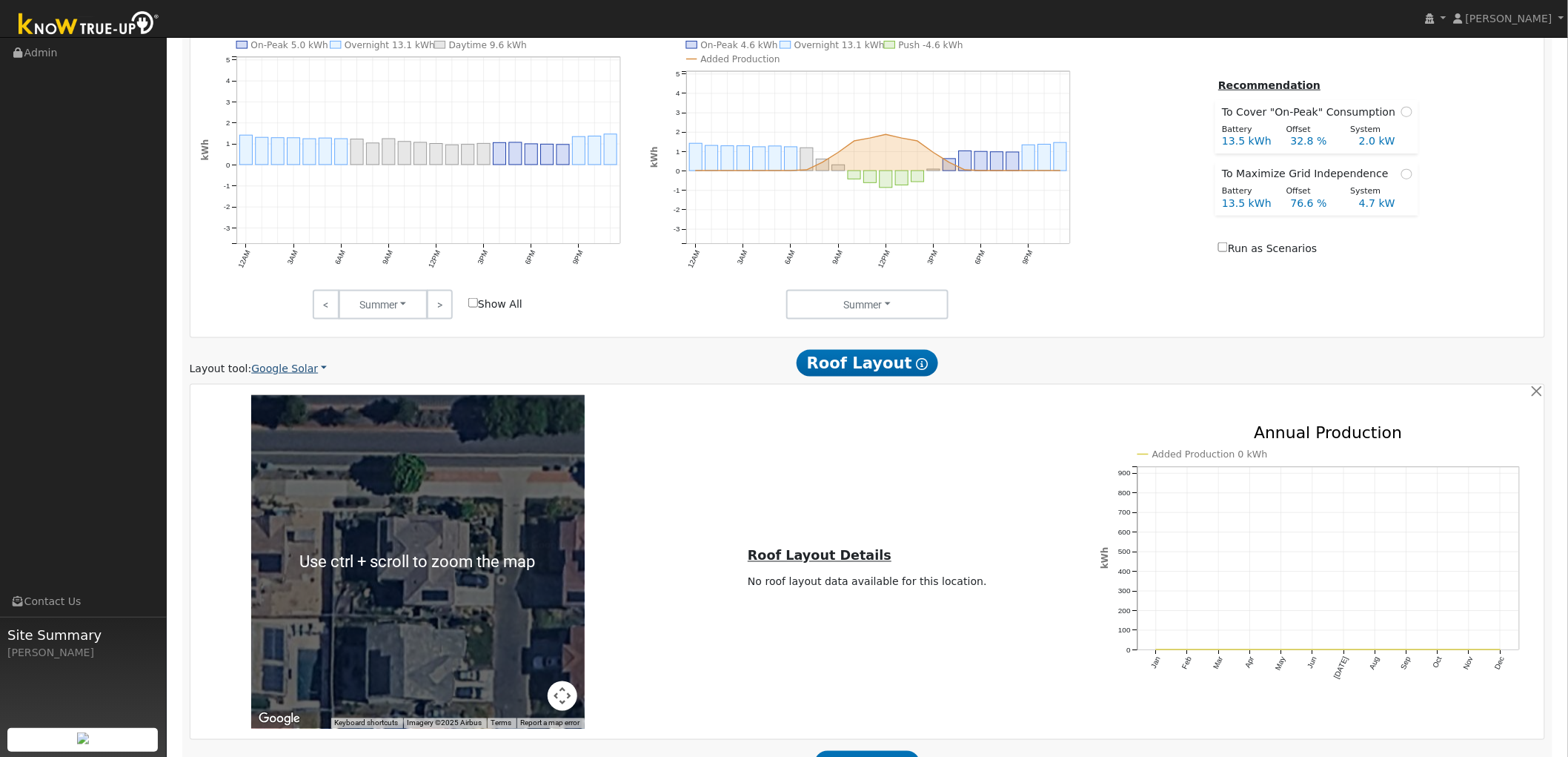
click at [304, 368] on link "Google Solar" at bounding box center [288, 368] width 75 height 15
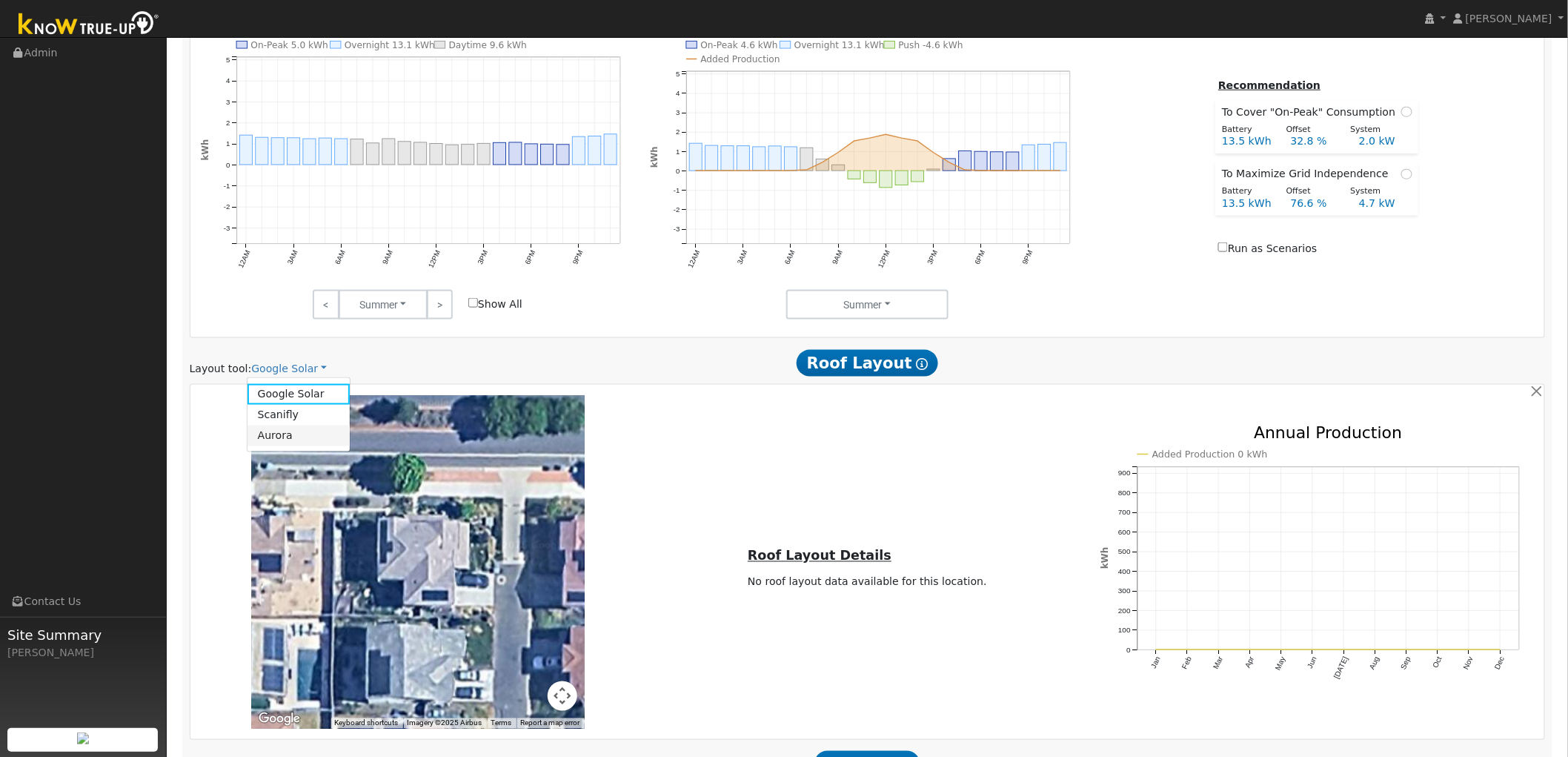
click at [291, 432] on link "Aurora" at bounding box center [298, 435] width 103 height 21
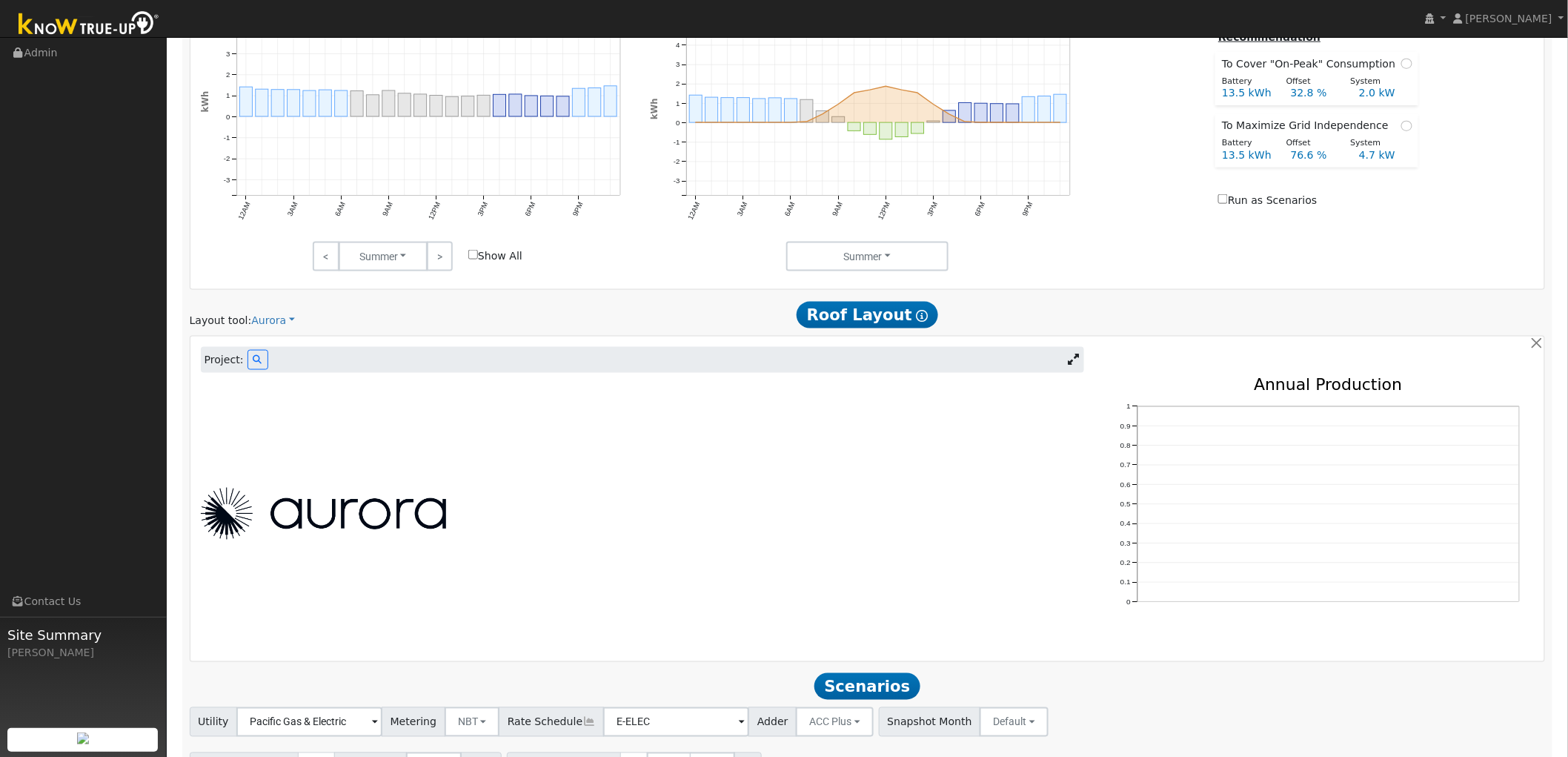
scroll to position [795, 0]
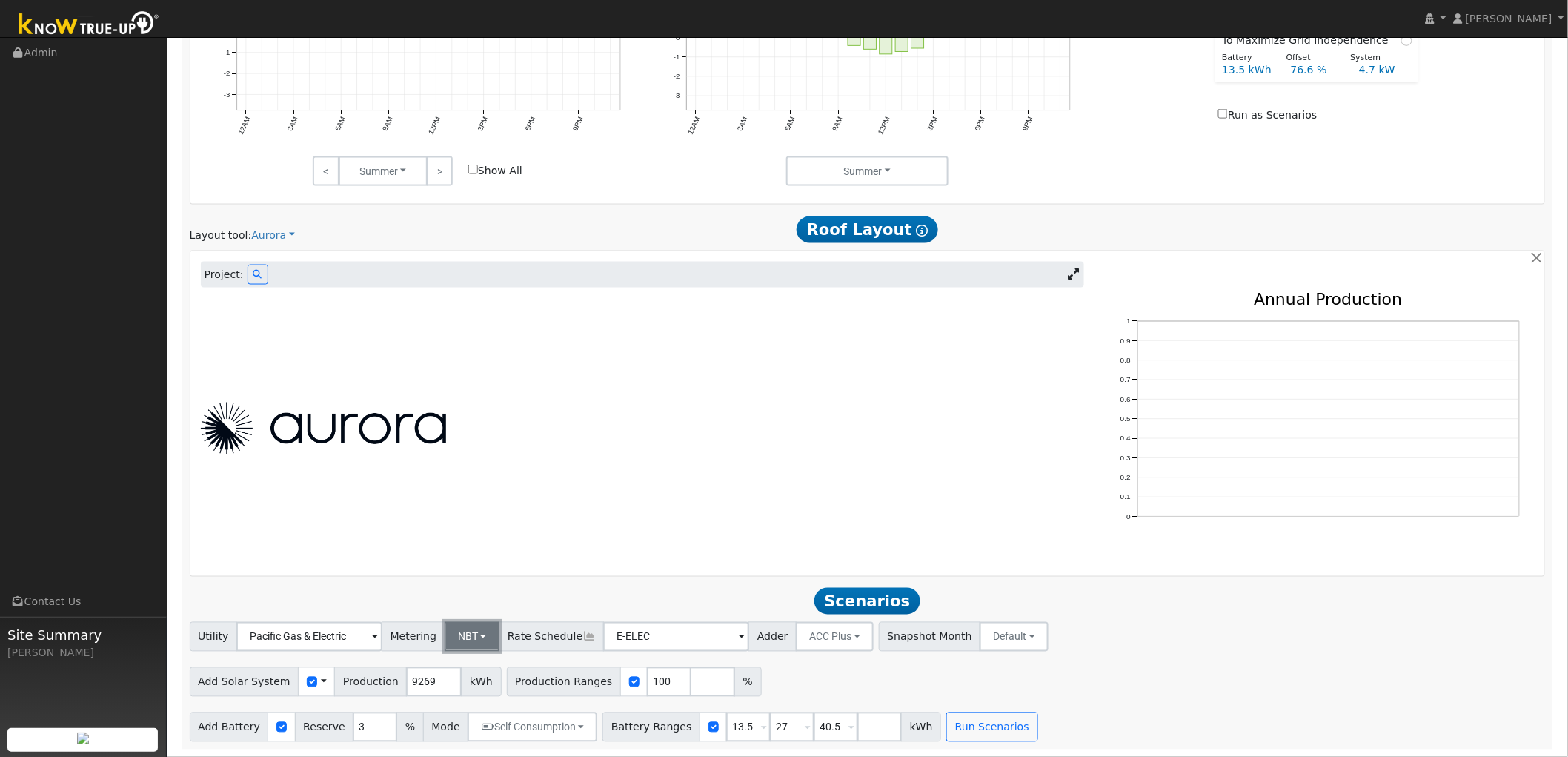
click at [456, 639] on button "NBT" at bounding box center [472, 636] width 56 height 30
click at [819, 690] on div "Add Solar System Use CSV Data Production 9269 kWh Production Ranges 100 %" at bounding box center [867, 679] width 1362 height 35
click at [697, 640] on input "E-ELEC" at bounding box center [676, 636] width 146 height 30
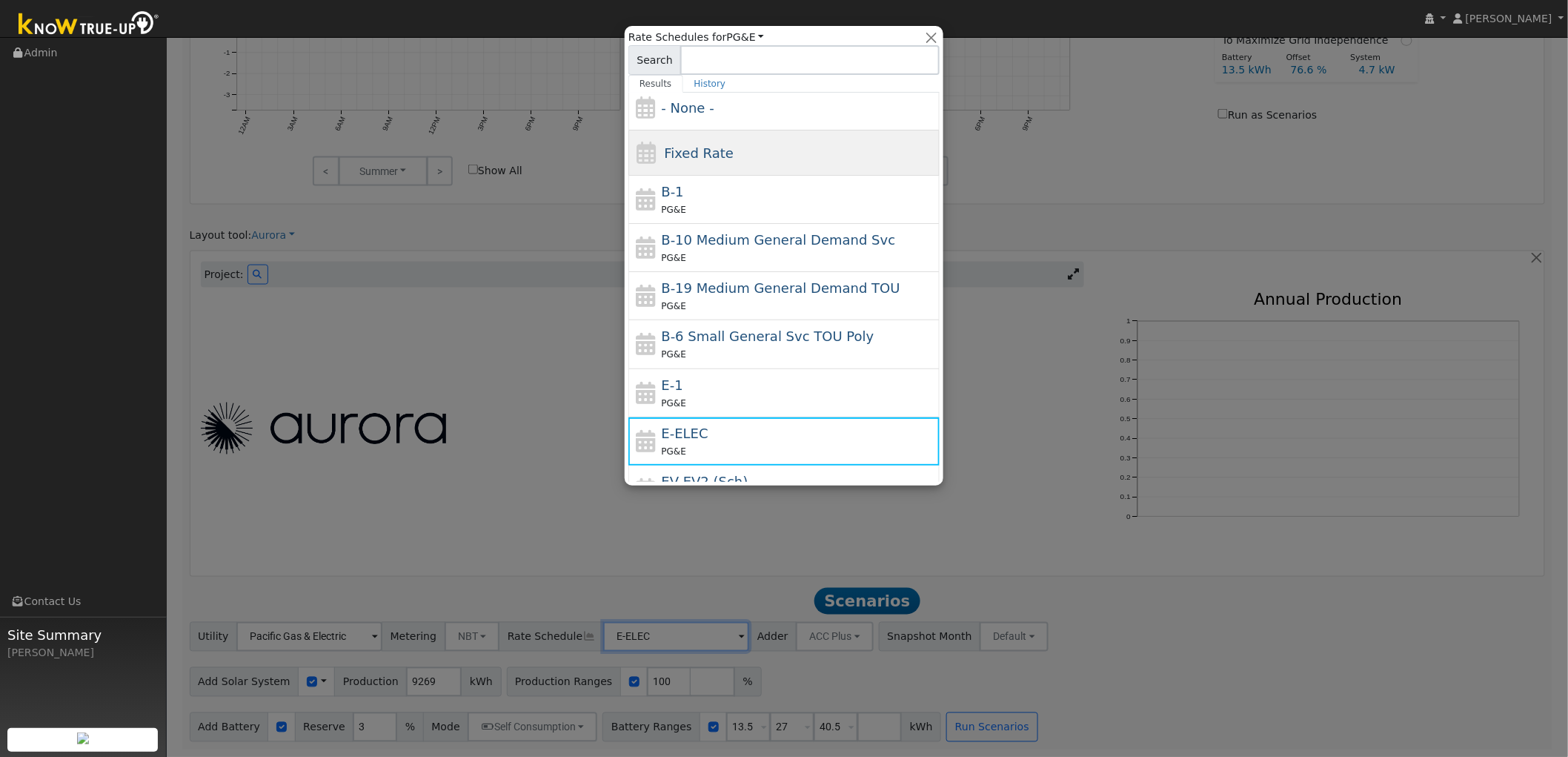
scroll to position [0, 0]
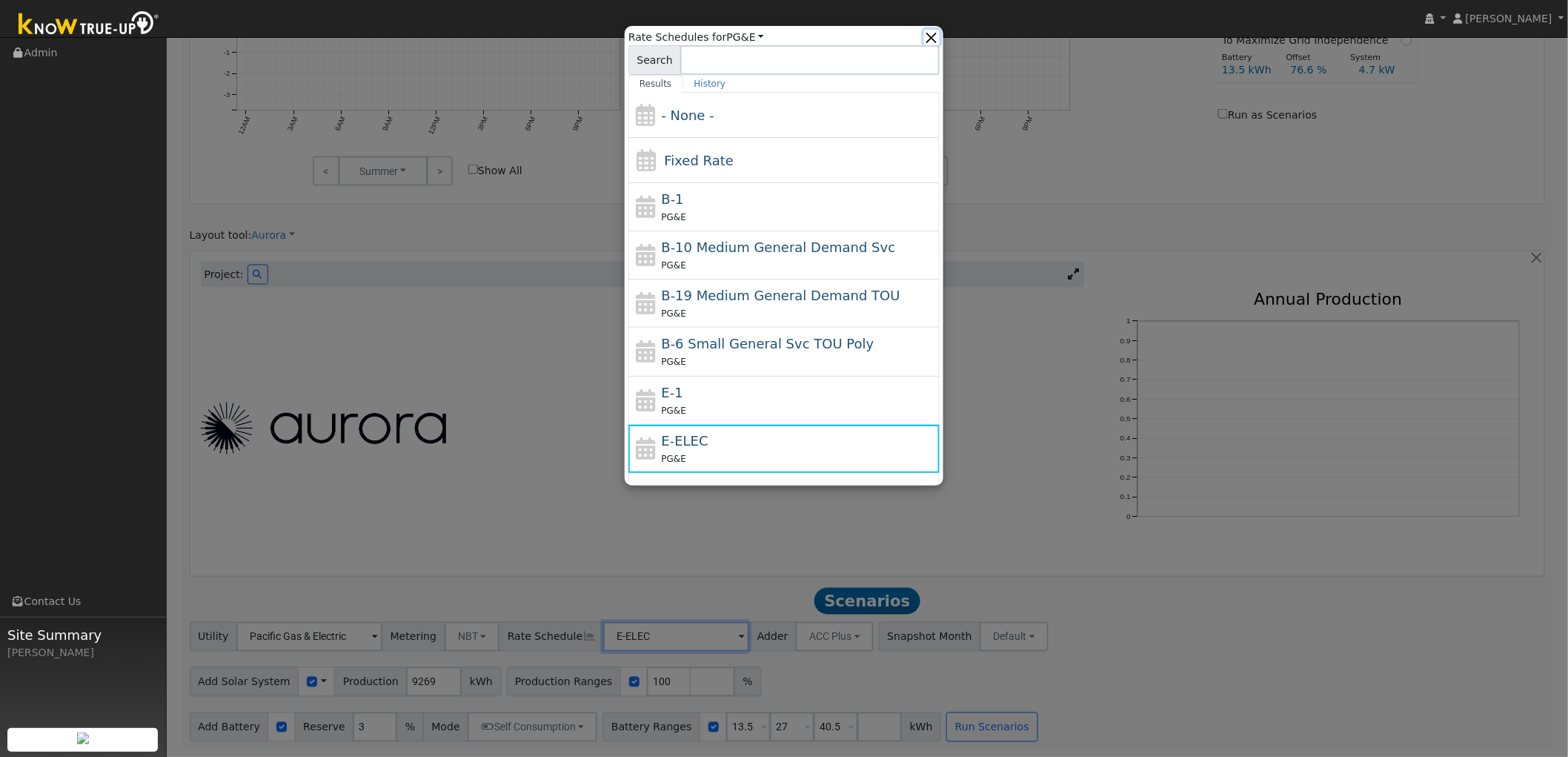
click at [939, 38] on button "button" at bounding box center [932, 37] width 15 height 15
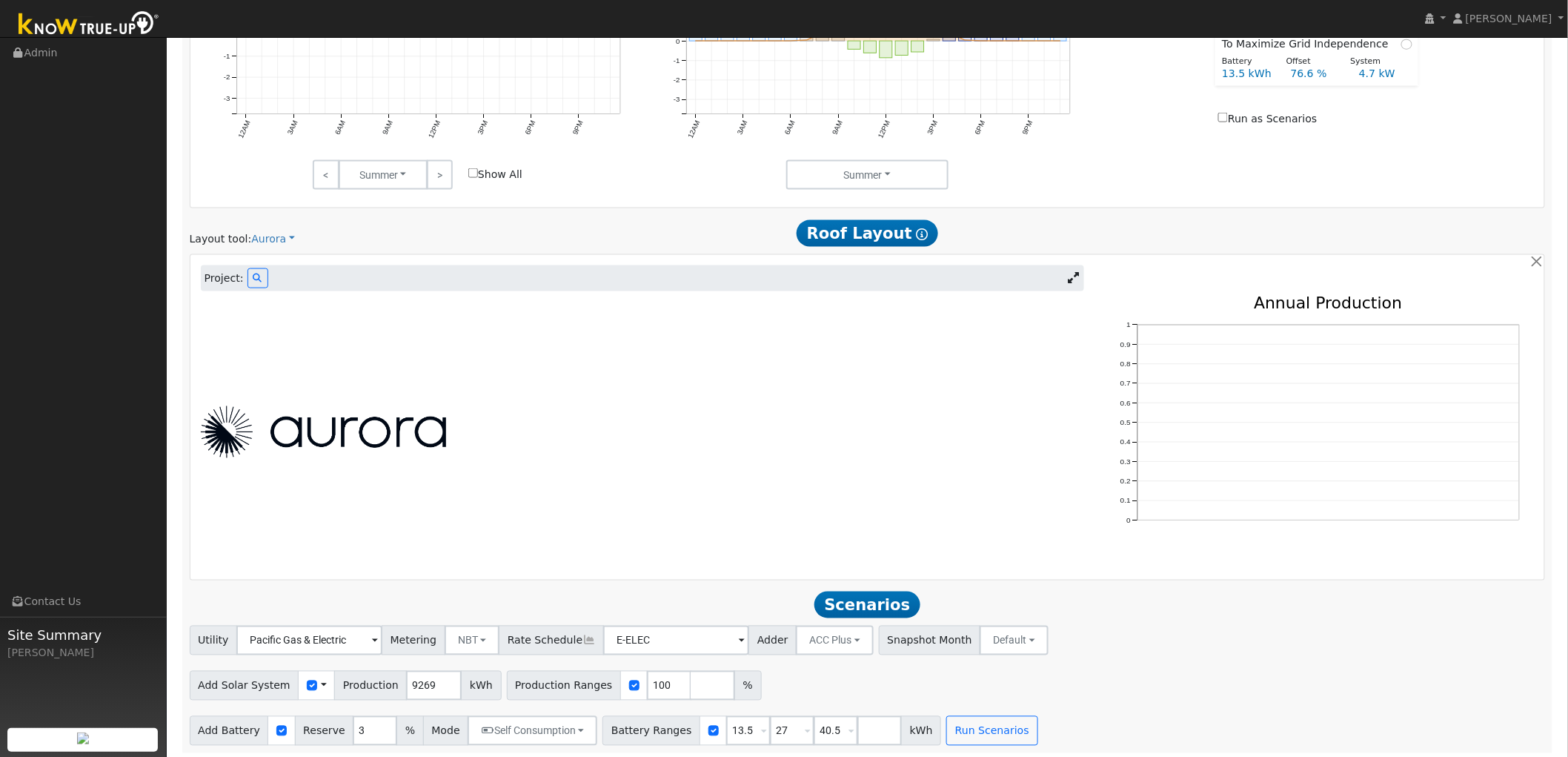
scroll to position [795, 0]
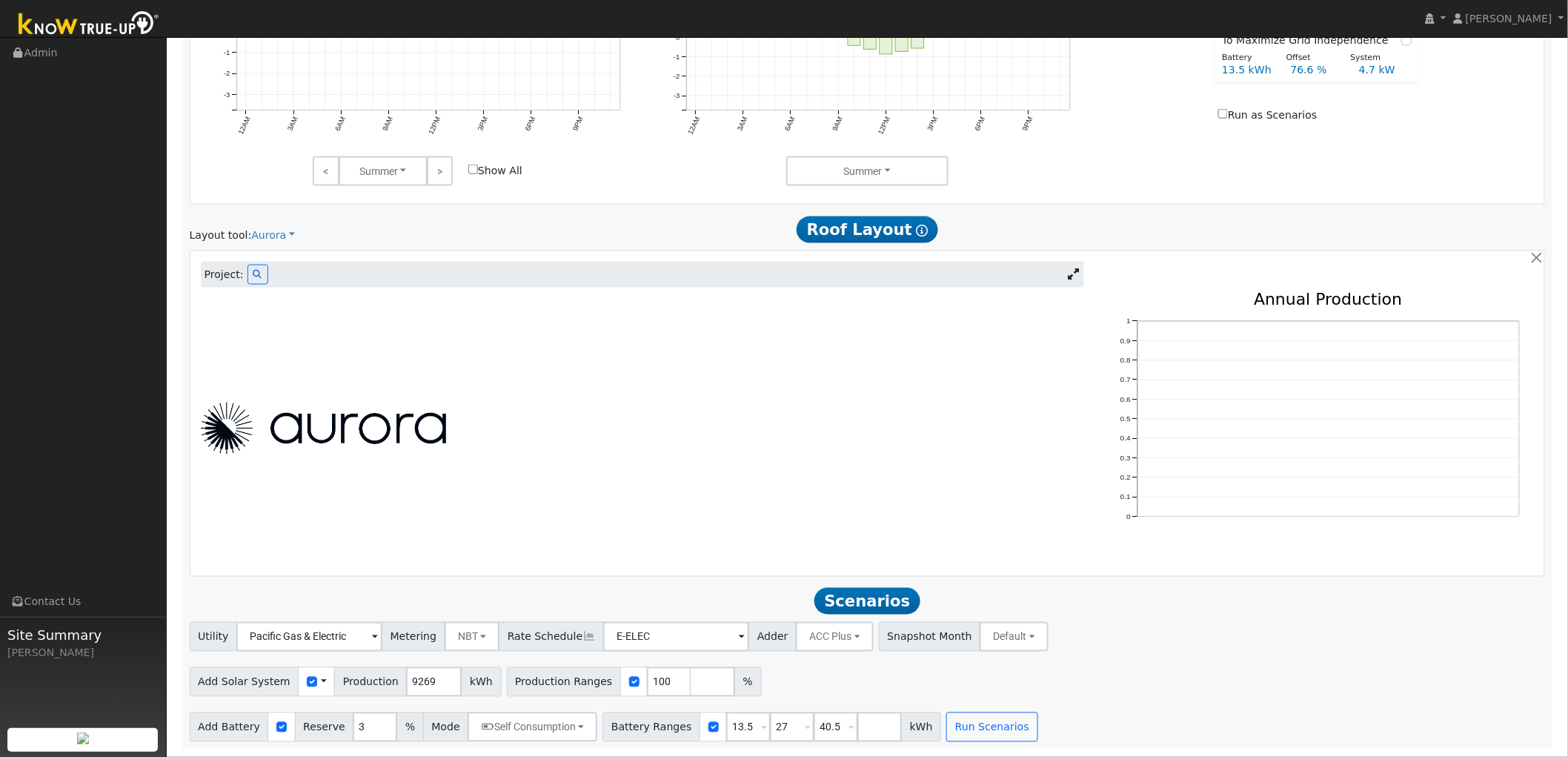
click at [1166, 625] on div "Utility Pacific Gas & Electric Metering NBT NEM NBT Rate Schedule E-ELEC Adder …" at bounding box center [867, 635] width 1362 height 35
click at [321, 684] on span at bounding box center [324, 682] width 6 height 15
click at [335, 711] on link "Use CSV Data" at bounding box center [361, 707] width 103 height 21
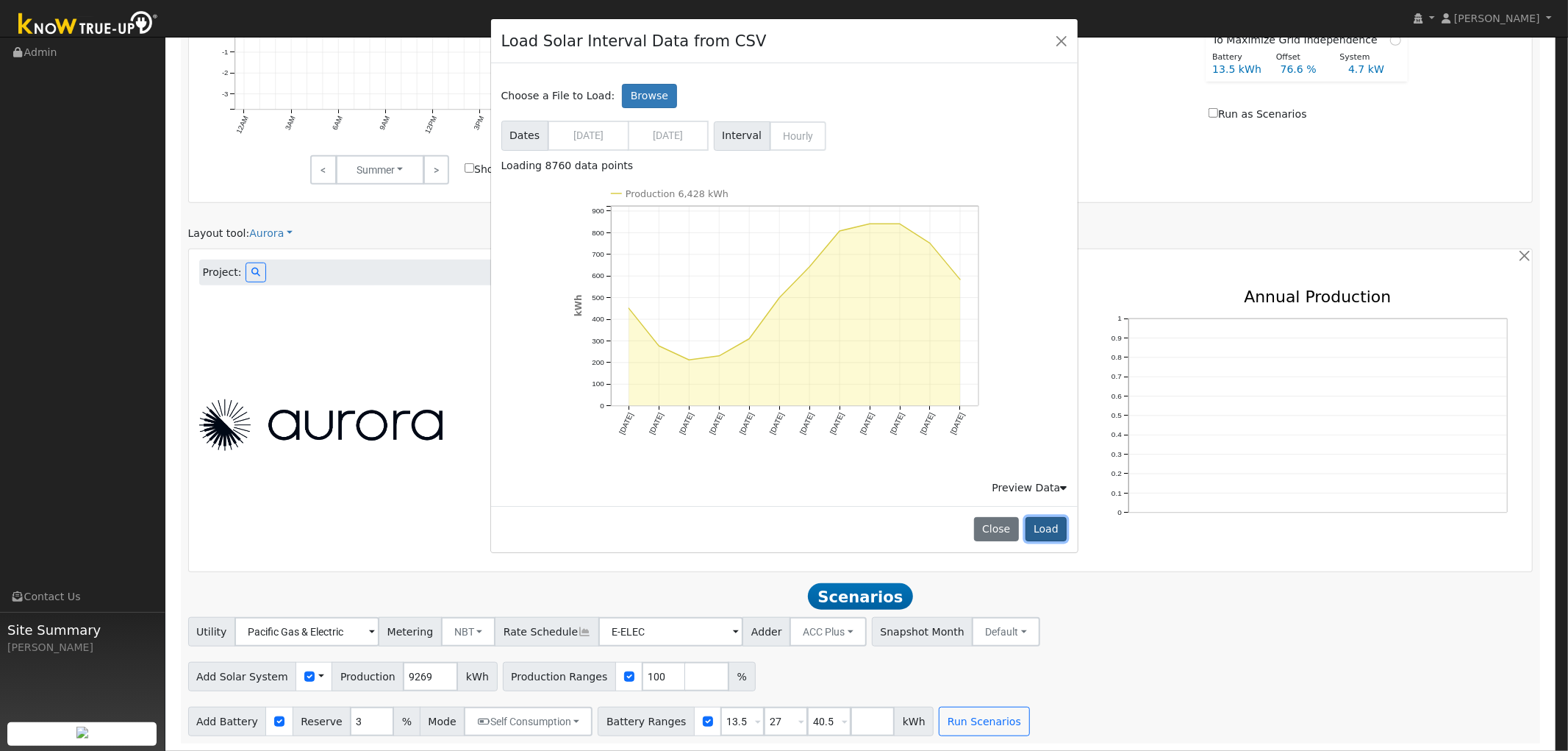
click at [1042, 527] on button "Load" at bounding box center [1047, 529] width 42 height 25
type input "6428"
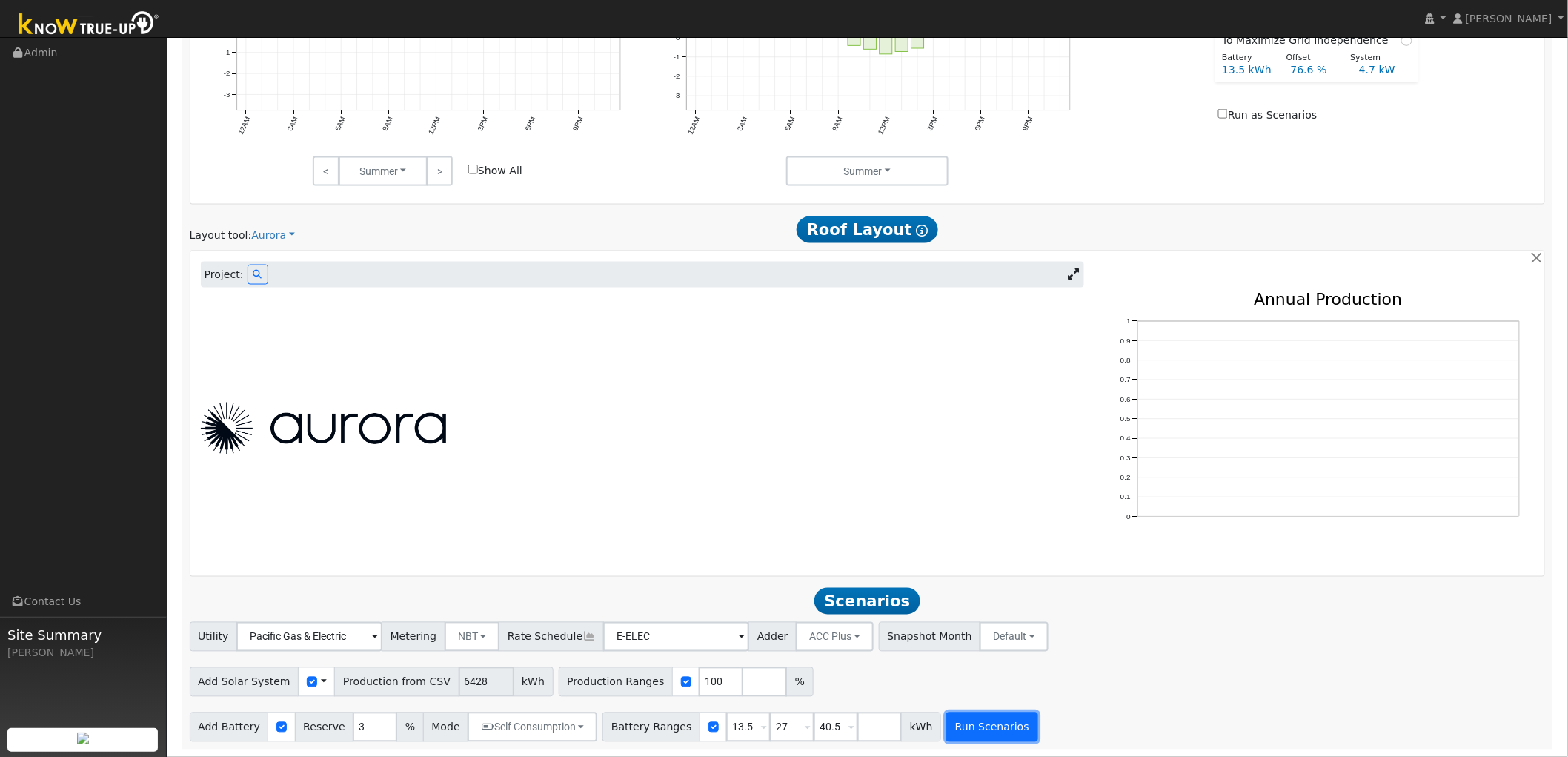
click at [958, 730] on button "Run Scenarios" at bounding box center [992, 727] width 91 height 30
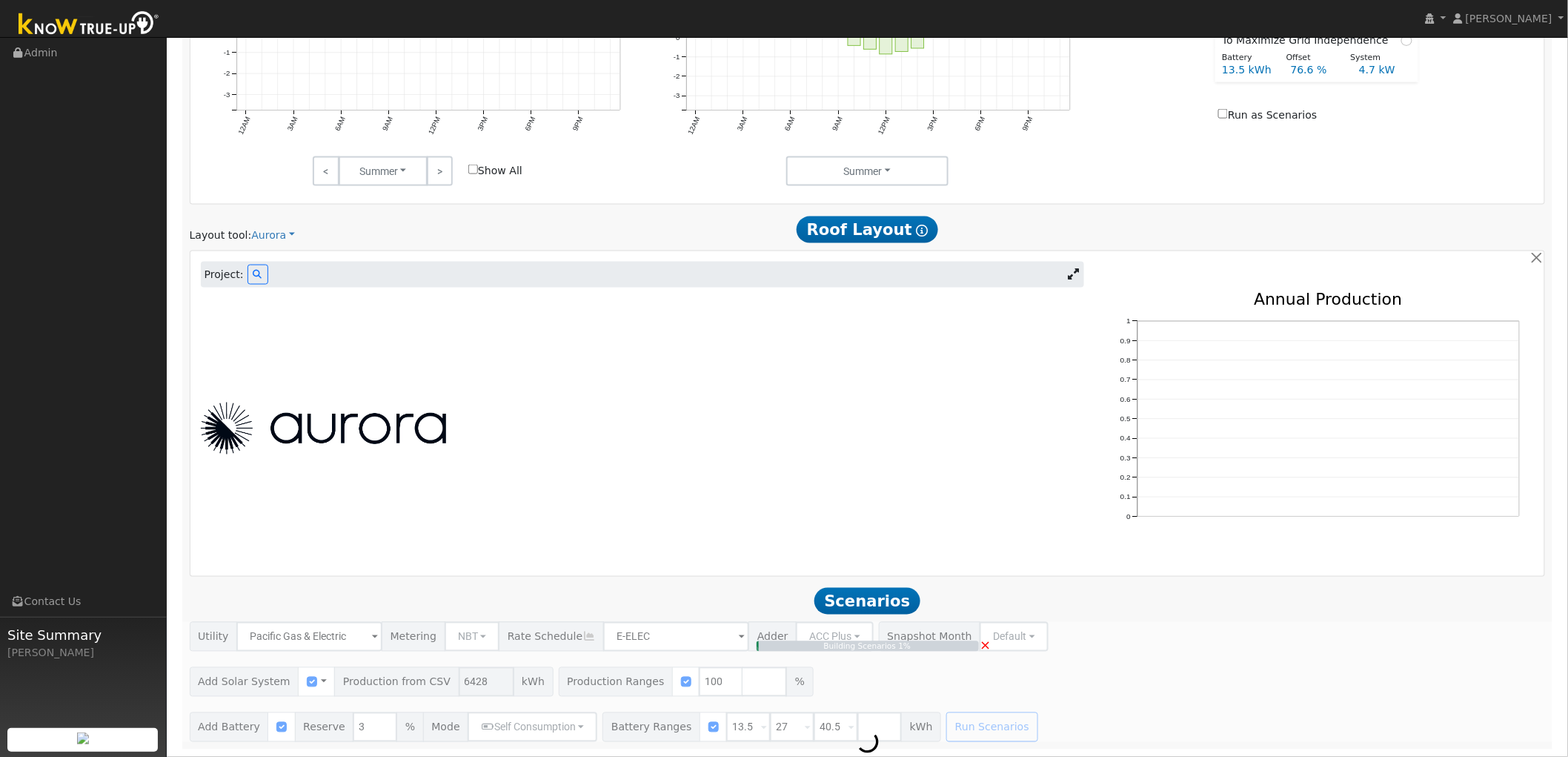
type input "4.3"
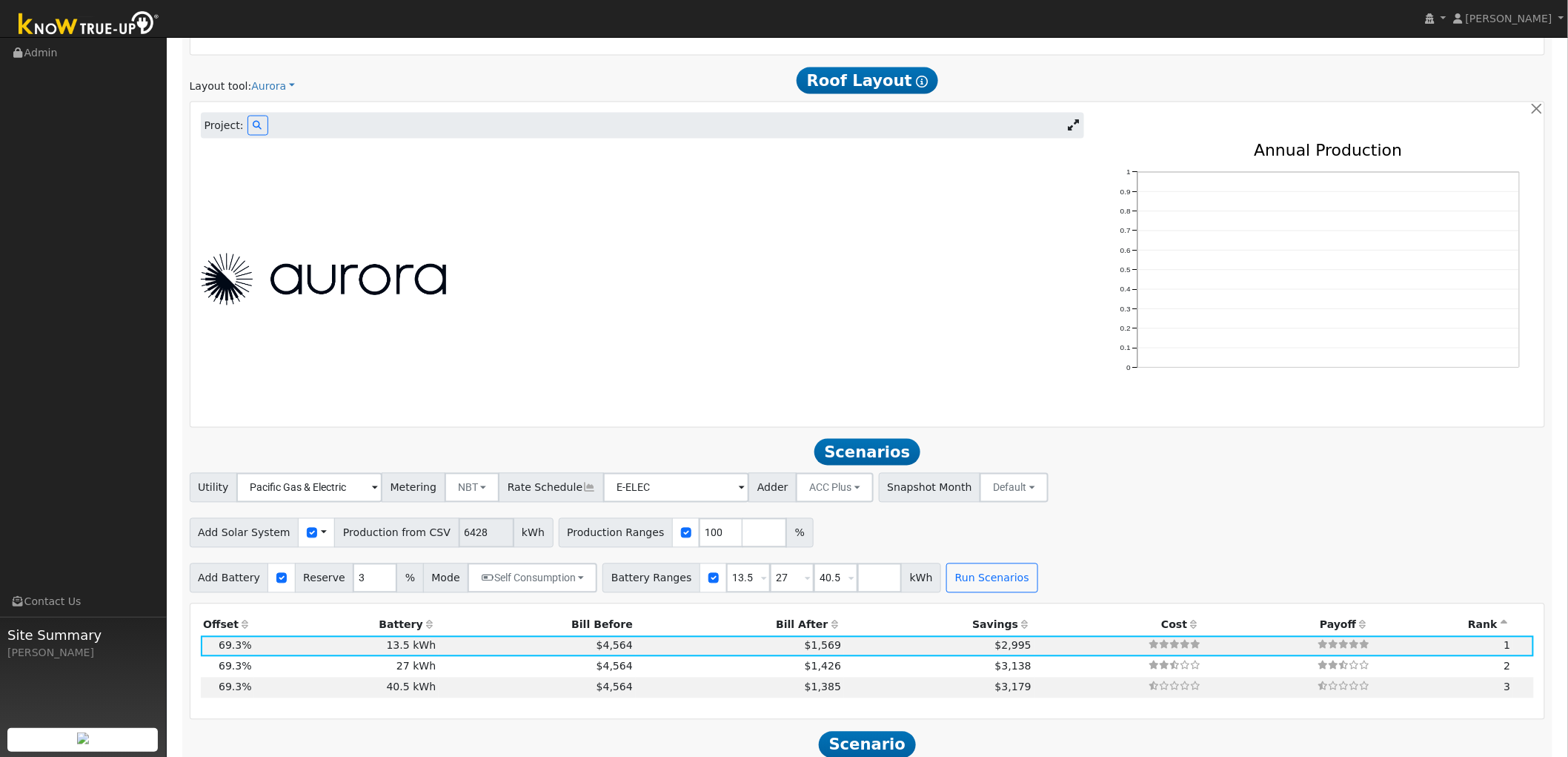
scroll to position [1173, 0]
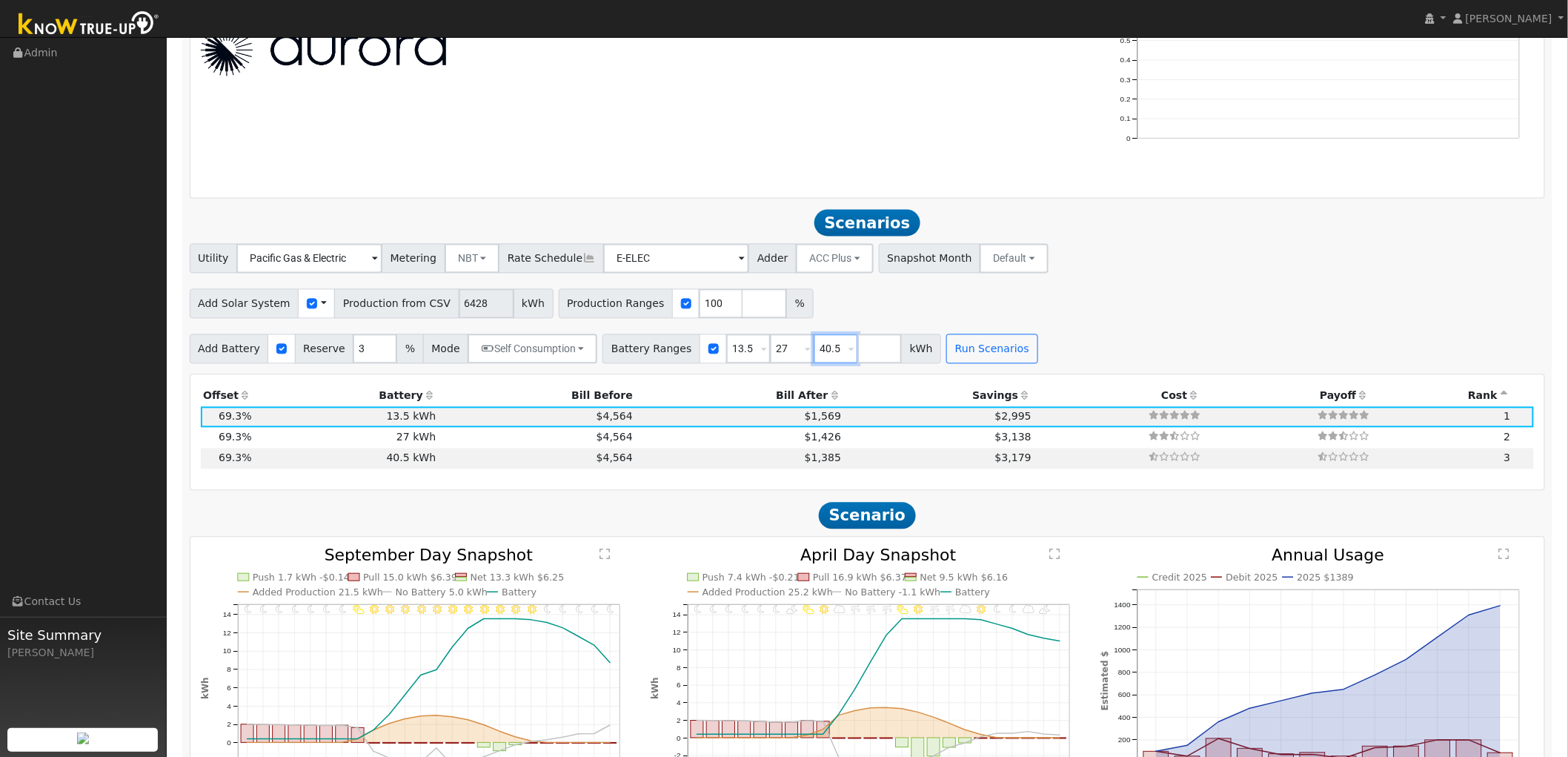
click at [814, 349] on input "40.5" at bounding box center [836, 348] width 44 height 30
click at [770, 349] on input "27" at bounding box center [792, 348] width 44 height 30
click at [727, 351] on input "13.5" at bounding box center [749, 348] width 44 height 30
click at [770, 349] on input "27" at bounding box center [792, 348] width 44 height 30
click at [814, 351] on input "40.5" at bounding box center [836, 348] width 44 height 30
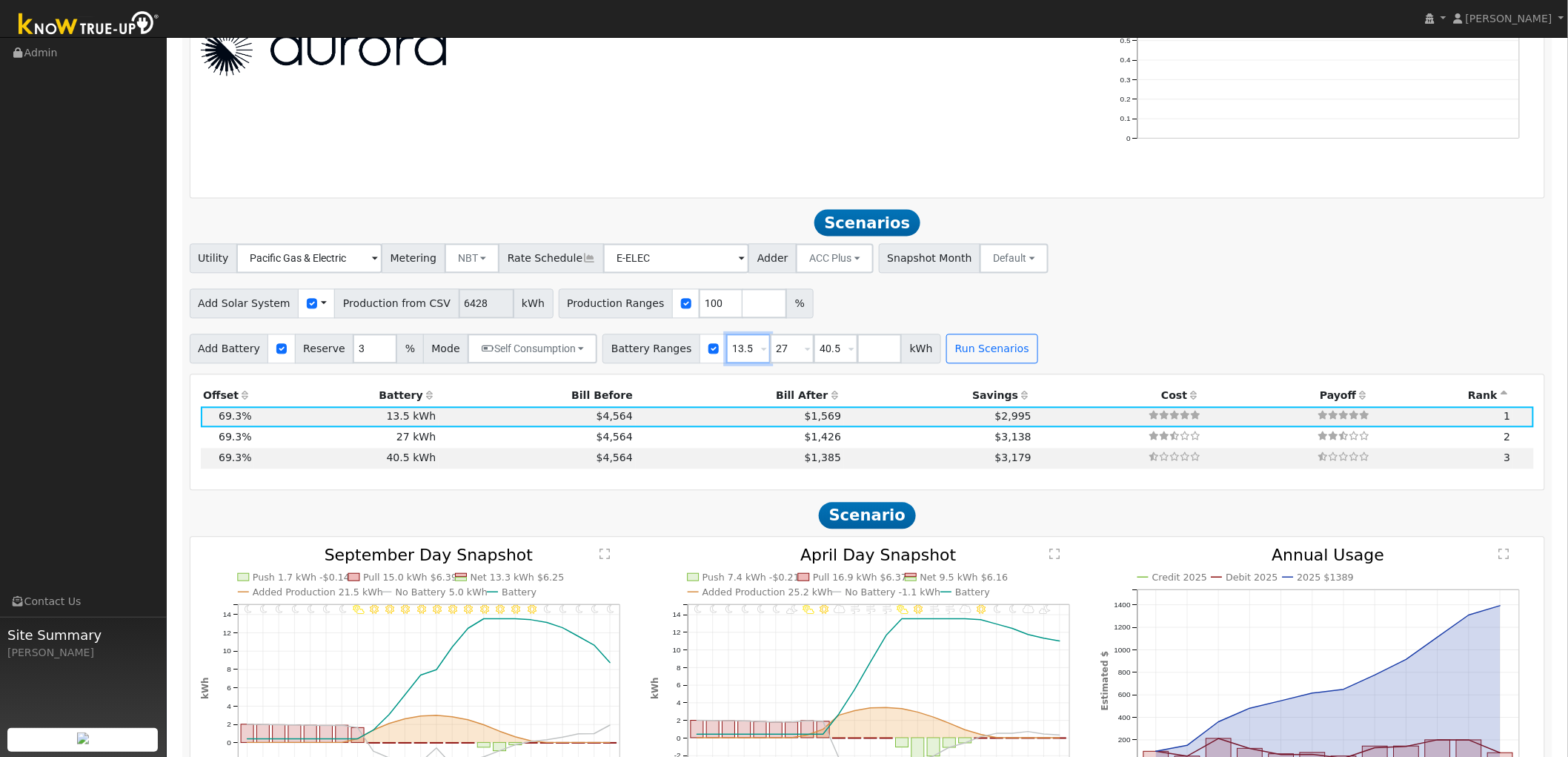
click at [727, 356] on input "13.5" at bounding box center [749, 348] width 44 height 30
click at [770, 356] on input "27" at bounding box center [792, 348] width 44 height 30
drag, startPoint x: 819, startPoint y: 354, endPoint x: 806, endPoint y: 353, distance: 13.0
click at [817, 353] on input "40.5" at bounding box center [836, 348] width 44 height 30
click at [770, 353] on input "27" at bounding box center [792, 348] width 44 height 30
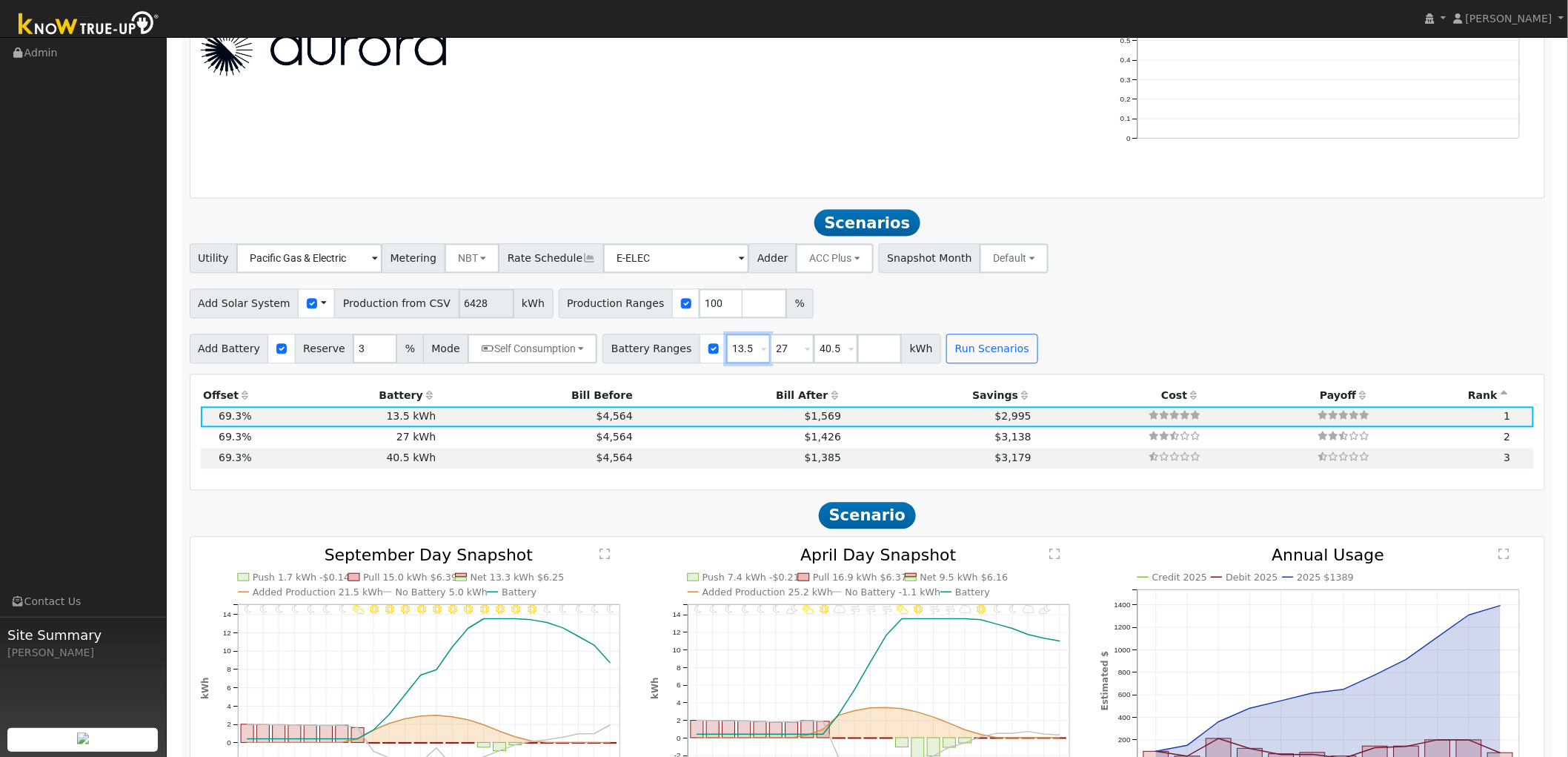
click at [729, 353] on input "13.5" at bounding box center [749, 348] width 44 height 30
click at [770, 347] on input "27" at bounding box center [792, 348] width 44 height 30
click at [817, 351] on input "40.5" at bounding box center [836, 348] width 44 height 30
click at [770, 351] on input "27" at bounding box center [792, 348] width 44 height 30
click at [730, 351] on input "13.5" at bounding box center [749, 348] width 44 height 30
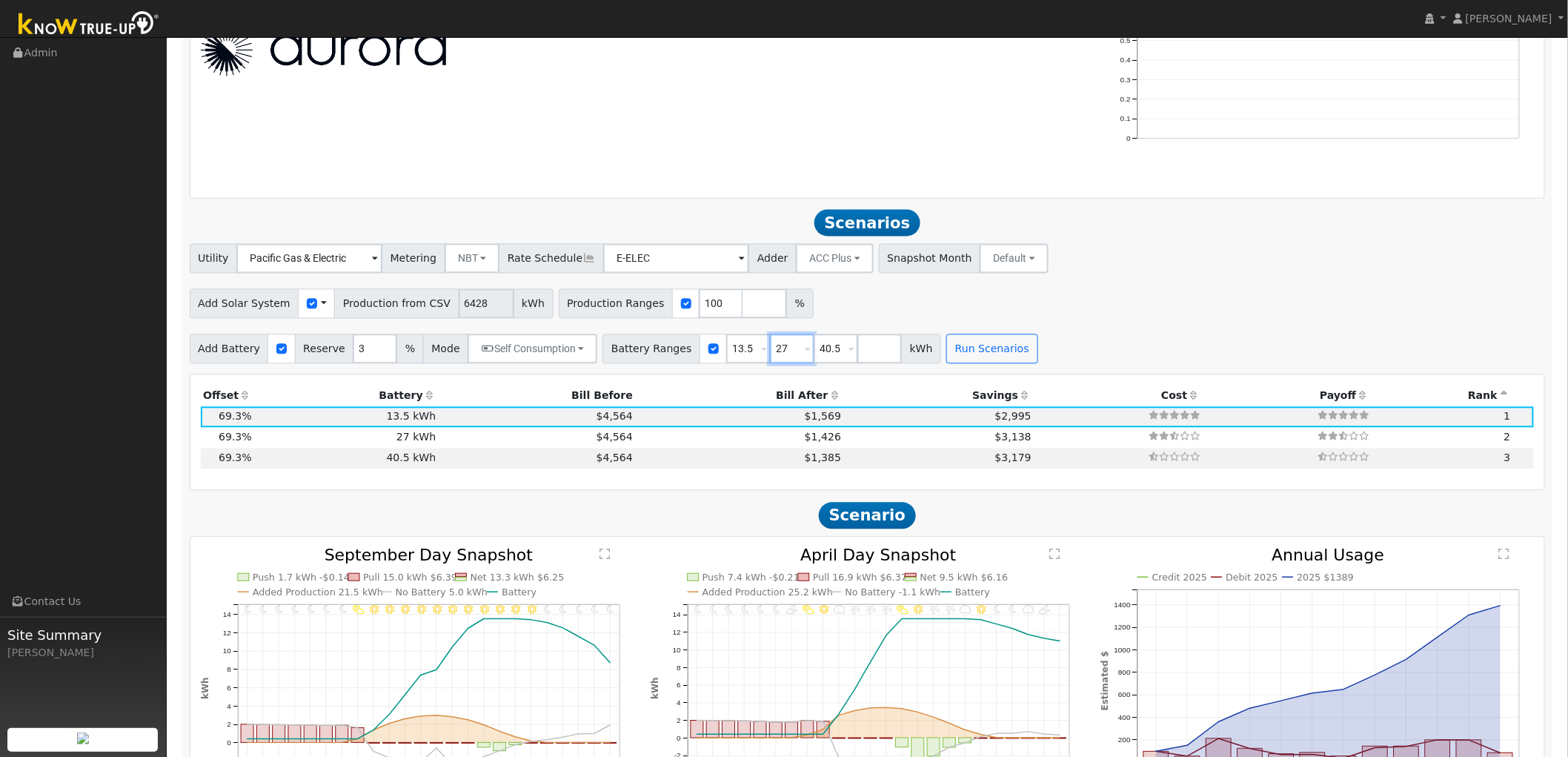
click at [770, 353] on input "27" at bounding box center [792, 348] width 44 height 30
click at [816, 349] on input "40.5" at bounding box center [836, 348] width 44 height 30
click at [805, 420] on span "$1,569" at bounding box center [823, 417] width 37 height 12
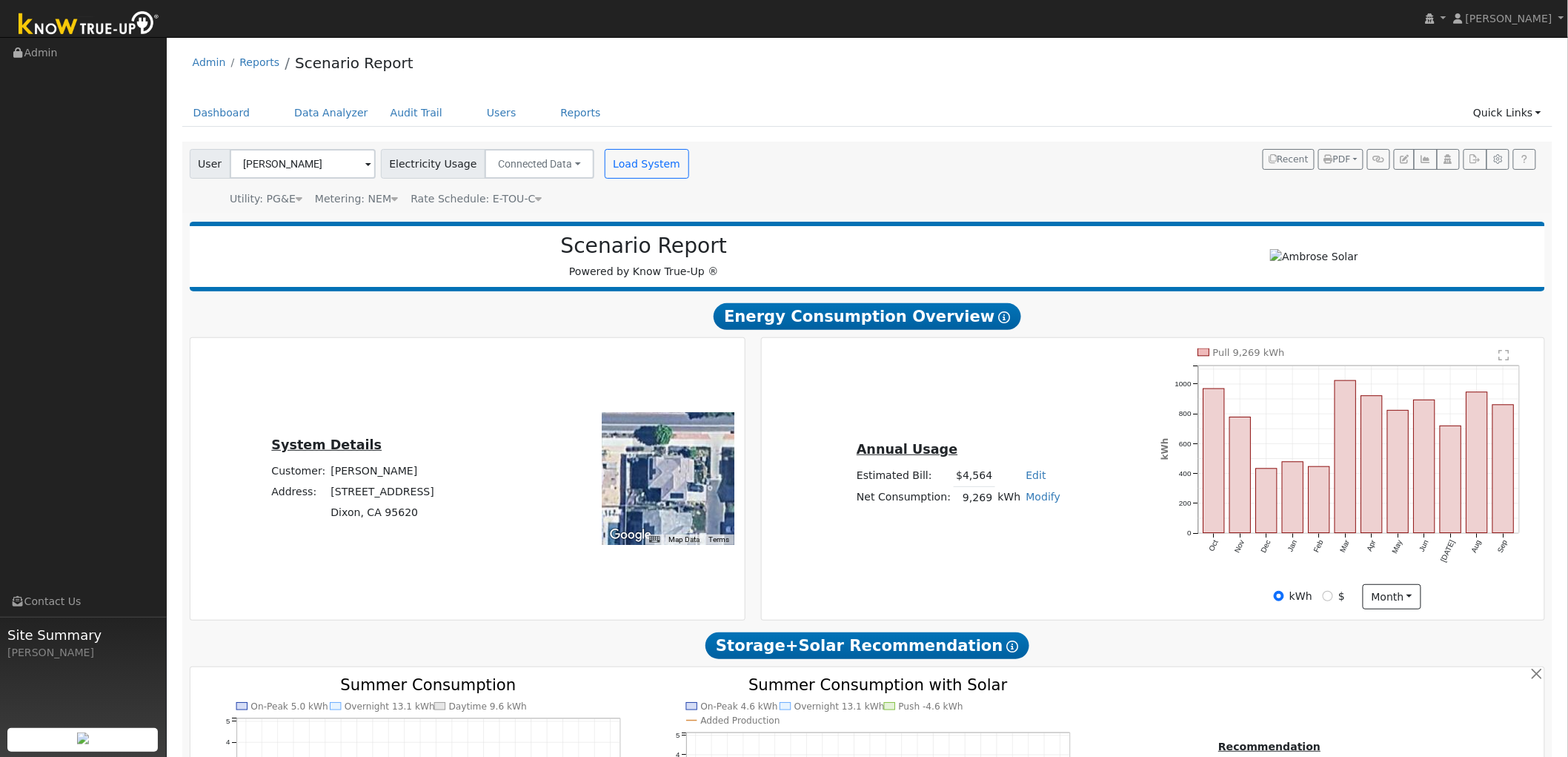
scroll to position [0, 0]
click at [391, 202] on icon at bounding box center [394, 199] width 7 height 11
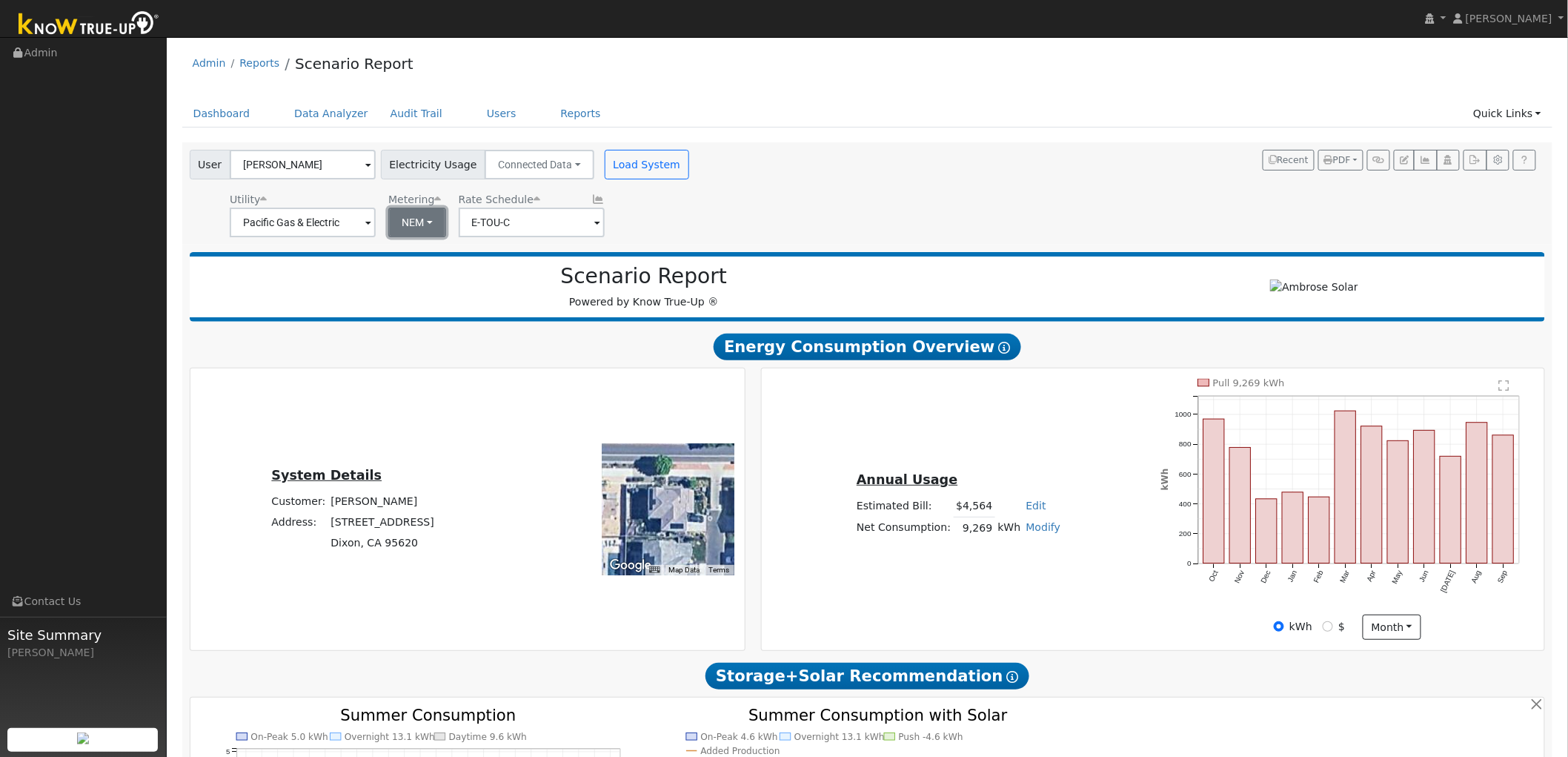
click at [402, 214] on button "NEM" at bounding box center [417, 222] width 58 height 30
click at [410, 276] on link "NBT" at bounding box center [434, 276] width 103 height 21
type input "E-ELEC"
click at [615, 173] on button "Load System" at bounding box center [647, 164] width 84 height 30
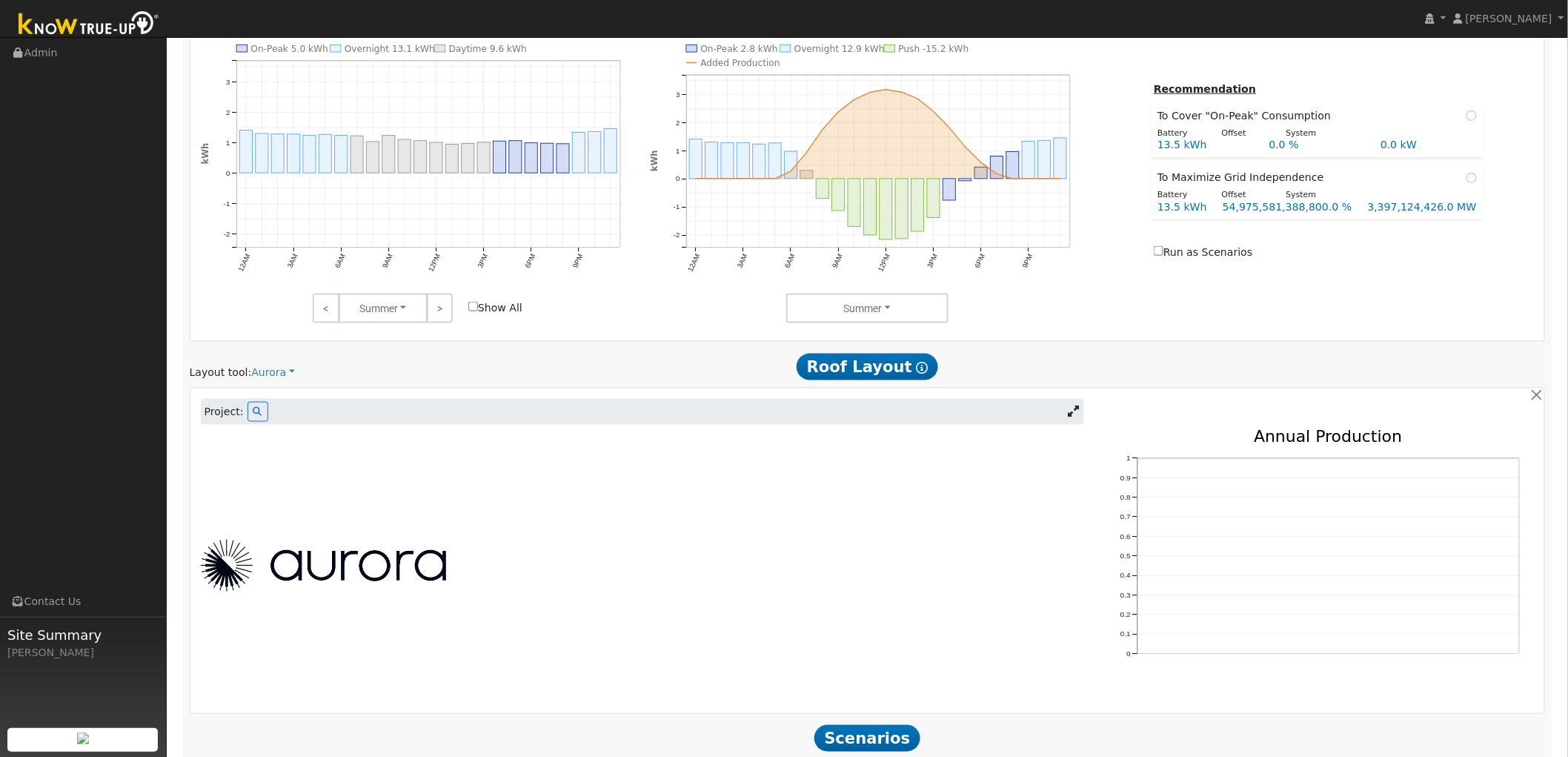
scroll to position [795, 0]
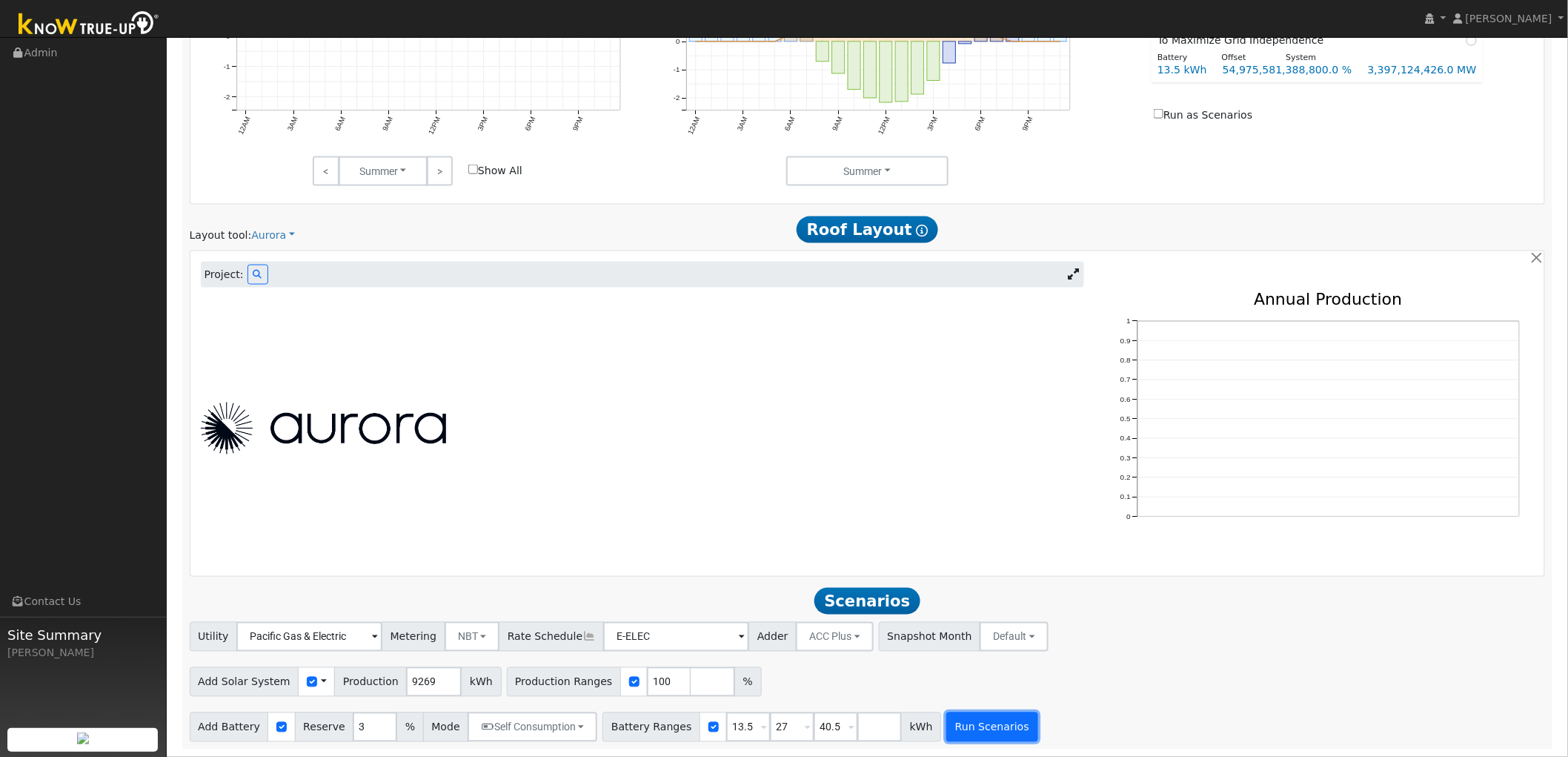
click at [968, 735] on button "Run Scenarios" at bounding box center [992, 727] width 91 height 30
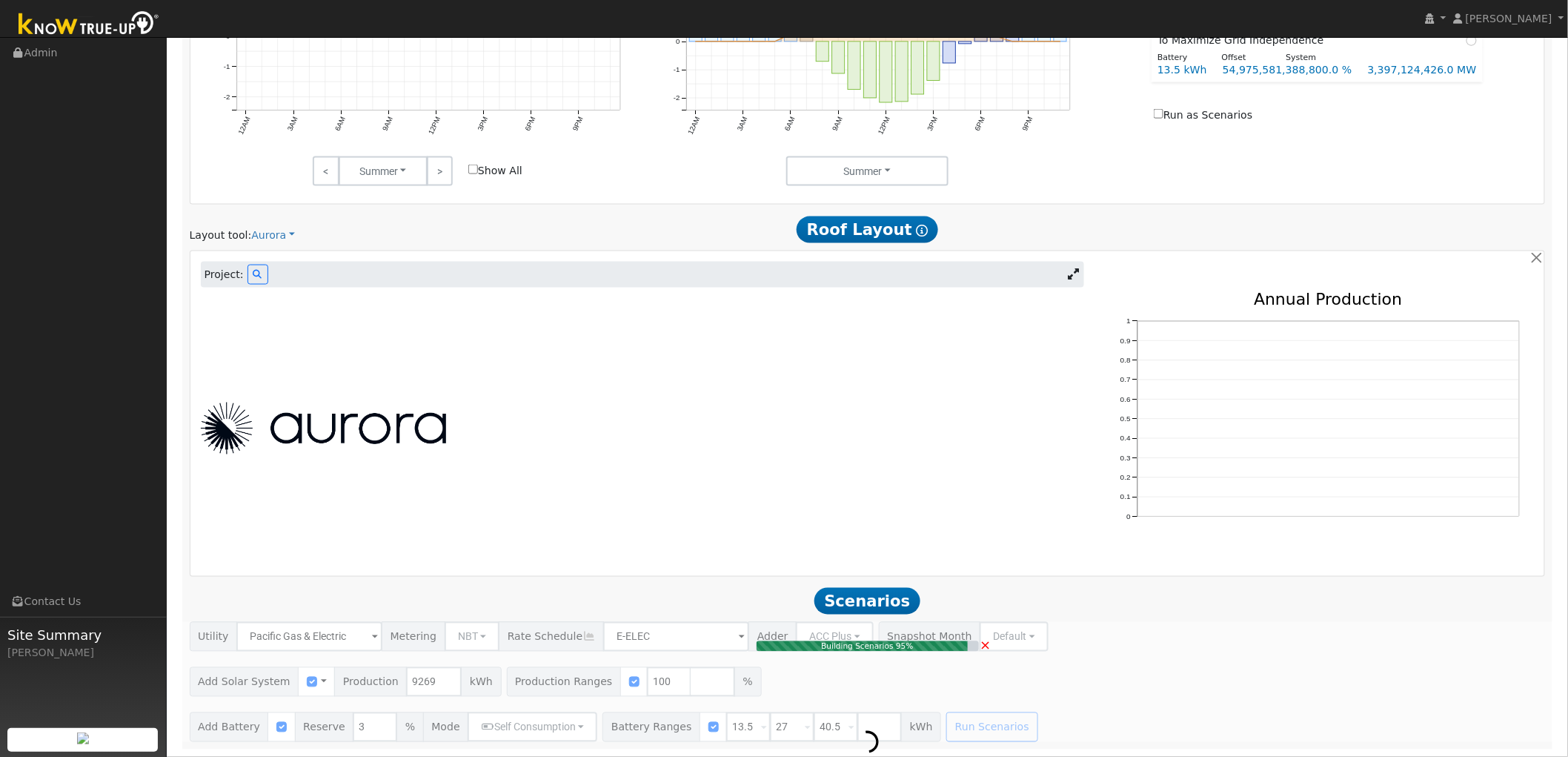
type input "6.2"
type input "$21,628"
type input "$11,348"
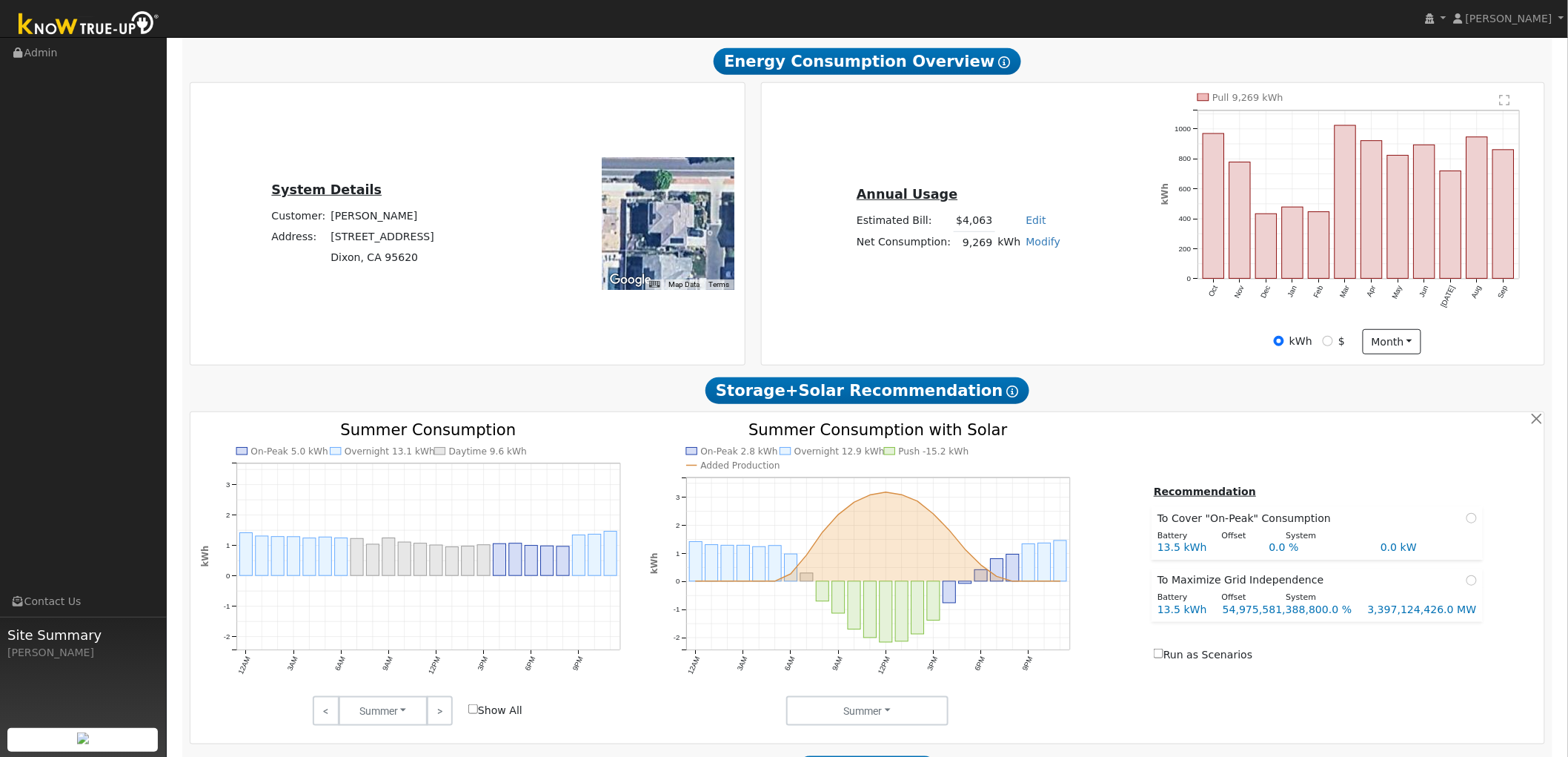
scroll to position [187, 0]
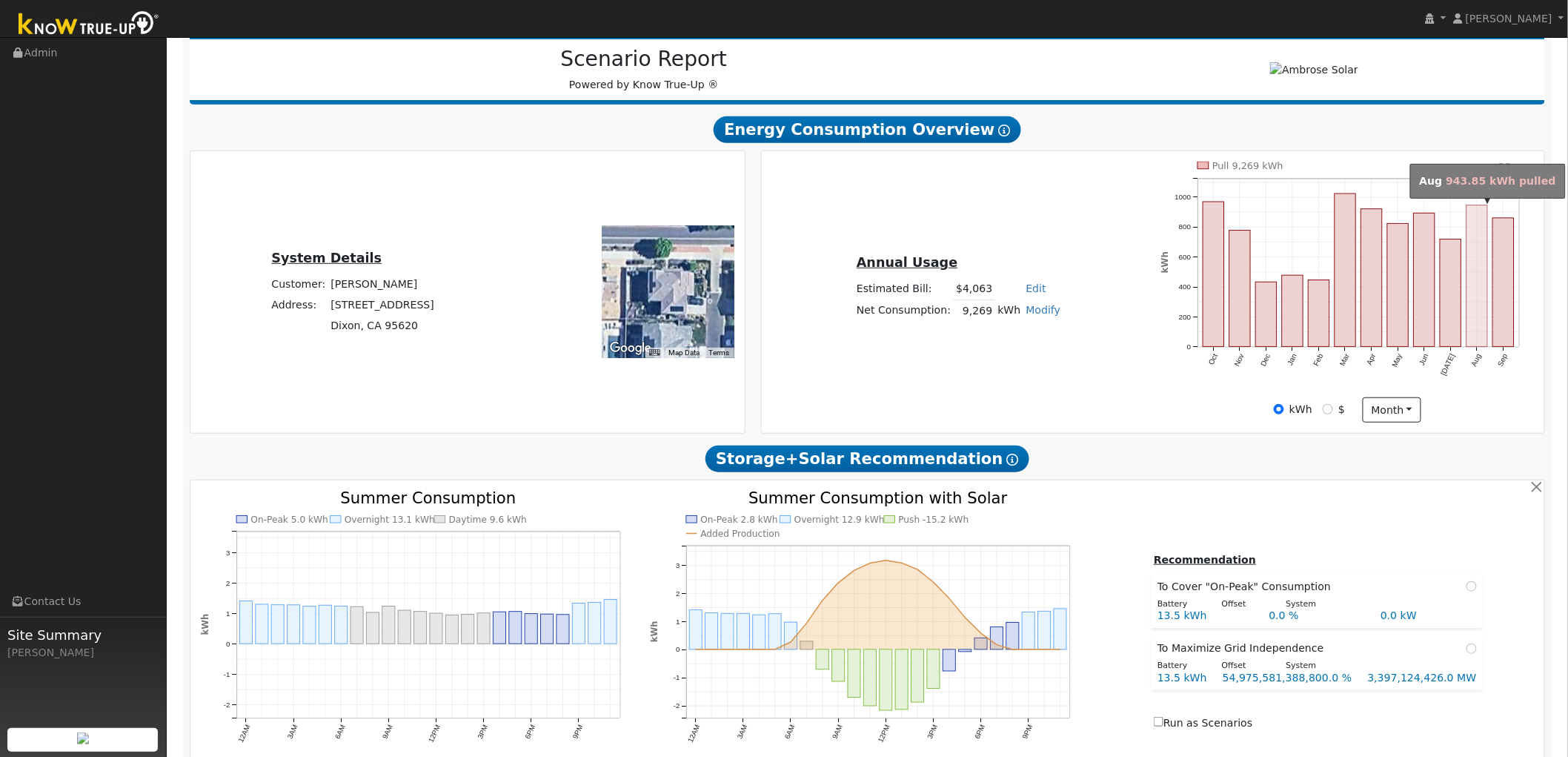
click at [1477, 315] on rect "onclick=""" at bounding box center [1477, 276] width 21 height 142
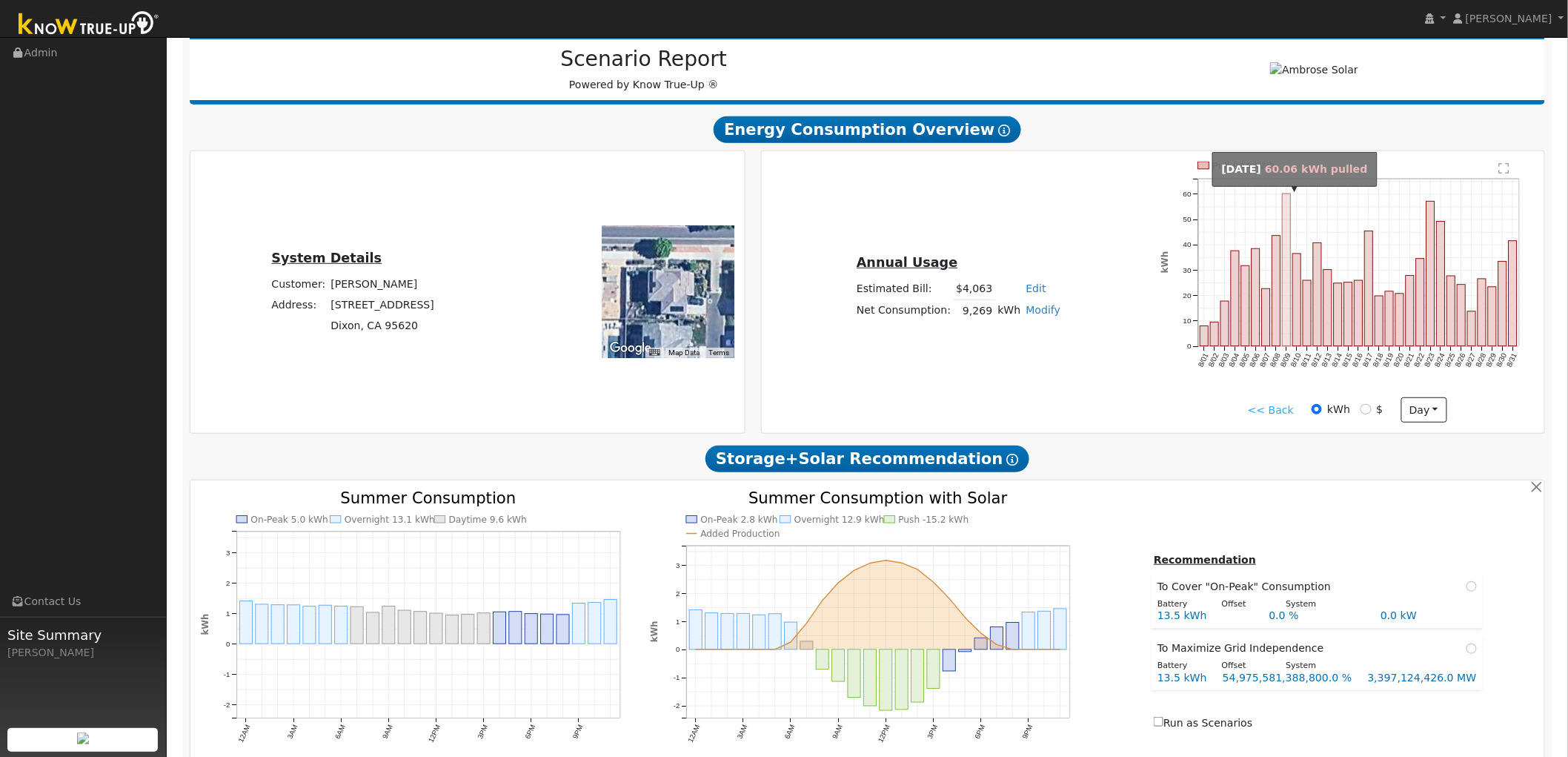
click at [1287, 218] on rect "onclick=""" at bounding box center [1287, 269] width 8 height 153
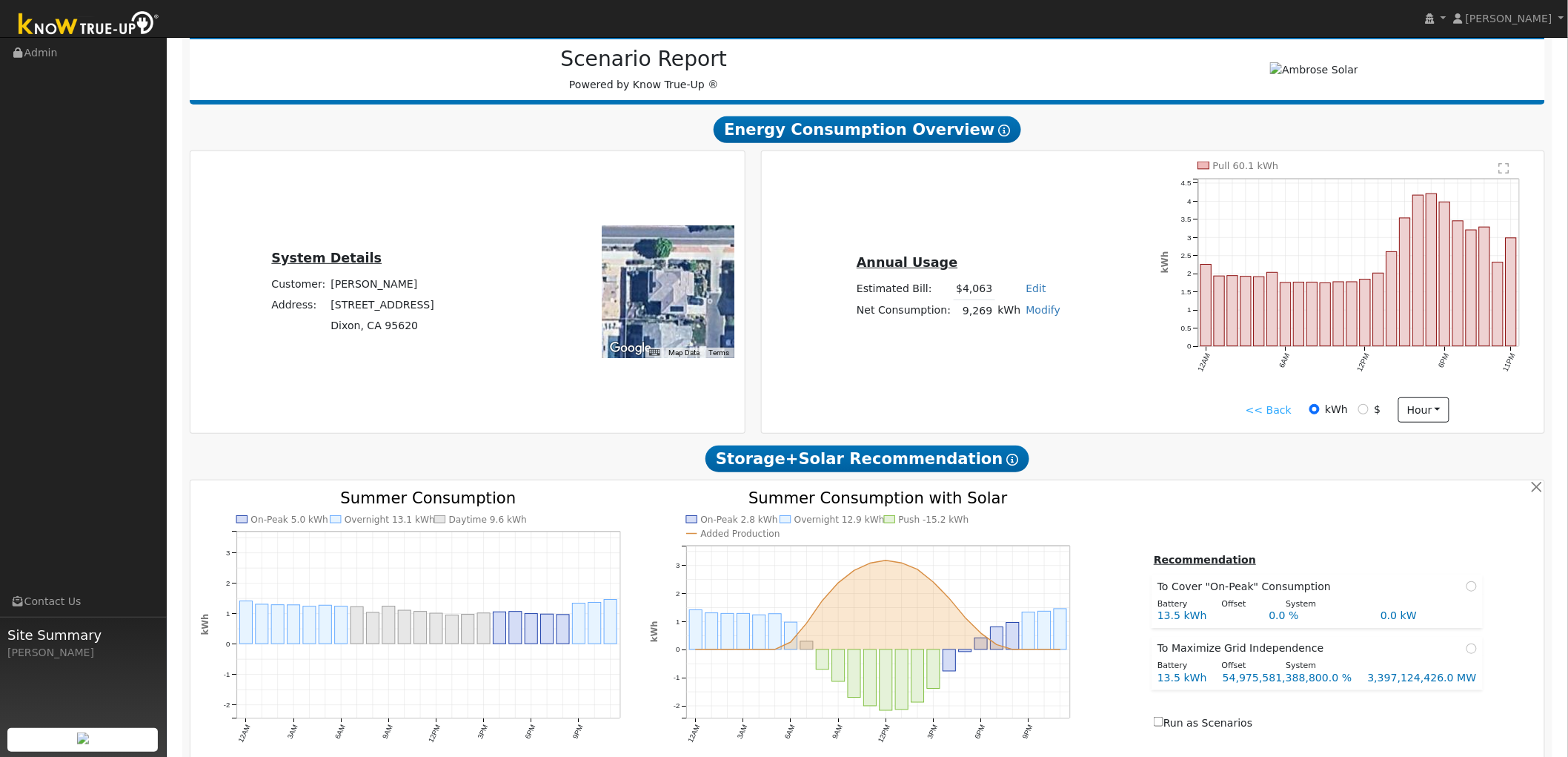
click at [1264, 413] on link "<< Back" at bounding box center [1269, 410] width 46 height 15
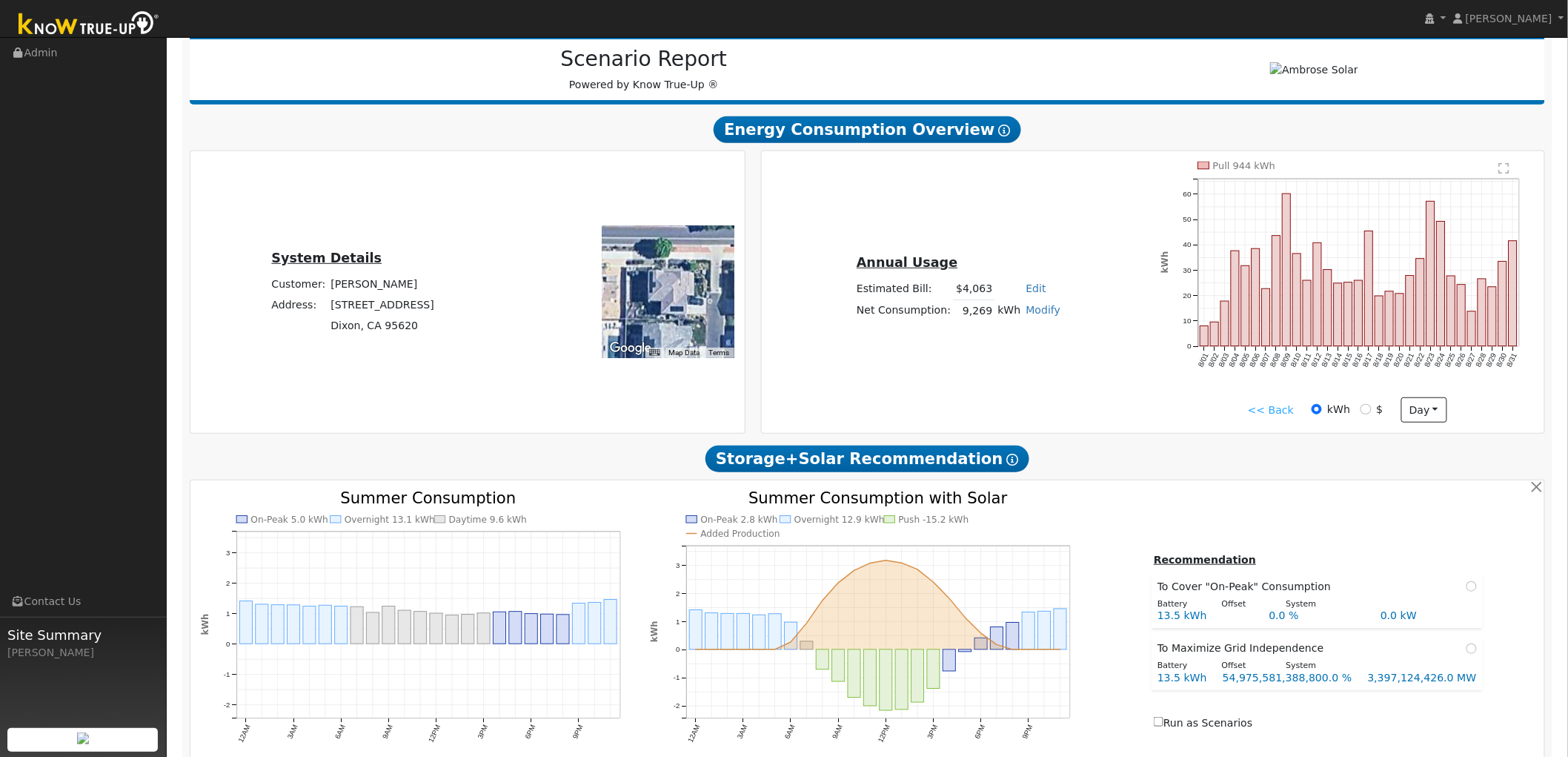
click at [1284, 405] on link "<< Back" at bounding box center [1271, 410] width 46 height 15
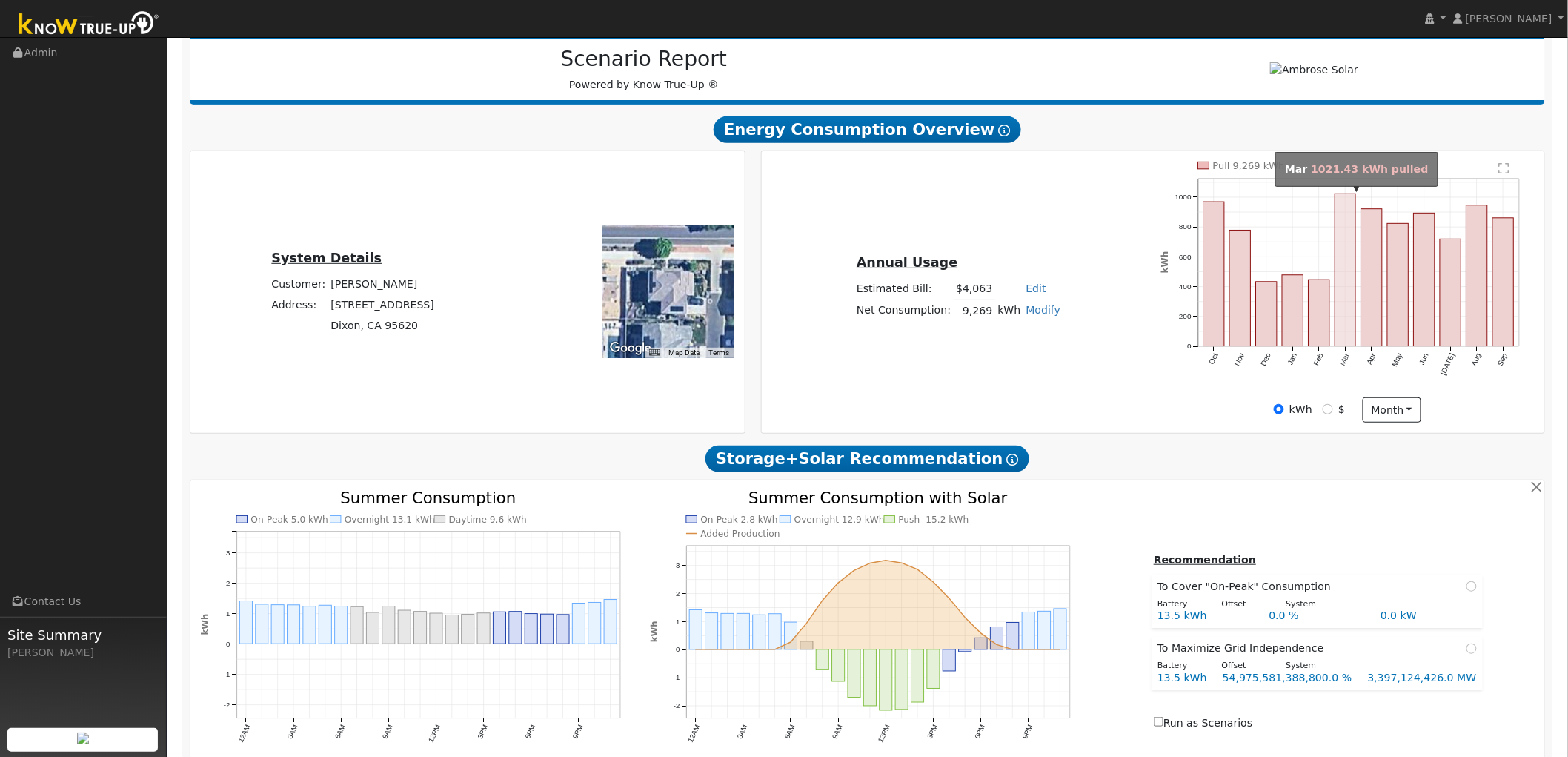
click at [1350, 301] on rect "onclick=""" at bounding box center [1345, 269] width 21 height 153
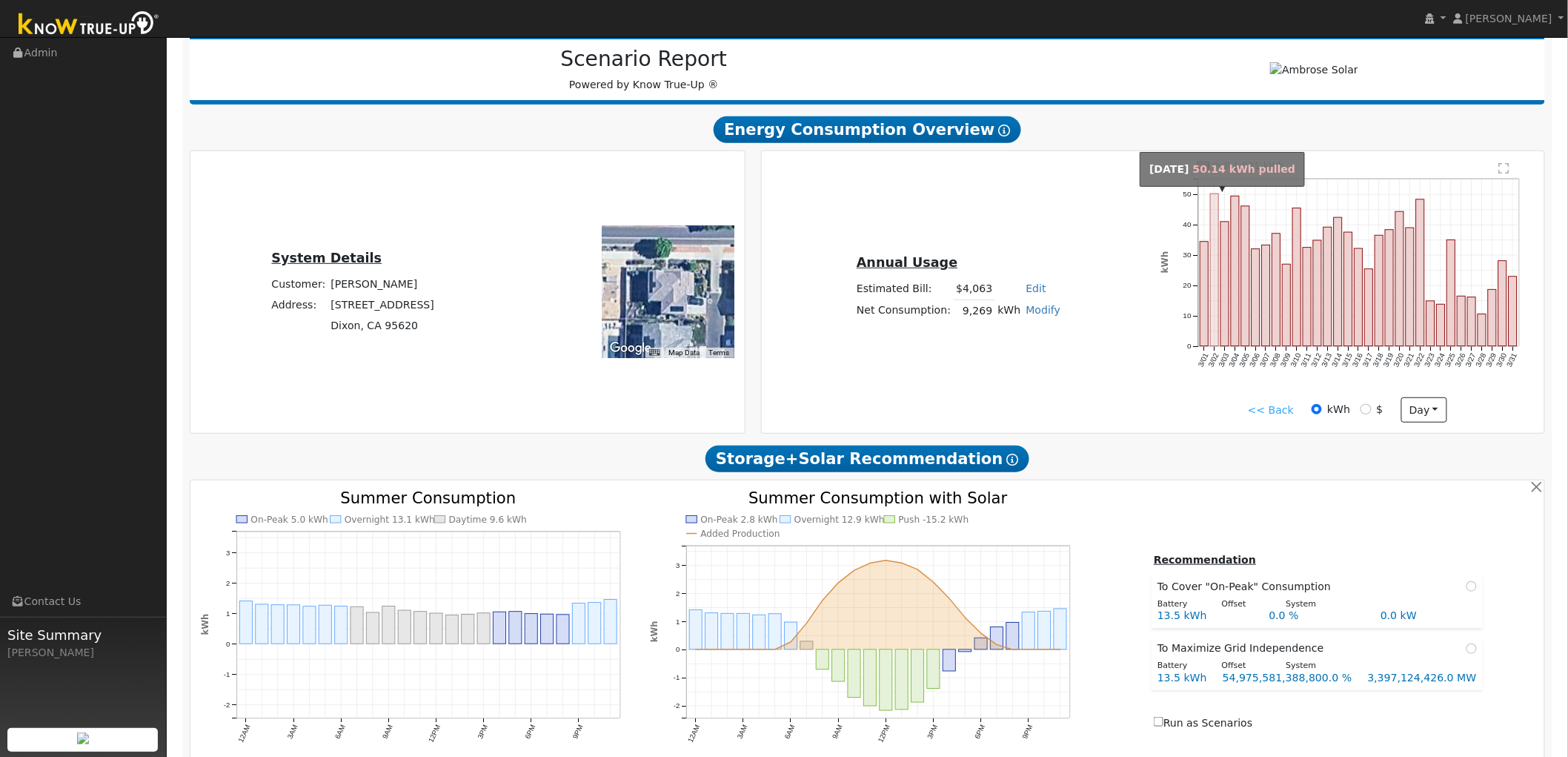
click at [1214, 293] on rect "onclick=""" at bounding box center [1214, 269] width 8 height 153
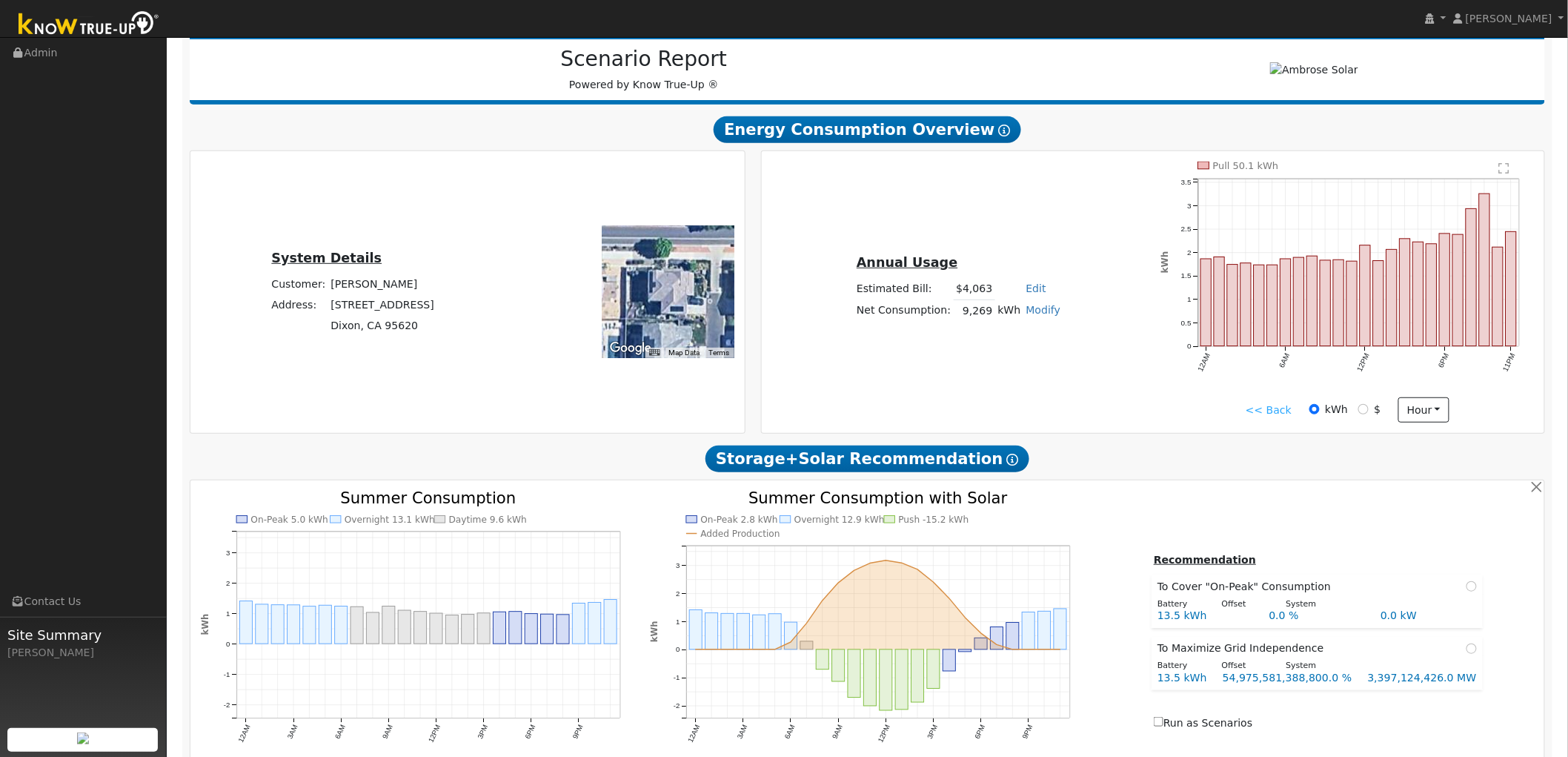
click at [876, 216] on div "Annual Usage Estimated Bill: $4,063 Edit Estimated Bill $ Annual Net Consumptio…" at bounding box center [1153, 291] width 778 height 261
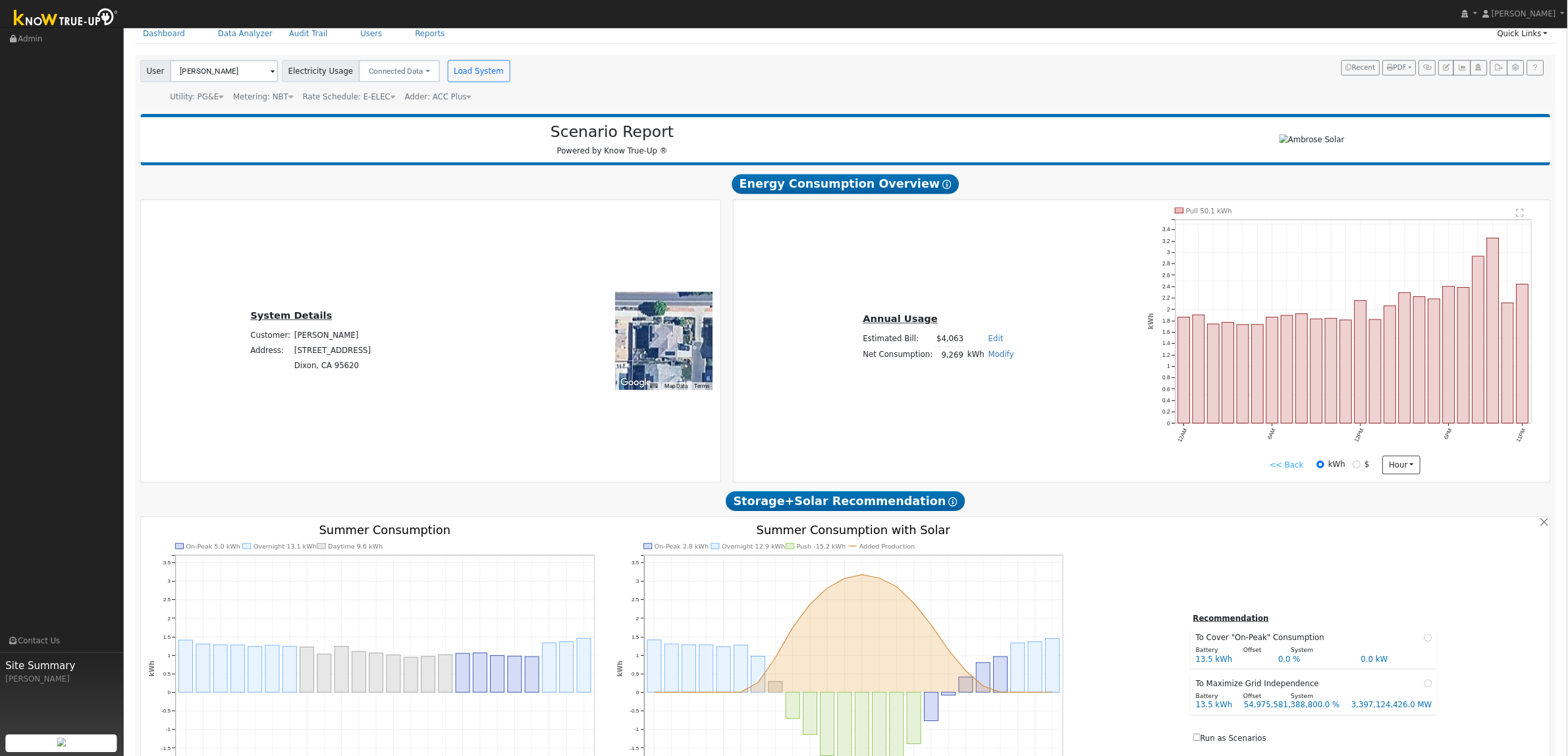
scroll to position [0, 0]
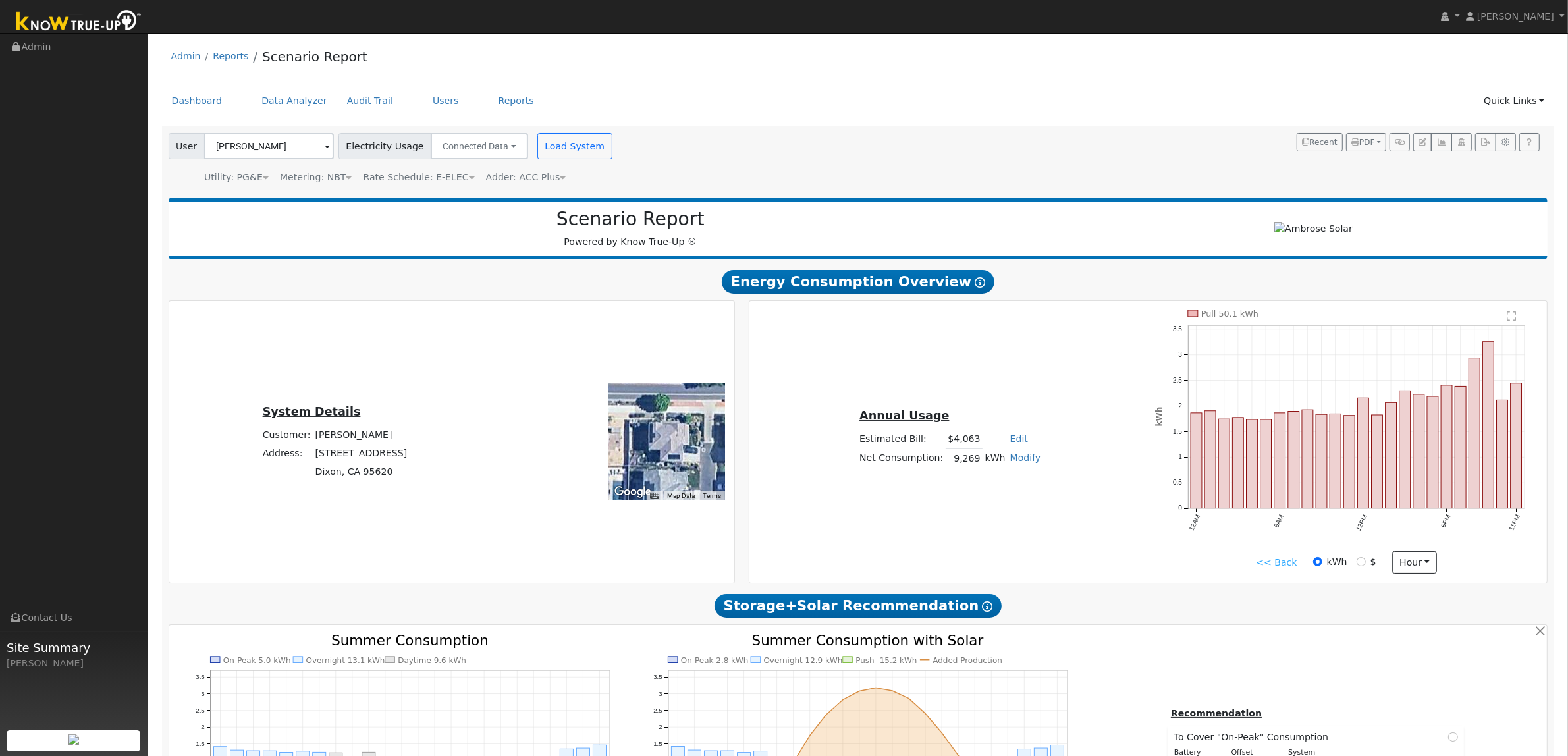
click at [1059, 145] on div "User Roberta Blank Account Default Account Default Account 1060 Swarthmore Cour…" at bounding box center [855, 156] width 1380 height 56
click at [1404, 142] on icon at bounding box center [1529, 143] width 10 height 8
click at [1404, 143] on icon "button" at bounding box center [1506, 143] width 10 height 8
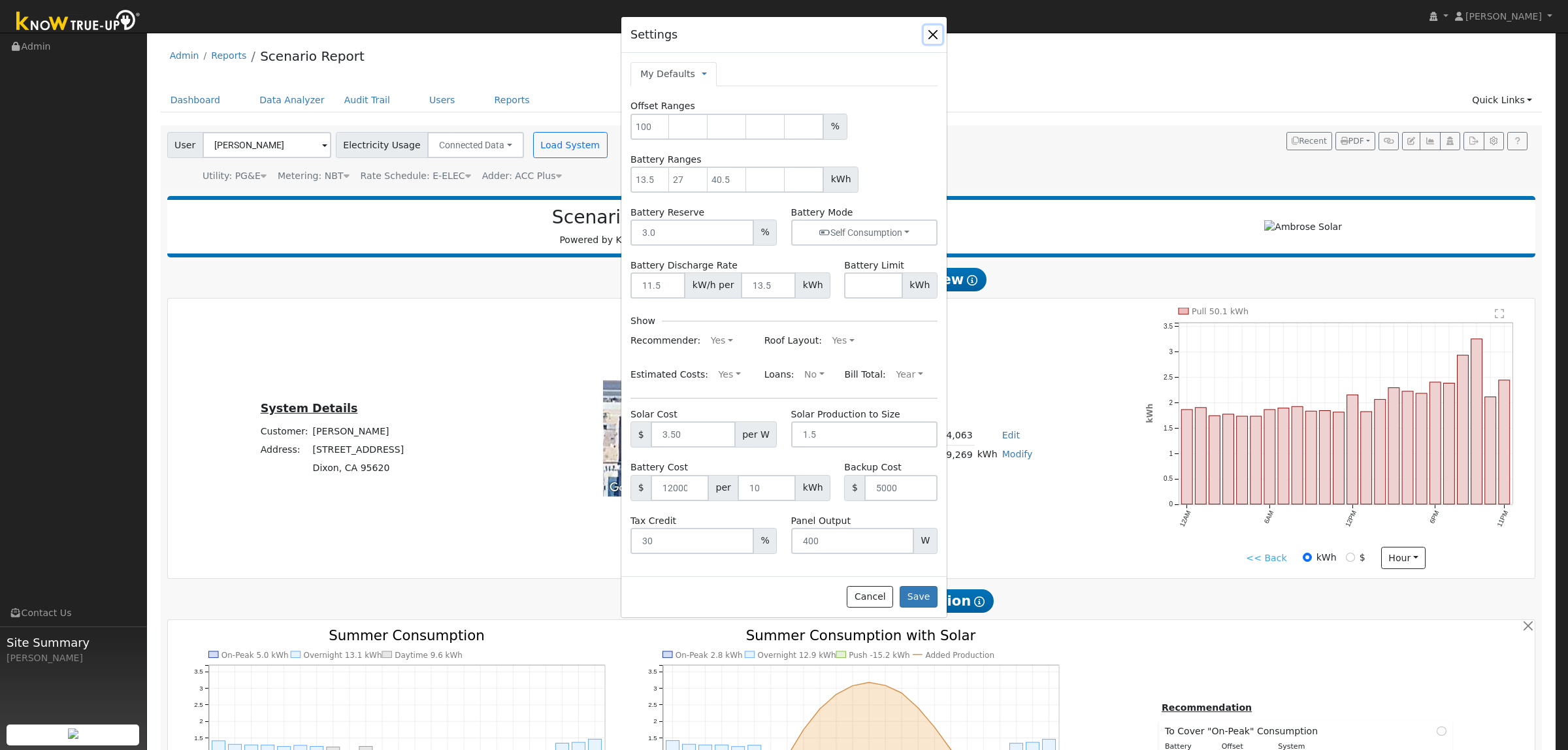
click at [935, 27] on button "button" at bounding box center [932, 34] width 18 height 18
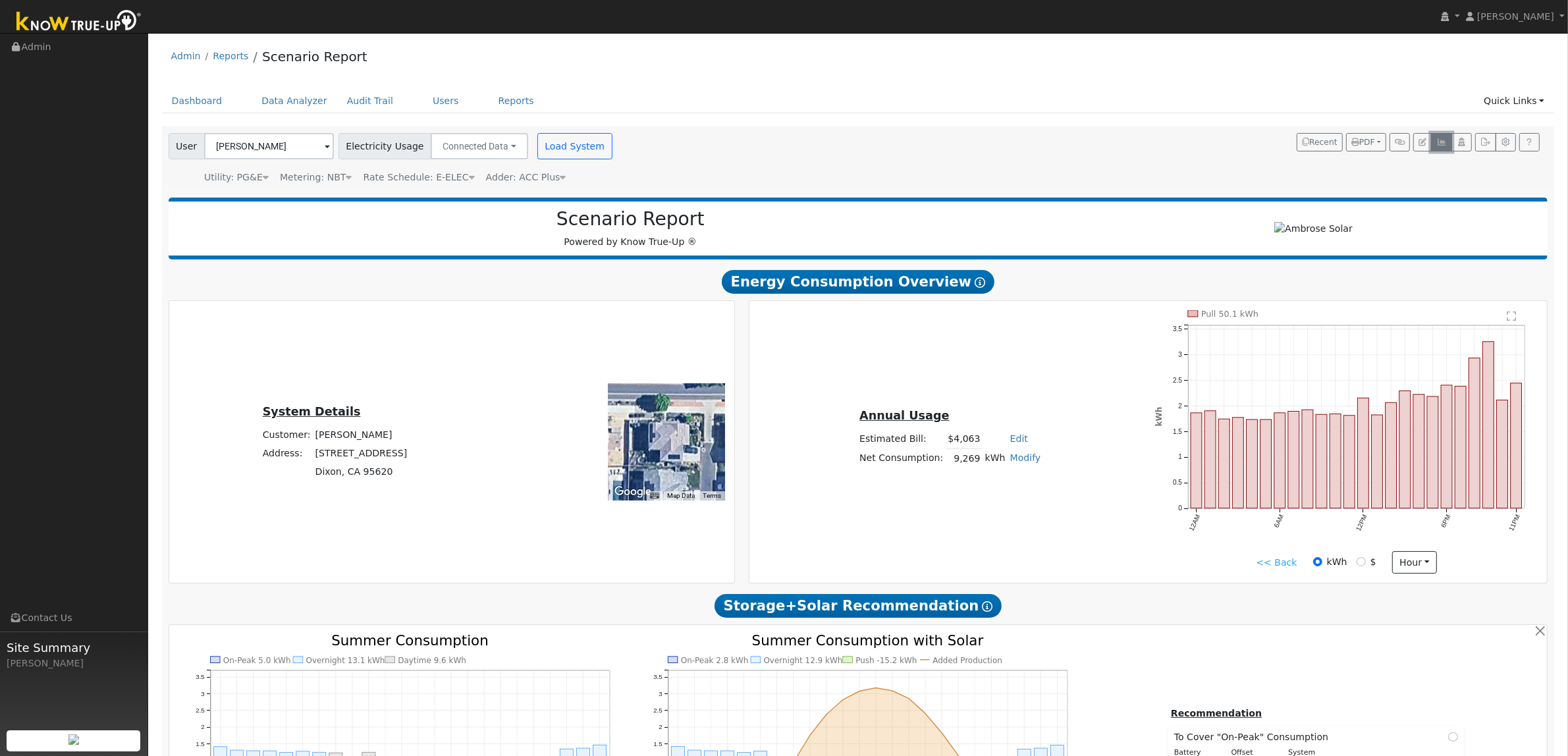
click at [1404, 145] on icon "button" at bounding box center [1442, 143] width 10 height 8
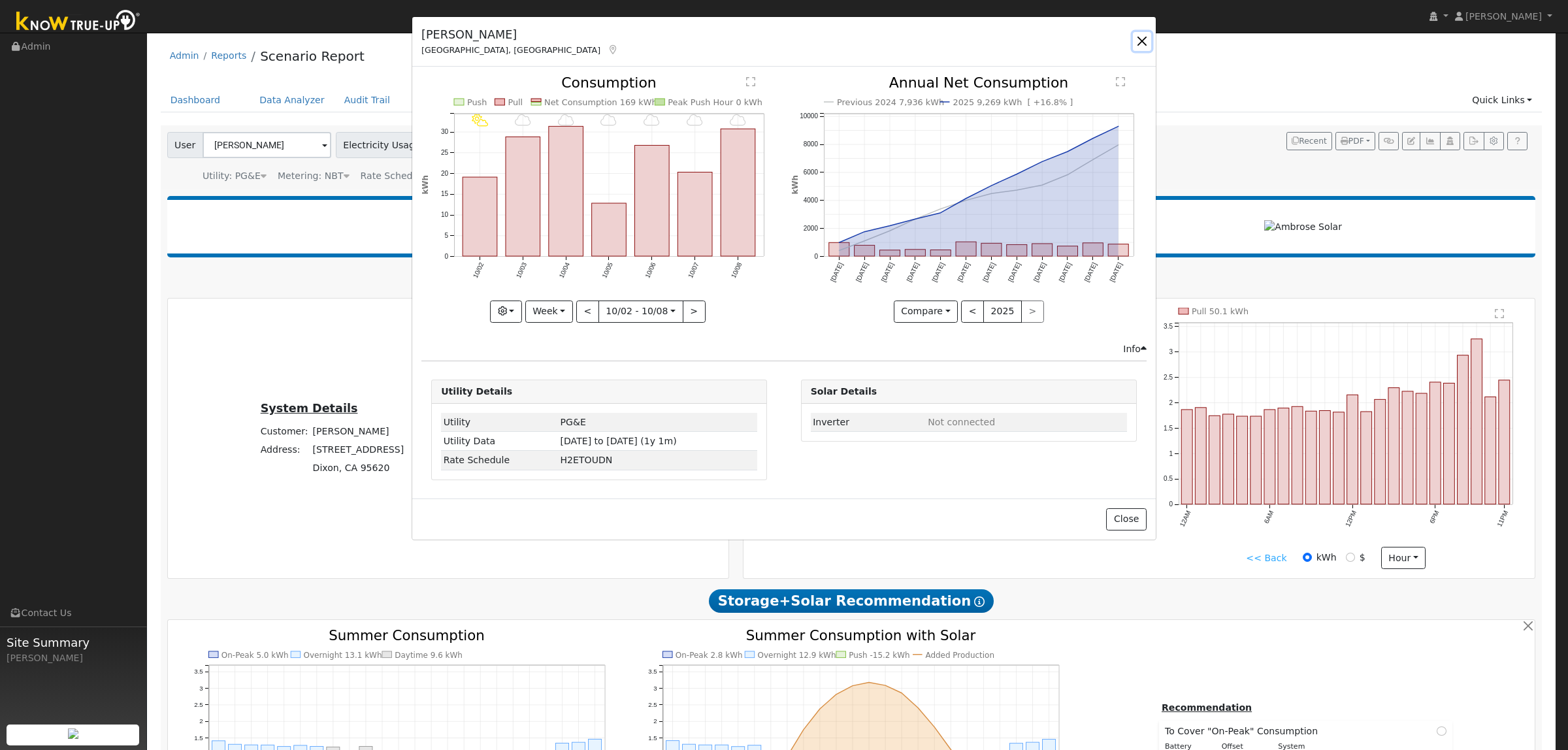
click at [1143, 40] on button "button" at bounding box center [1141, 41] width 18 height 18
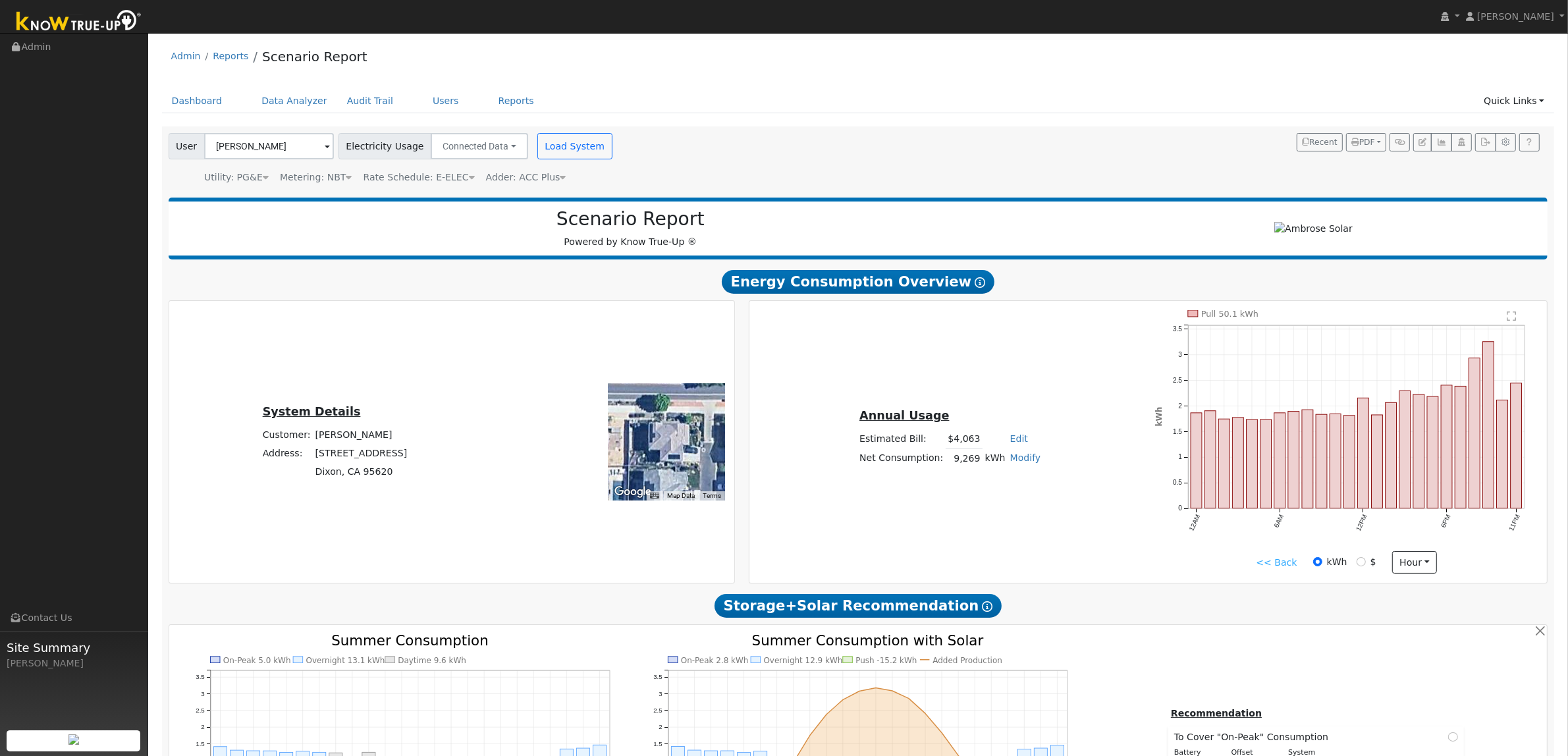
click at [1291, 562] on link "<< Back" at bounding box center [1277, 563] width 41 height 14
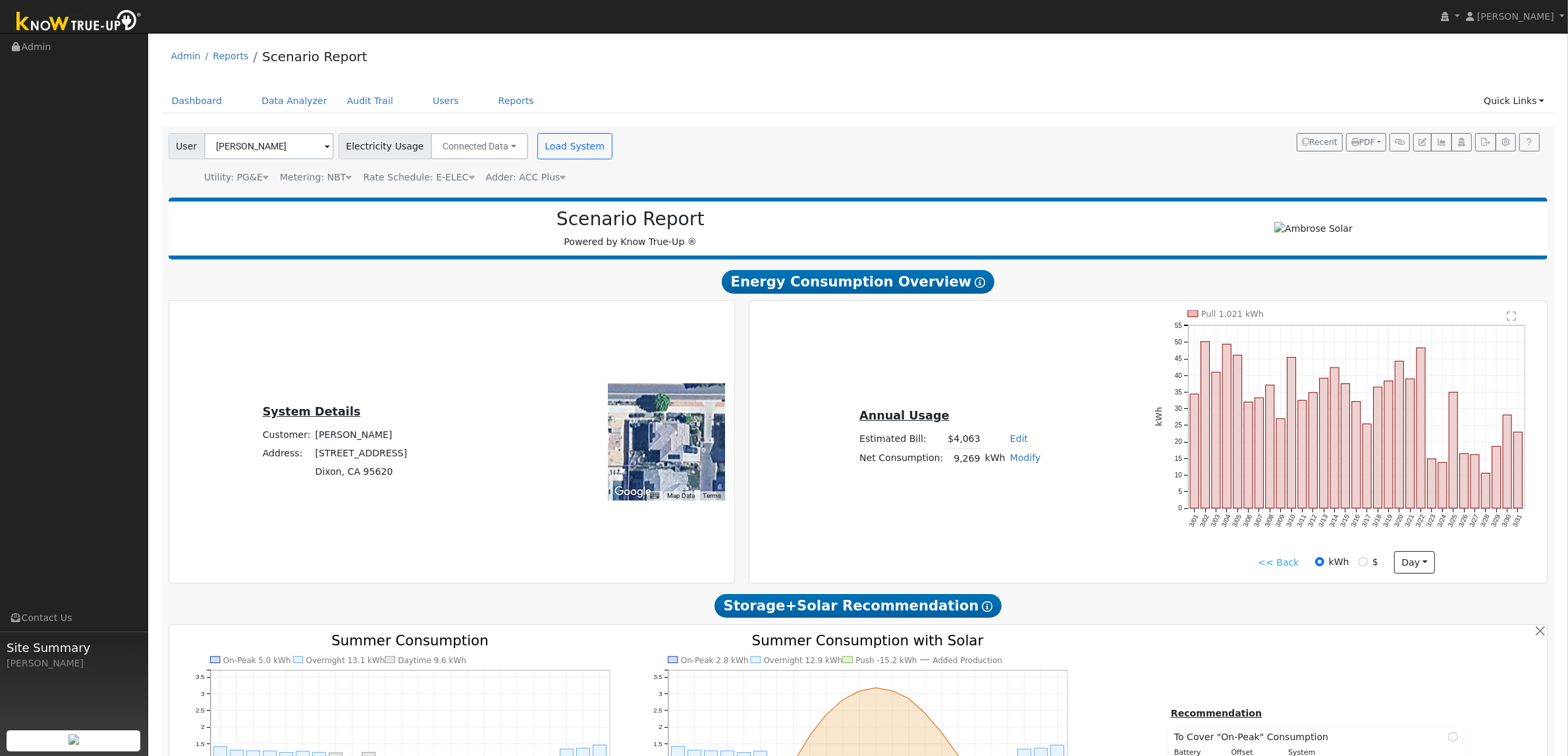
click at [1268, 560] on link "<< Back" at bounding box center [1279, 563] width 41 height 14
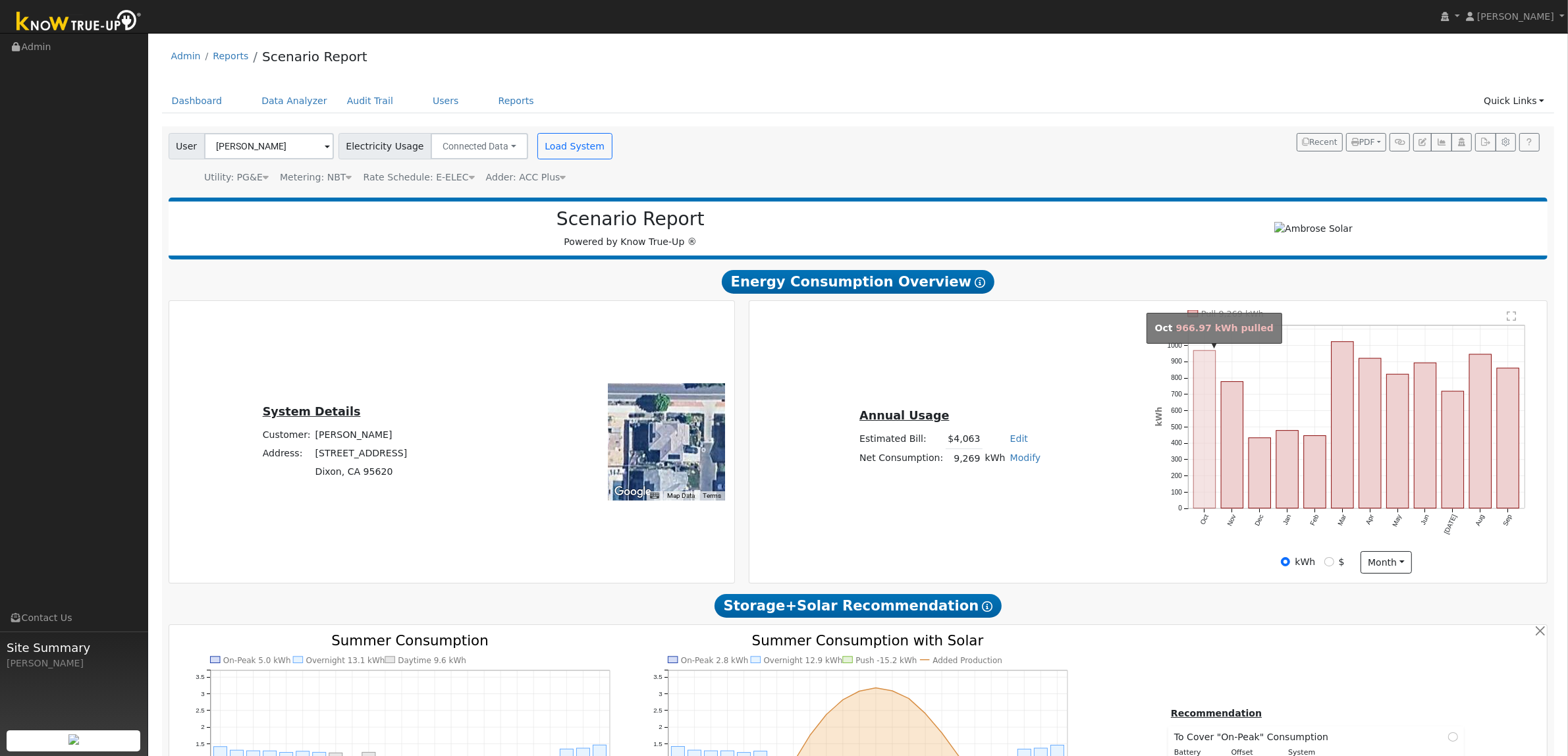
click at [1207, 492] on rect "onclick=""" at bounding box center [1205, 429] width 22 height 158
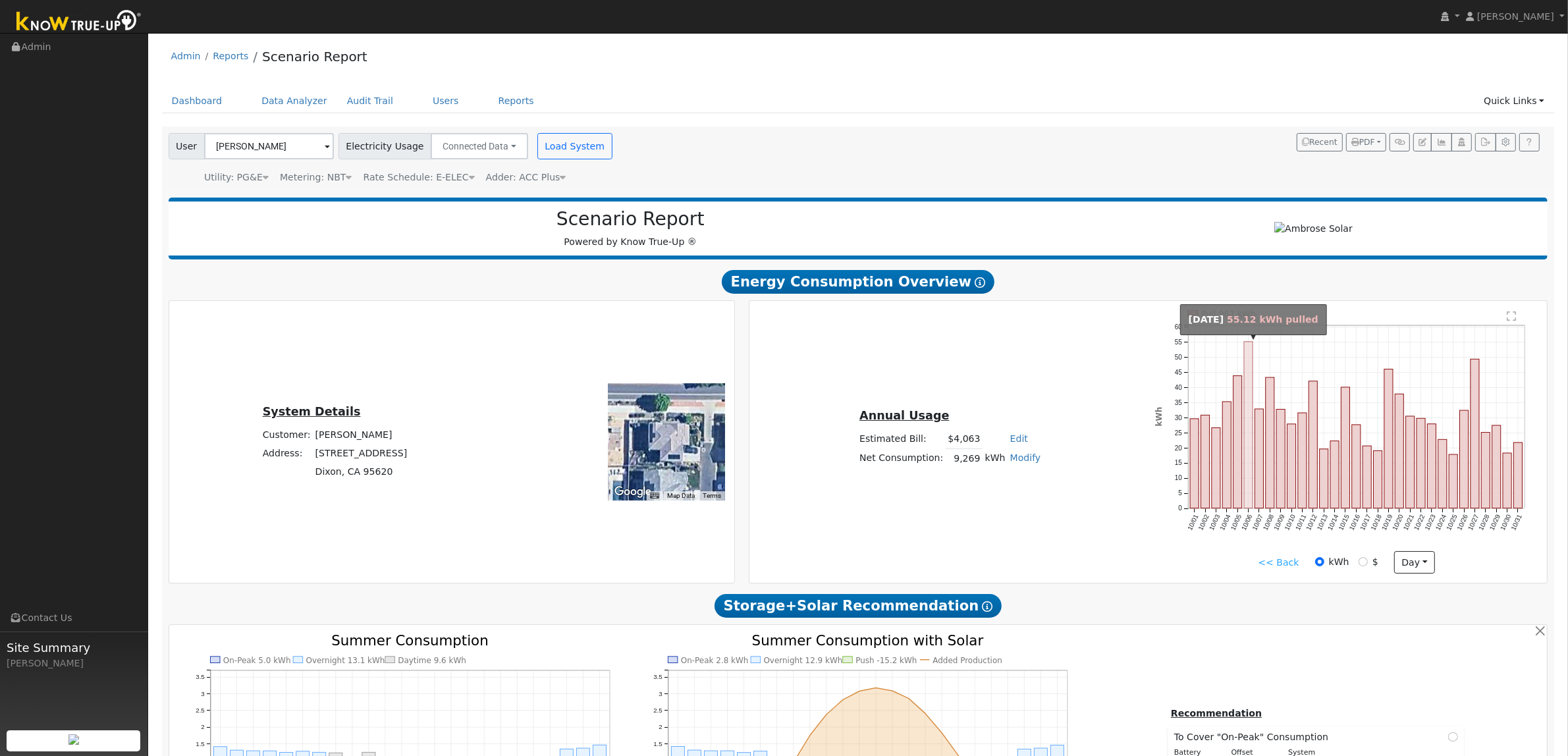
click at [1245, 367] on rect "onclick=""" at bounding box center [1249, 425] width 9 height 166
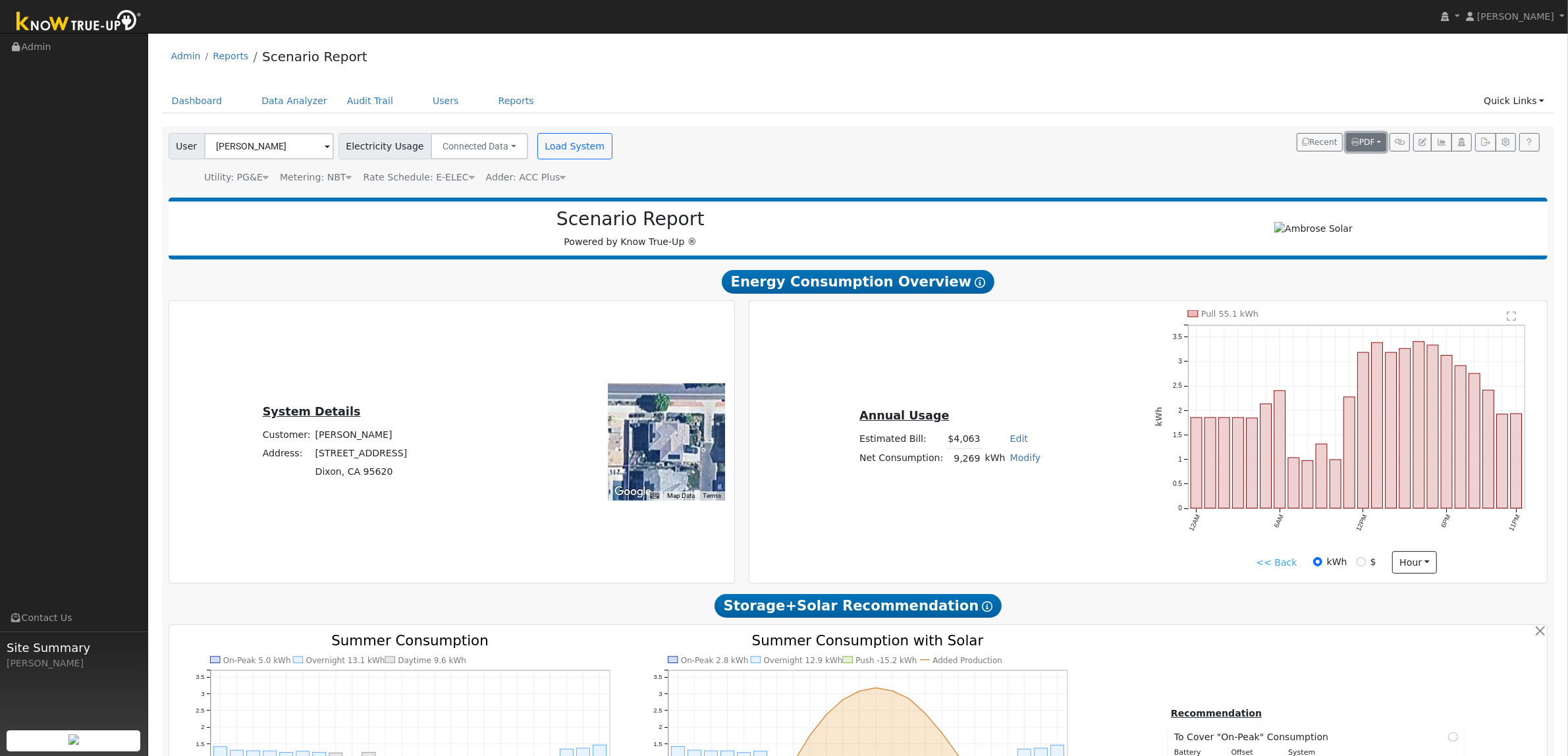
click at [1377, 143] on button "PDF" at bounding box center [1366, 142] width 40 height 18
click at [1328, 141] on button "Recent" at bounding box center [1320, 142] width 46 height 18
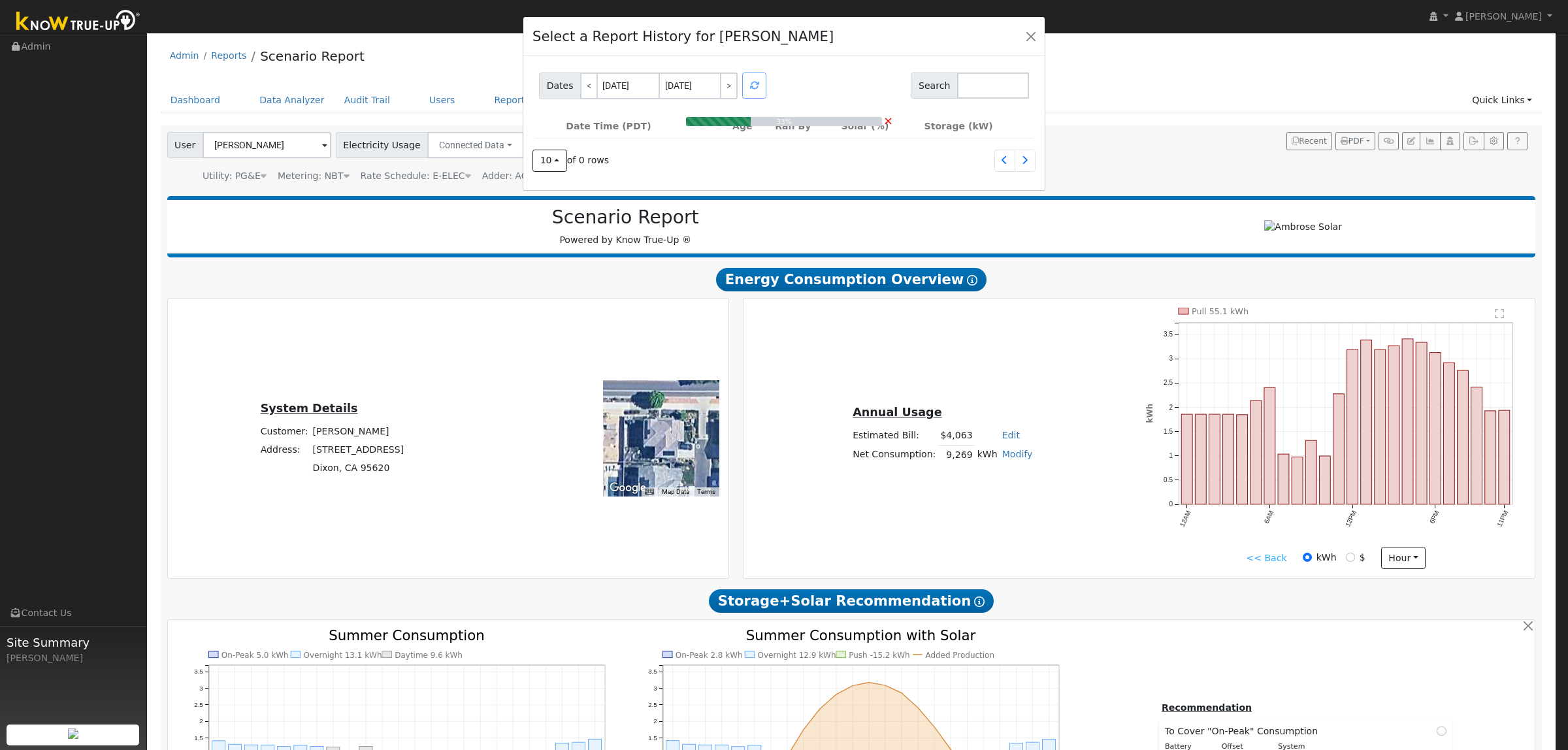
click at [1018, 38] on div "Select a Report History for Roberta Blank" at bounding box center [783, 36] width 521 height 40
click at [1031, 36] on button "button" at bounding box center [1031, 36] width 18 height 18
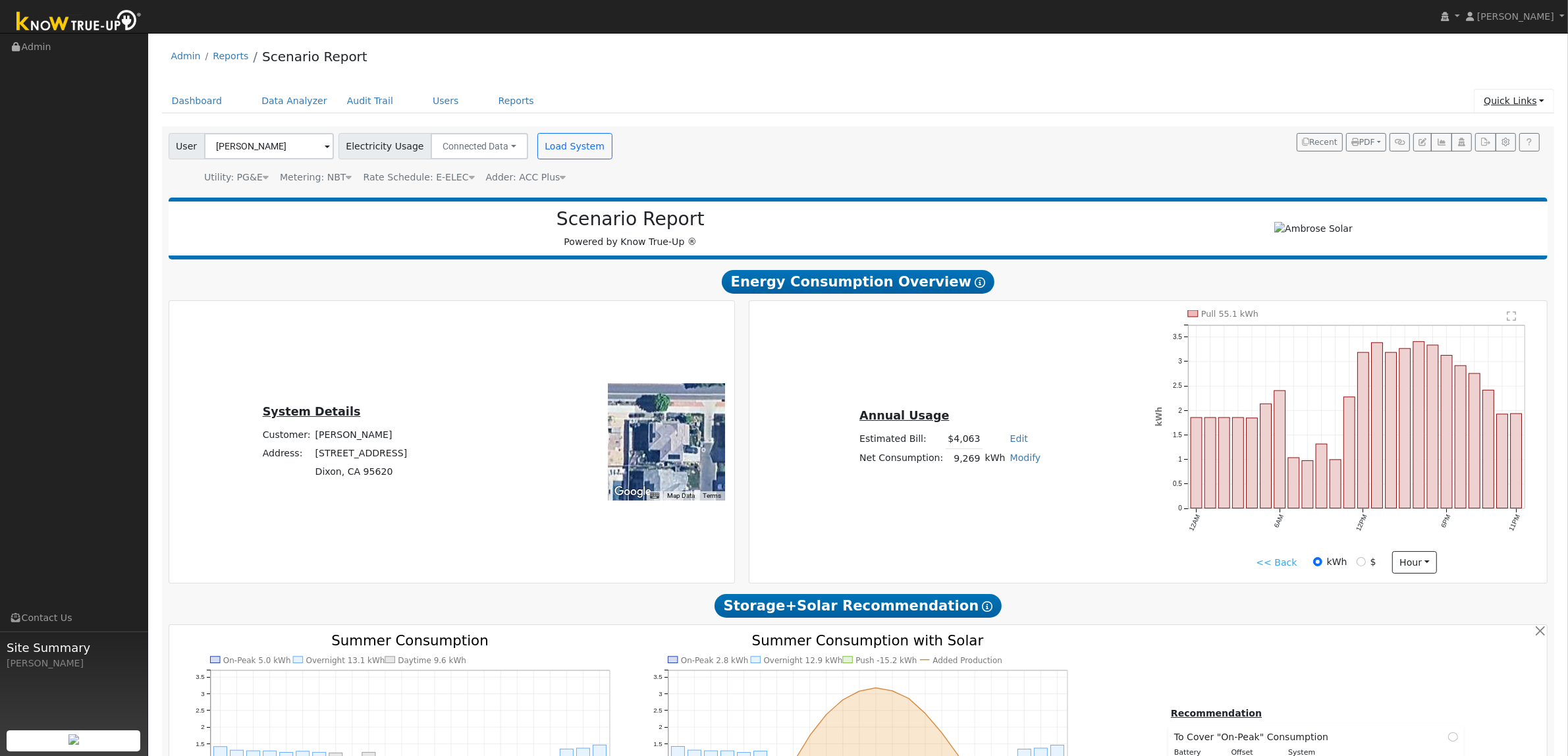
click at [1404, 105] on link "Quick Links" at bounding box center [1514, 101] width 80 height 24
click at [1120, 120] on div "Dashboard Data Analyzer Audit Trail Users Reports Quick Links Quick Add Quick C…" at bounding box center [859, 108] width 1393 height 38
click at [1282, 561] on link "<< Back" at bounding box center [1277, 563] width 41 height 14
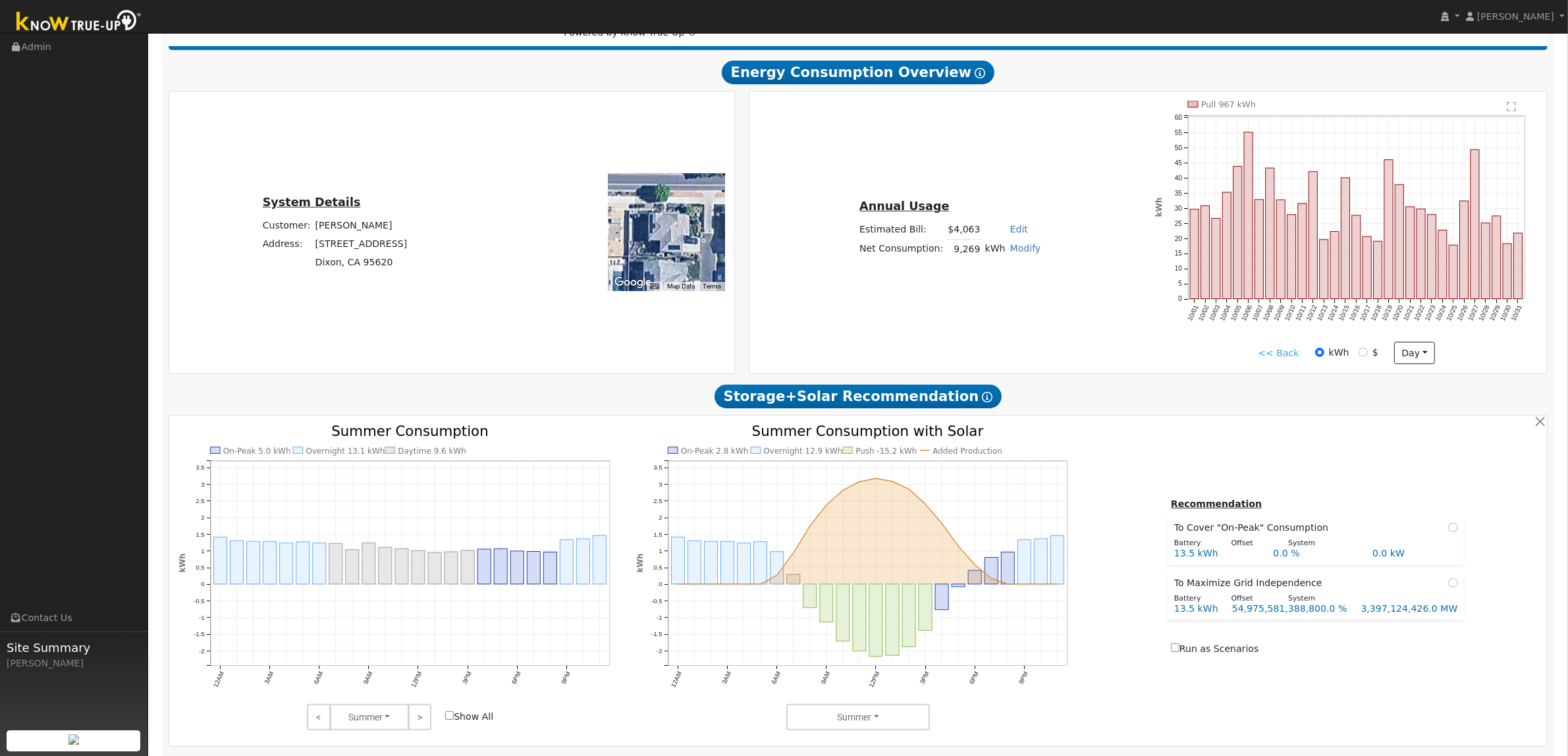
scroll to position [247, 0]
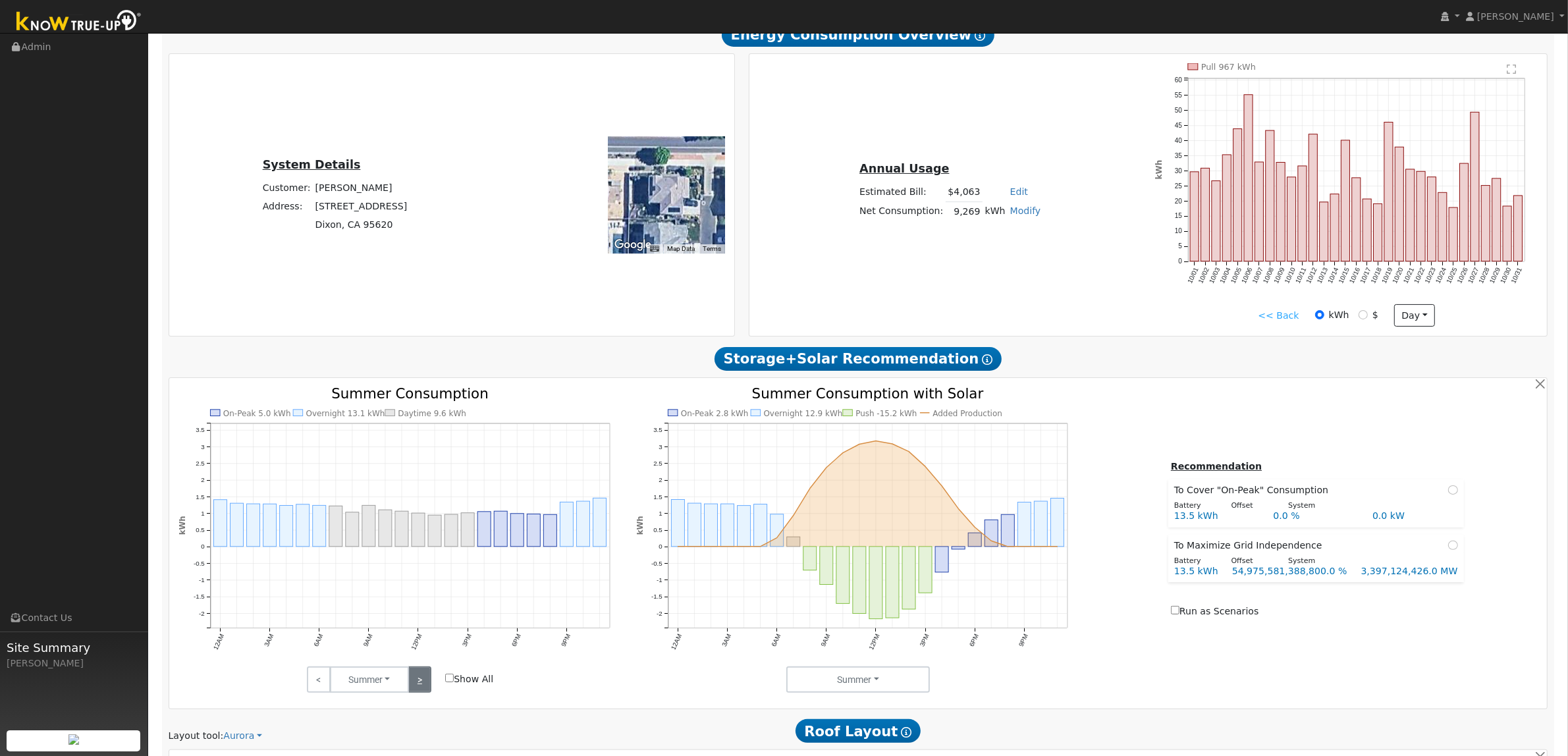
click at [425, 672] on link ">" at bounding box center [420, 680] width 23 height 26
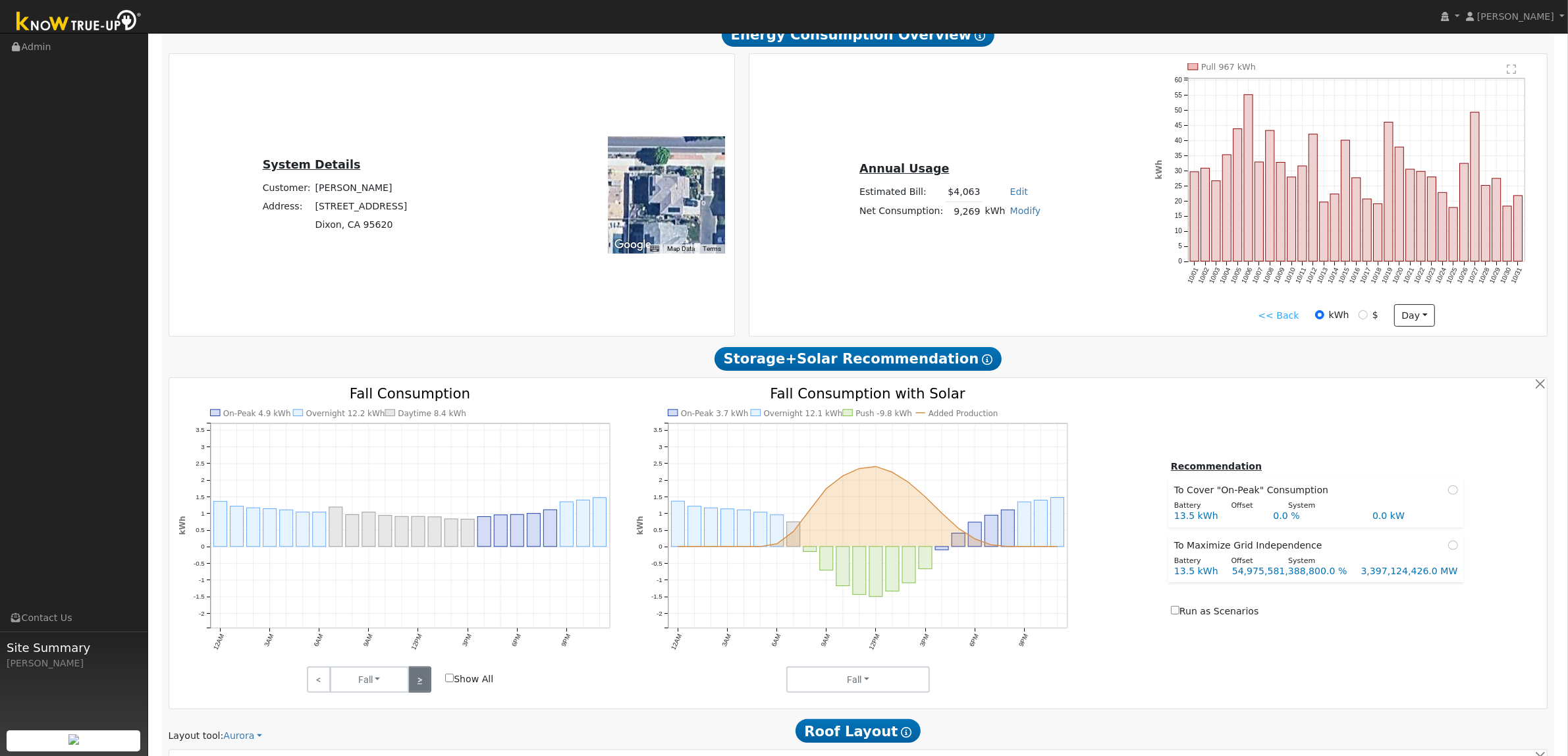
click at [425, 672] on link ">" at bounding box center [420, 680] width 23 height 26
click at [423, 672] on link ">" at bounding box center [420, 680] width 23 height 26
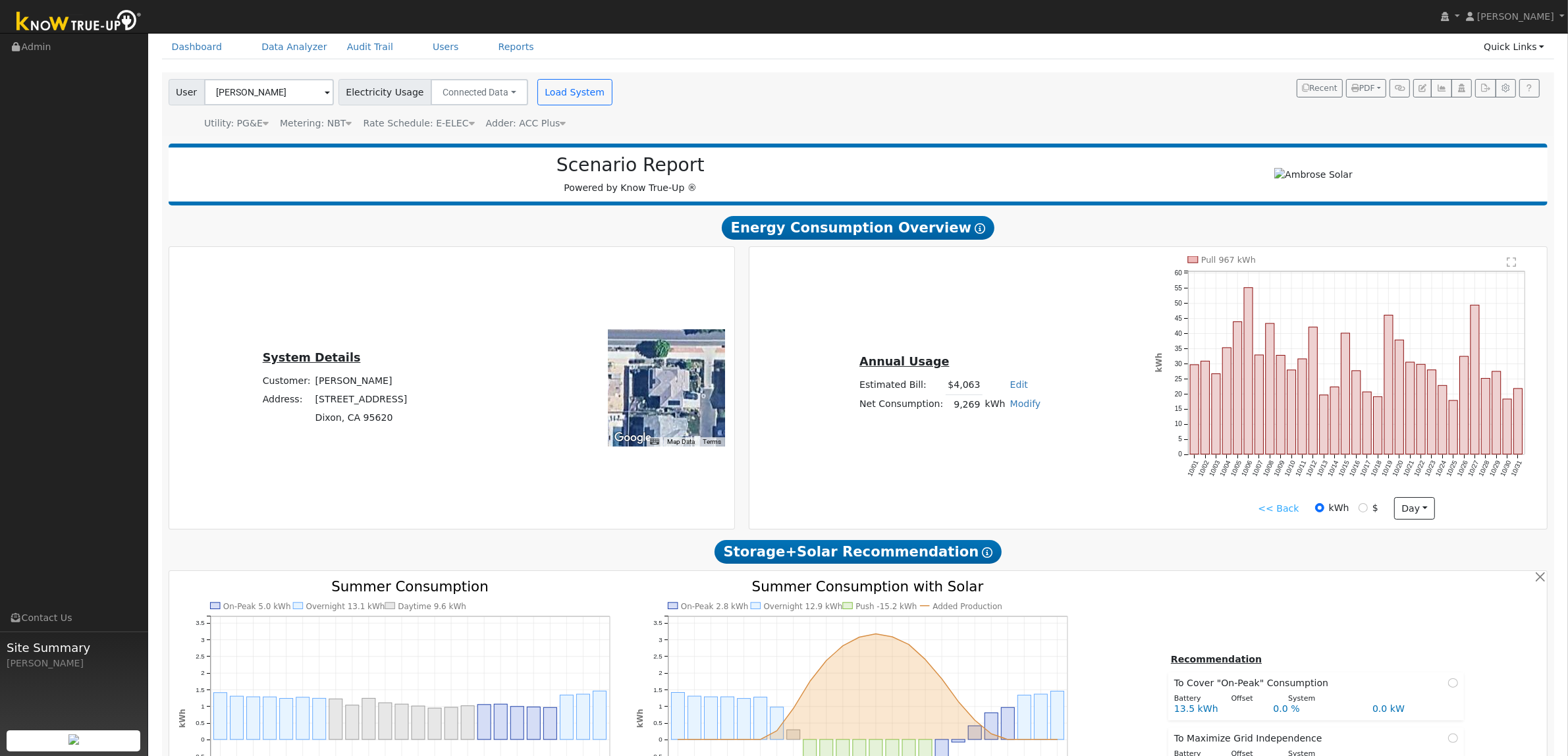
scroll to position [0, 0]
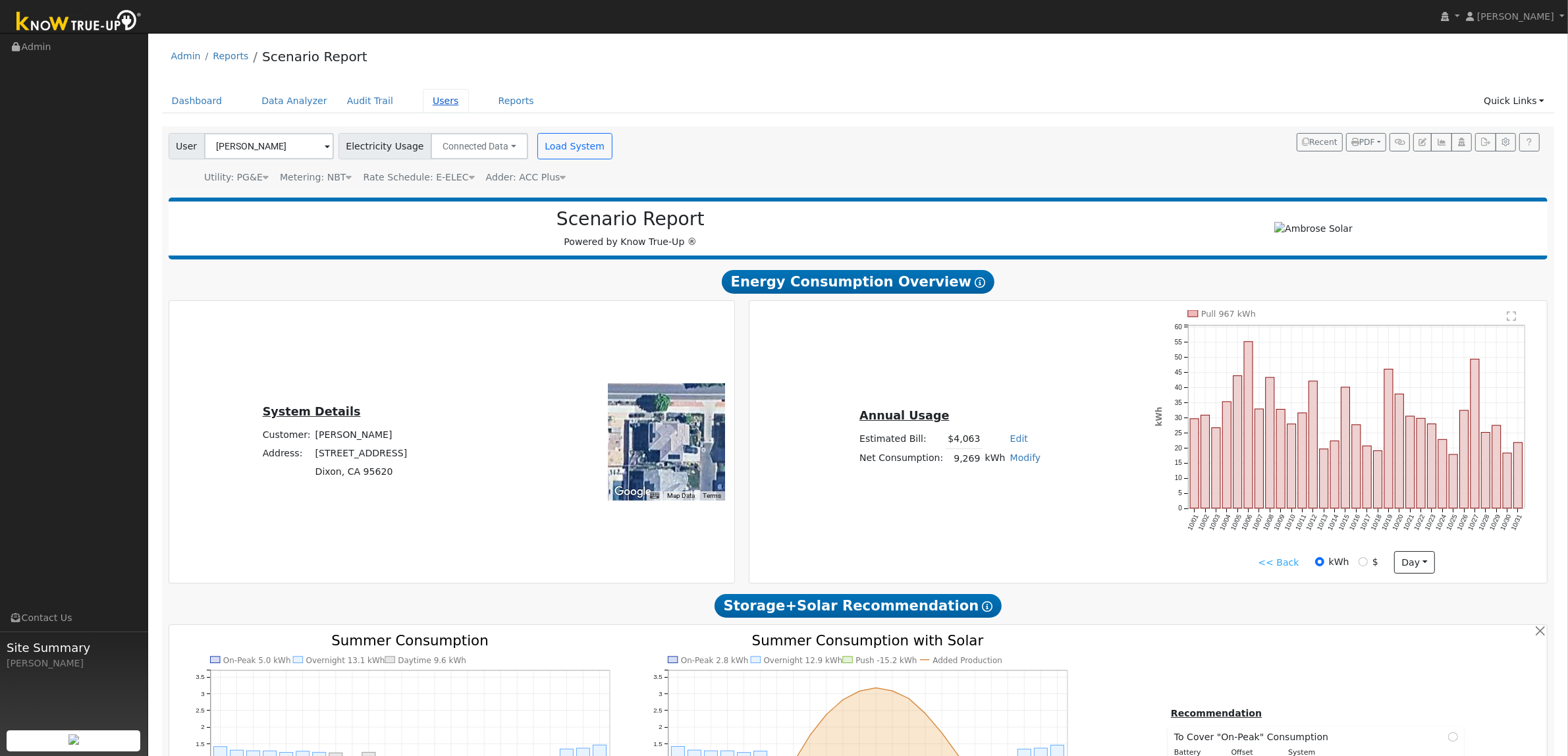
click at [428, 103] on link "Users" at bounding box center [446, 101] width 46 height 24
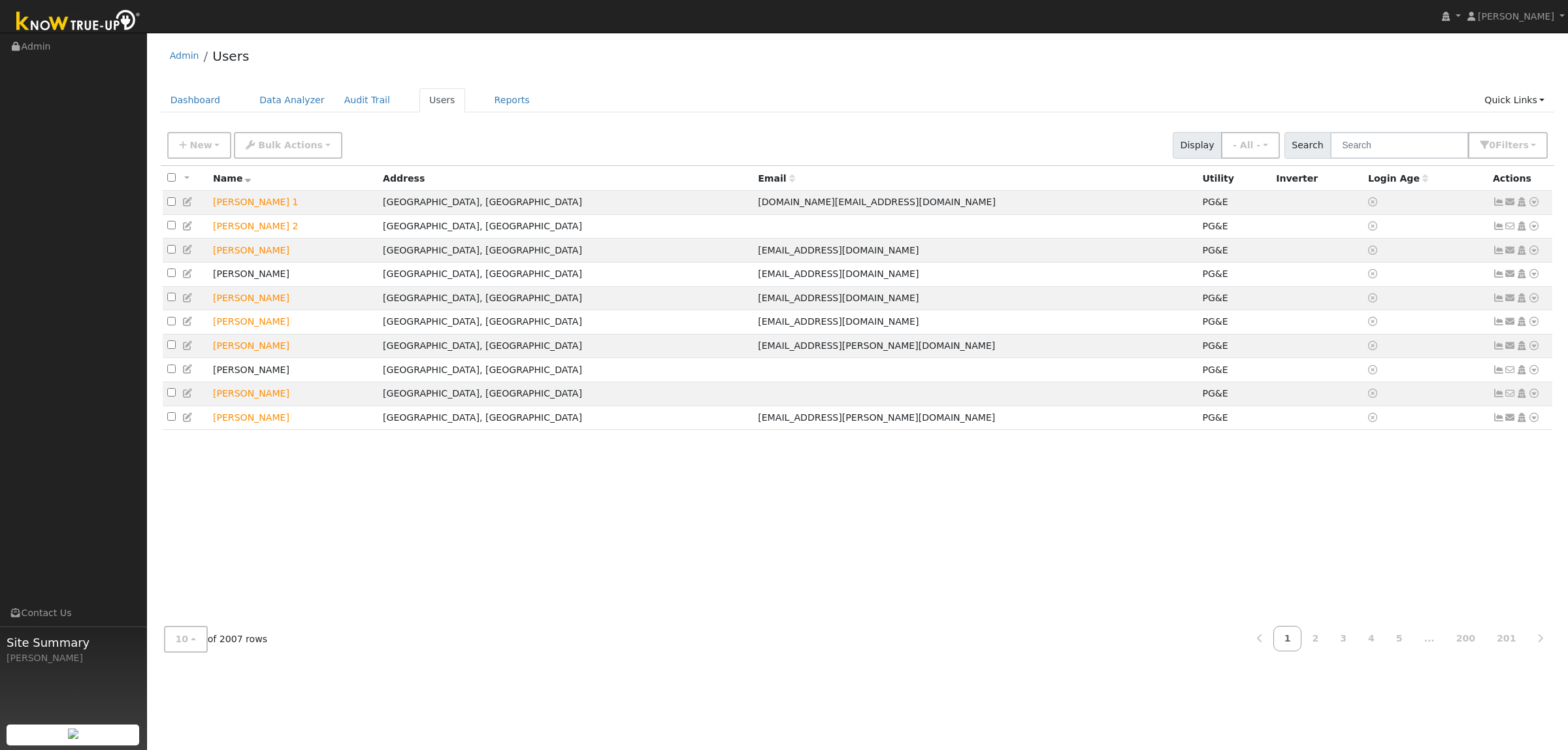
click at [1404, 161] on div "New Add User Quick Add Quick Connect Quick Convert Lead Bulk Actions Send Email…" at bounding box center [858, 145] width 1394 height 40
click at [1396, 151] on input "text" at bounding box center [1399, 146] width 139 height 27
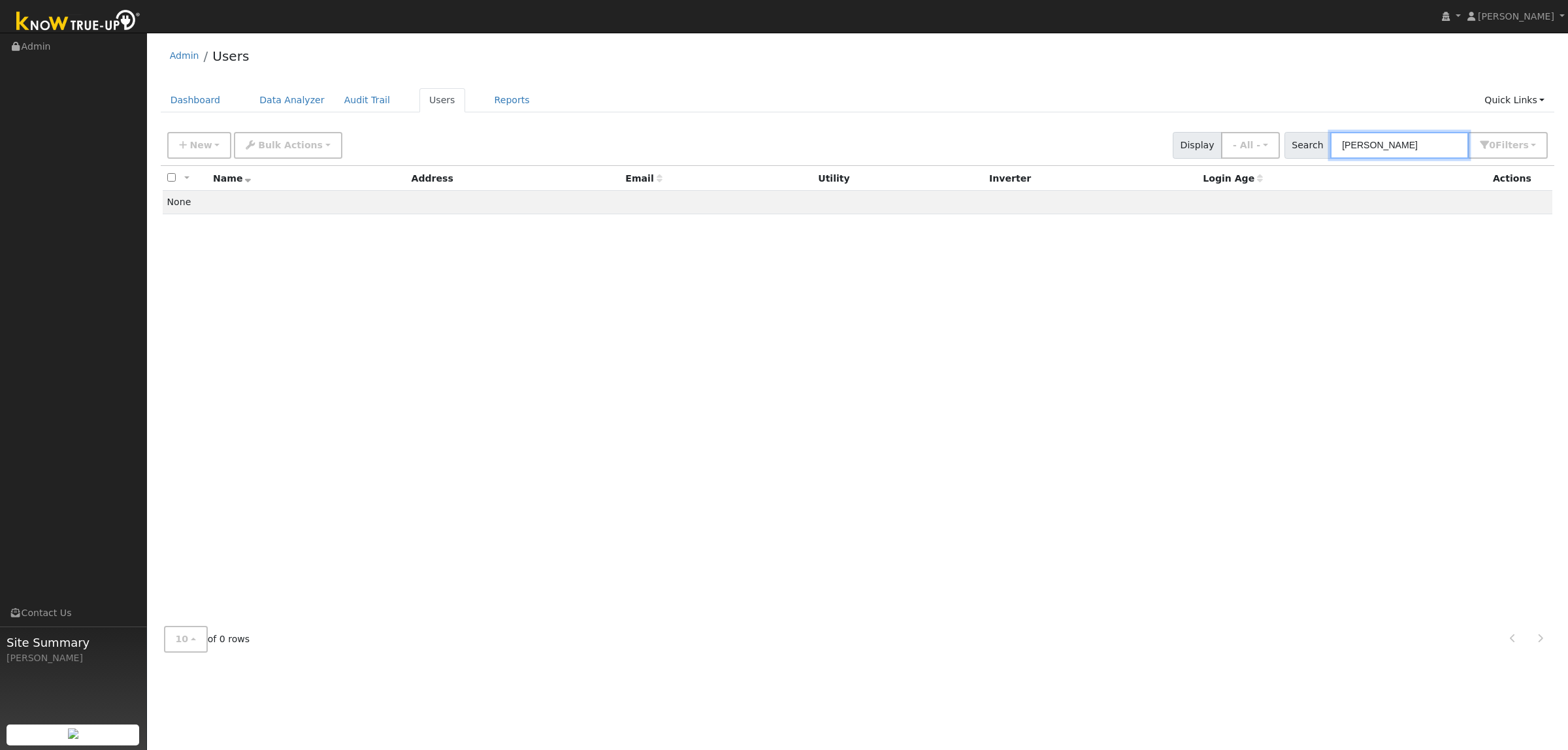
type input "robert serrano"
click at [138, 107] on ul "Navigation Admin Links Contact Us Site Summary Tory Kelly" at bounding box center [73, 409] width 147 height 750
click at [190, 97] on link "Dashboard" at bounding box center [196, 101] width 70 height 24
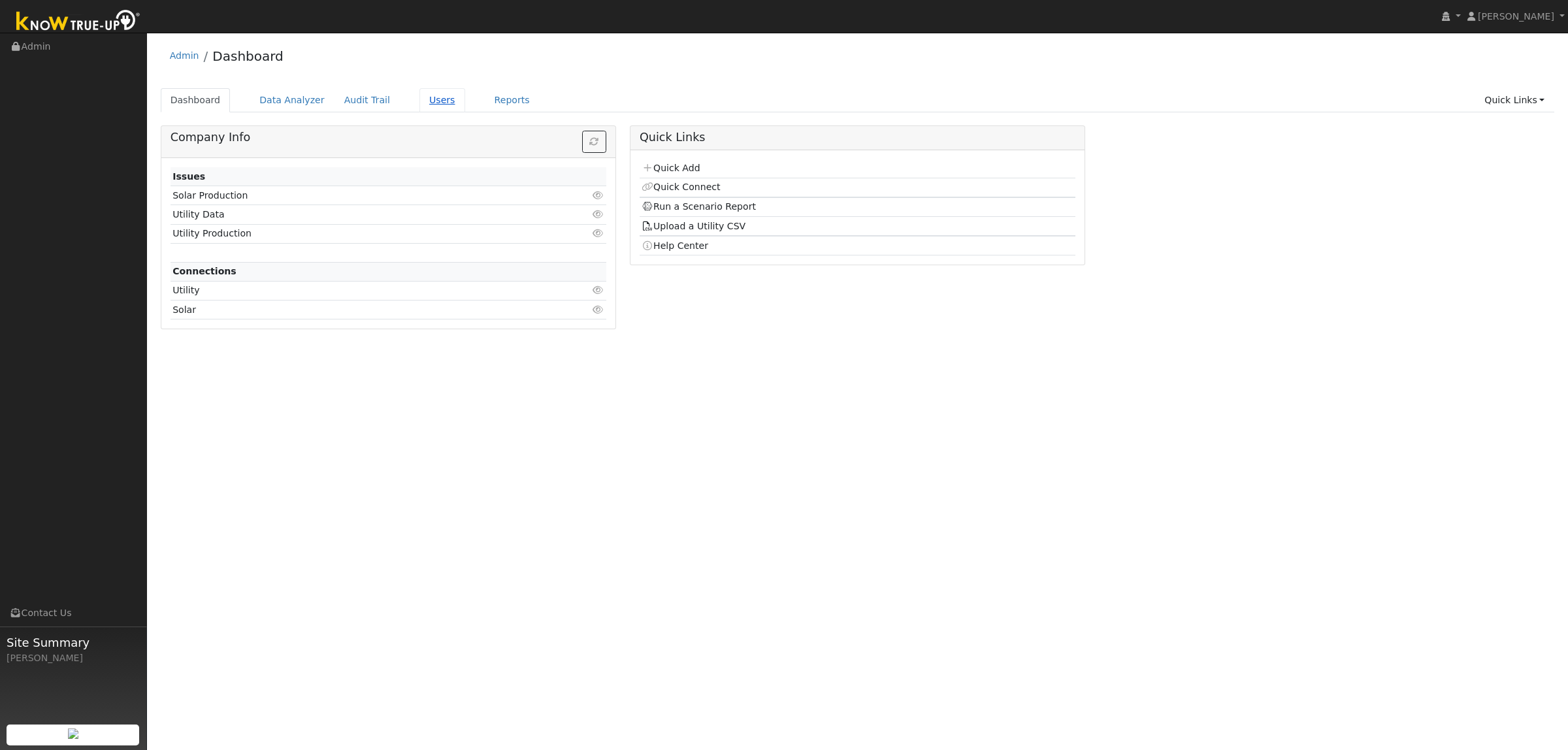
click at [419, 99] on link "Users" at bounding box center [442, 101] width 46 height 24
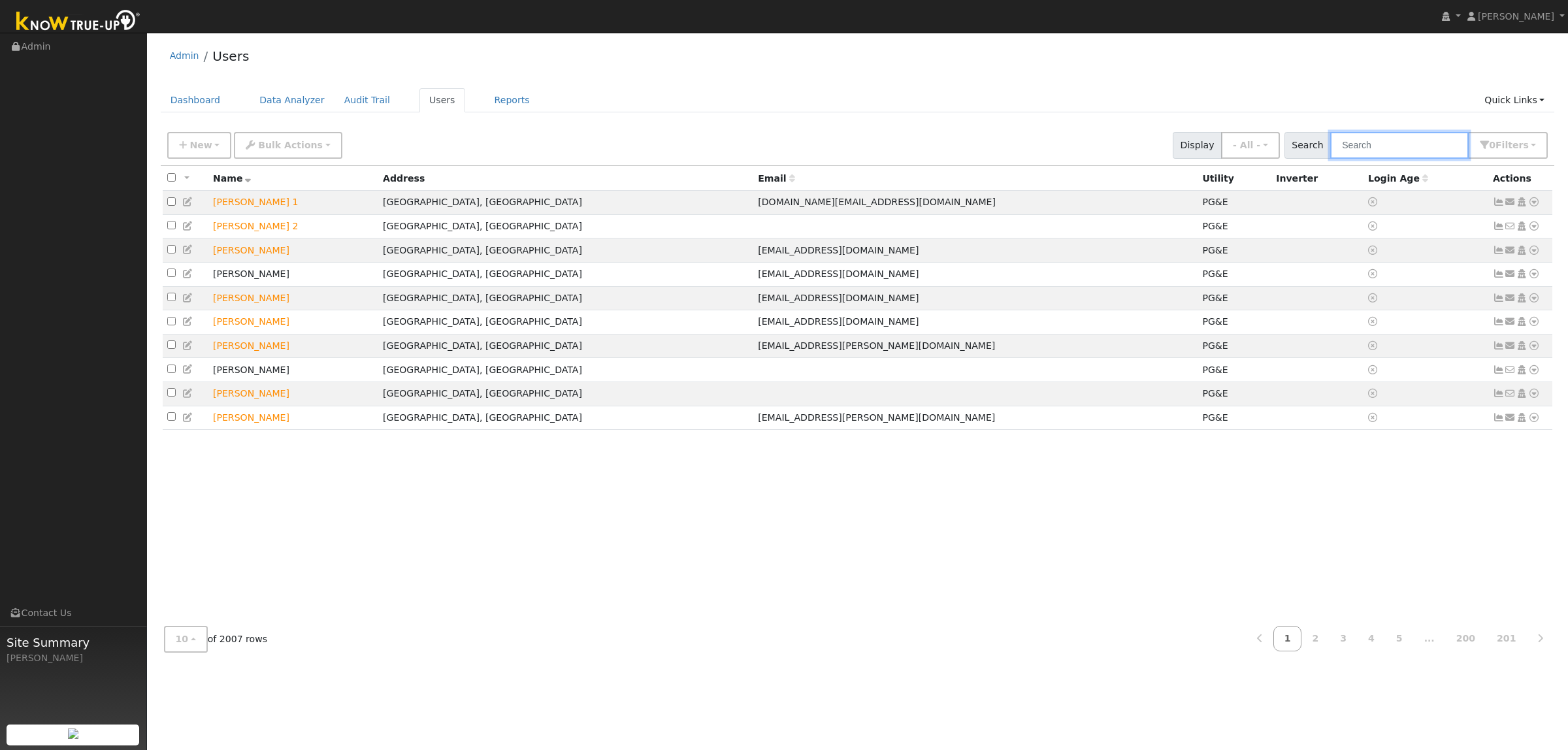
click at [1347, 142] on input "text" at bounding box center [1399, 146] width 139 height 27
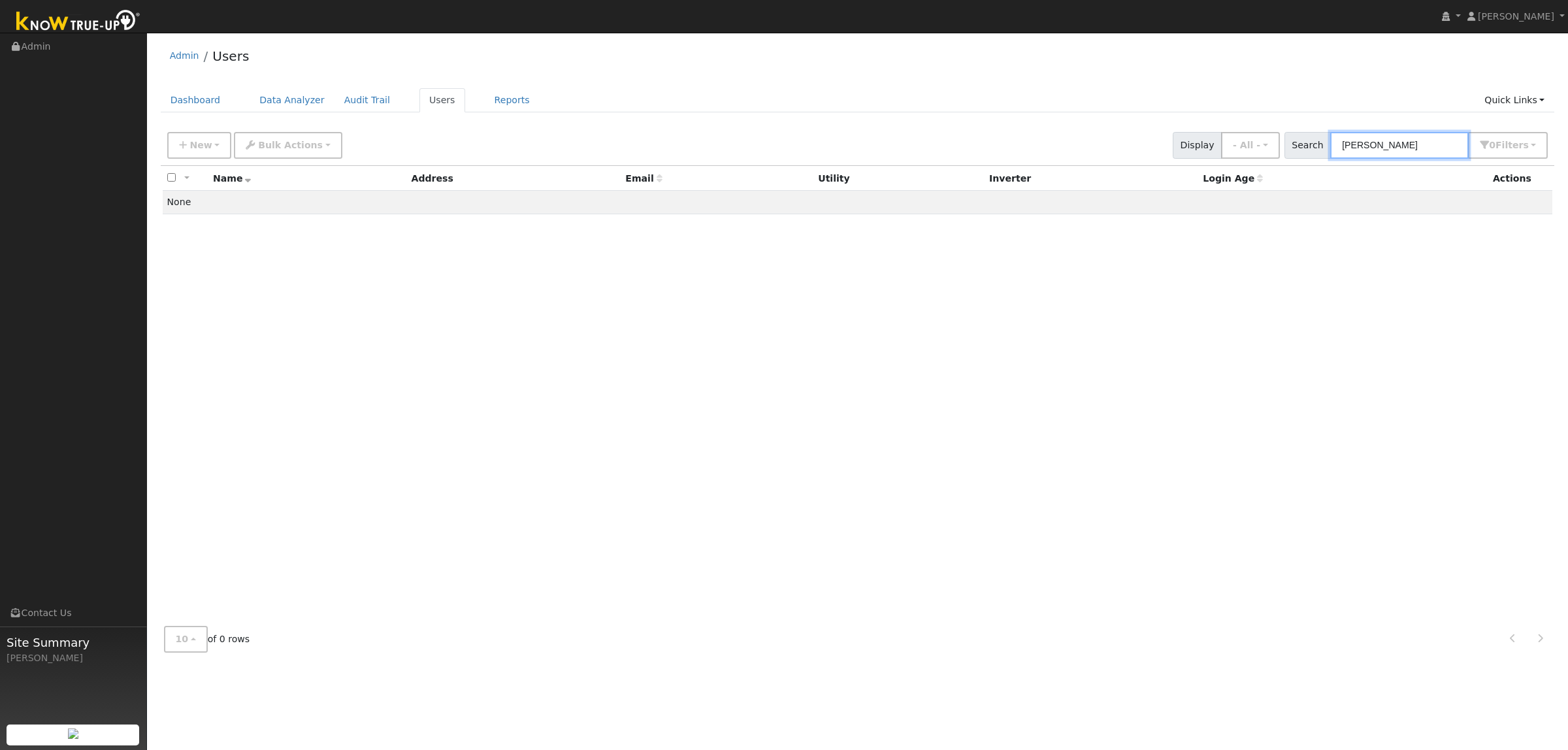
type input "[PERSON_NAME]"
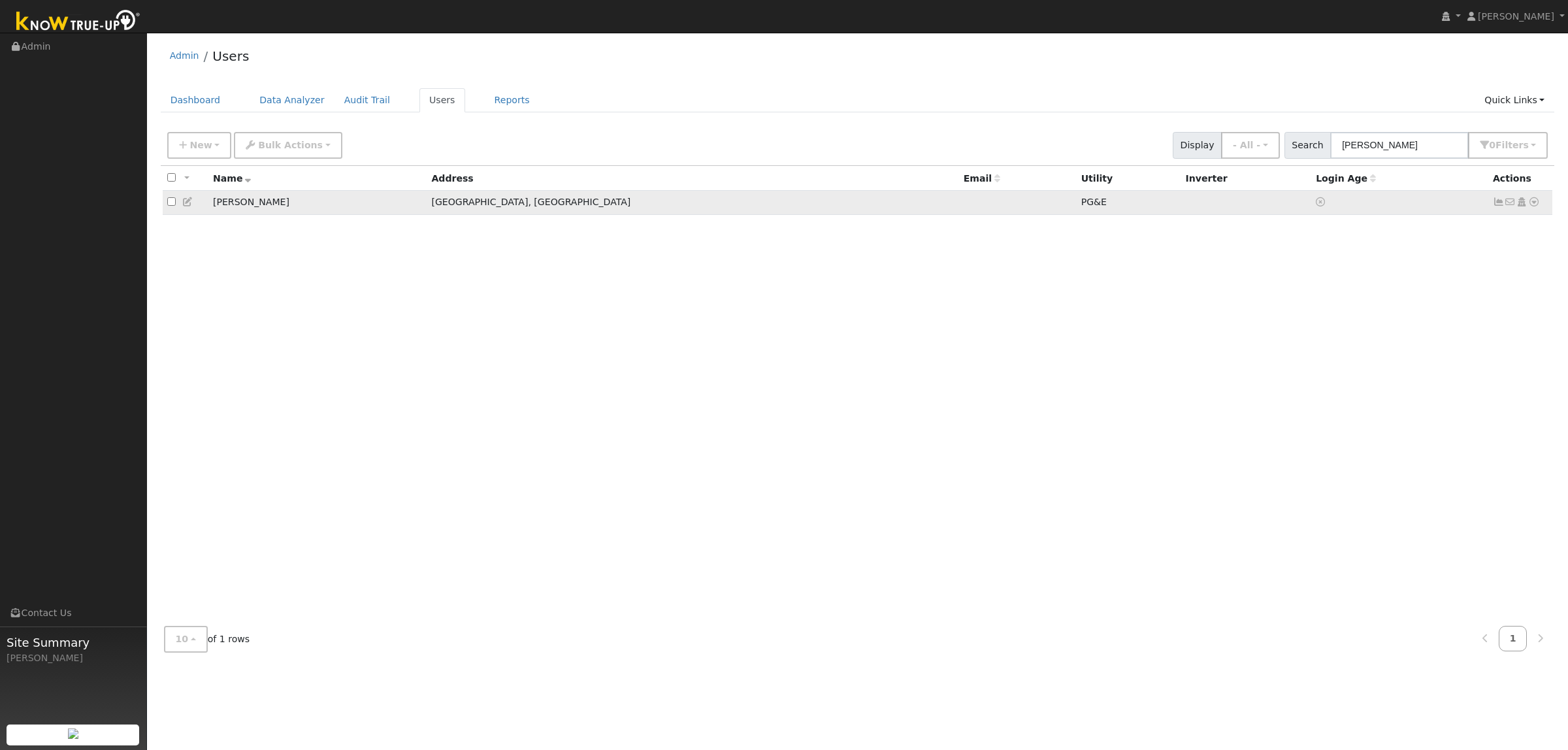
click at [1534, 203] on icon at bounding box center [1534, 202] width 12 height 9
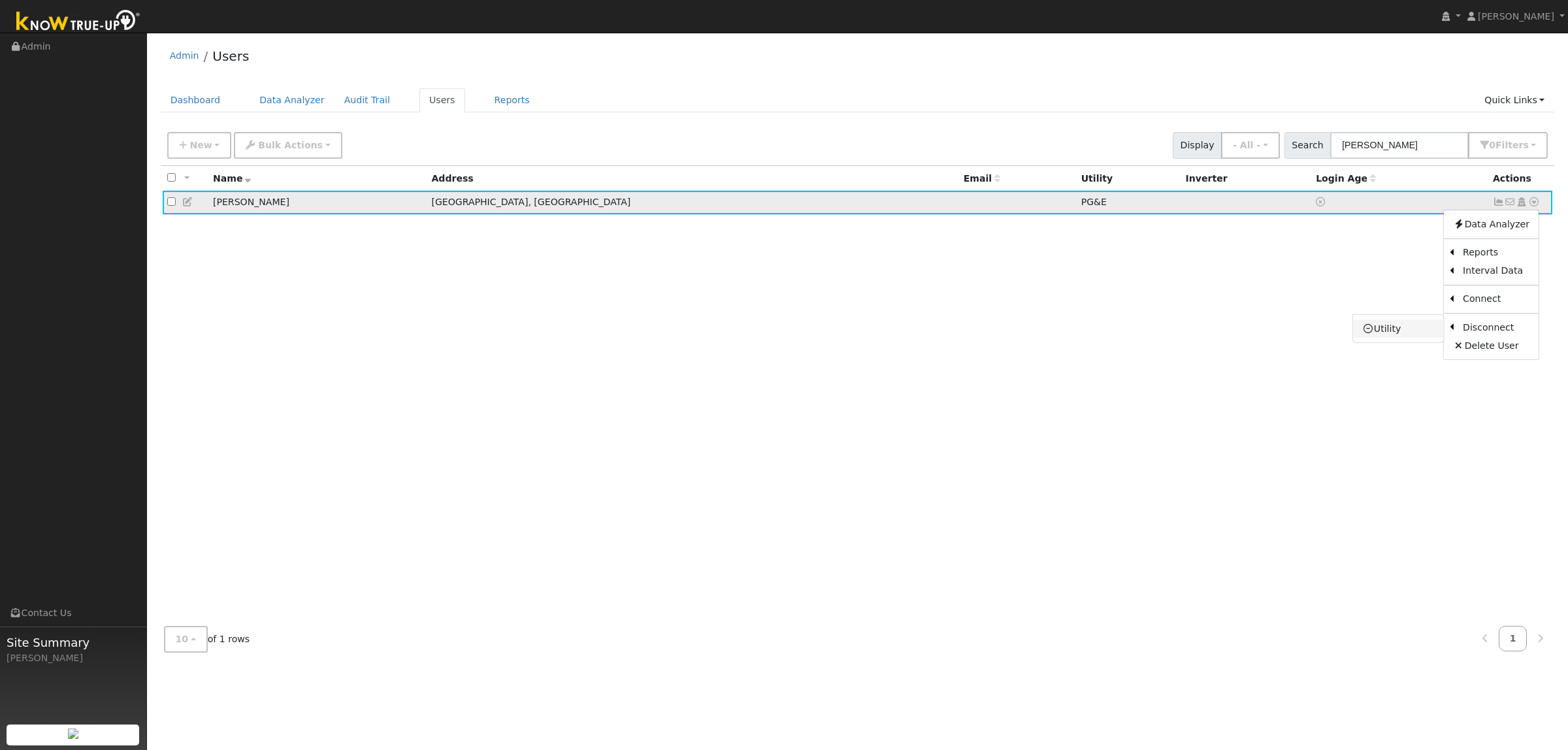
click at [1395, 332] on link "Utility" at bounding box center [1398, 328] width 91 height 18
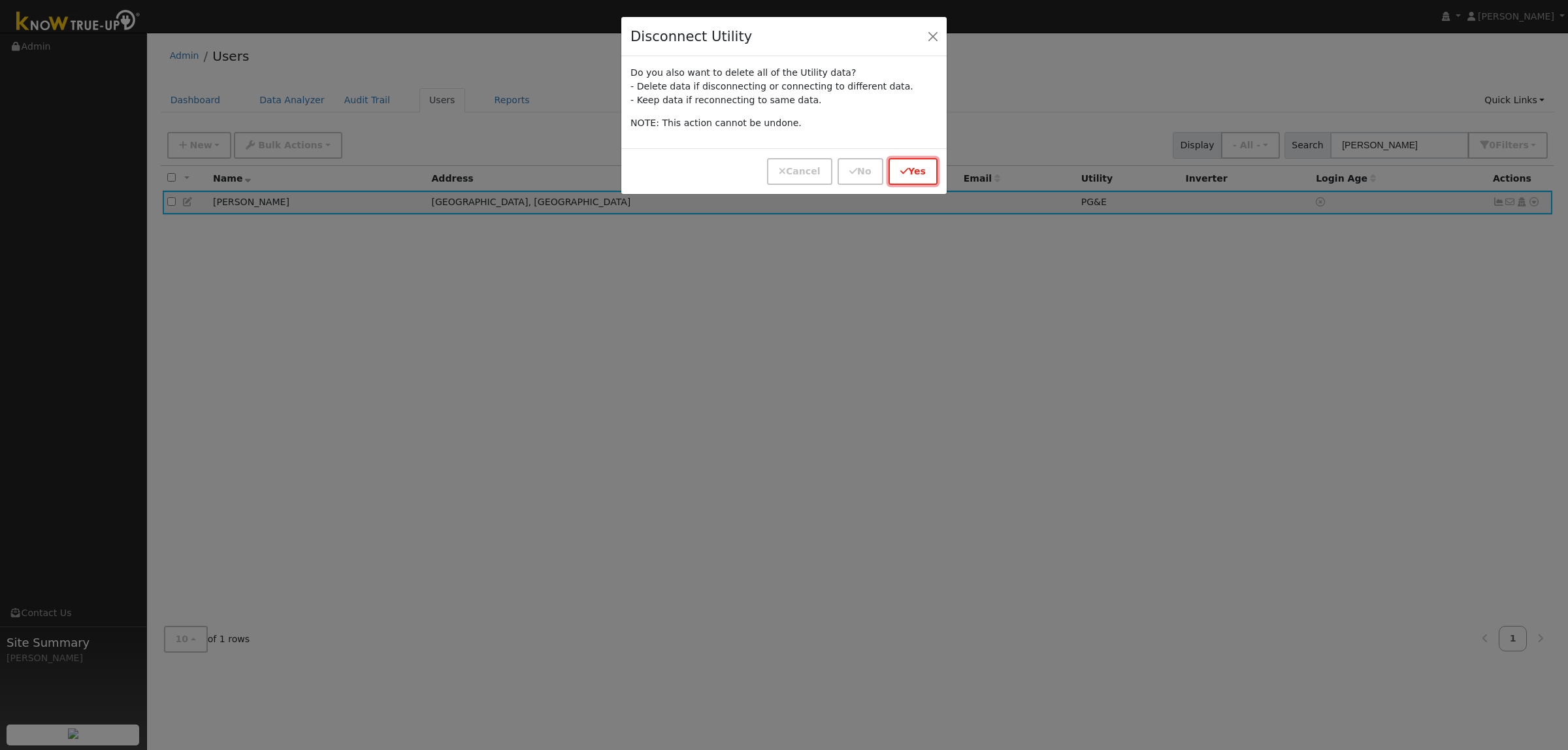
click at [908, 172] on icon "button" at bounding box center [904, 171] width 8 height 9
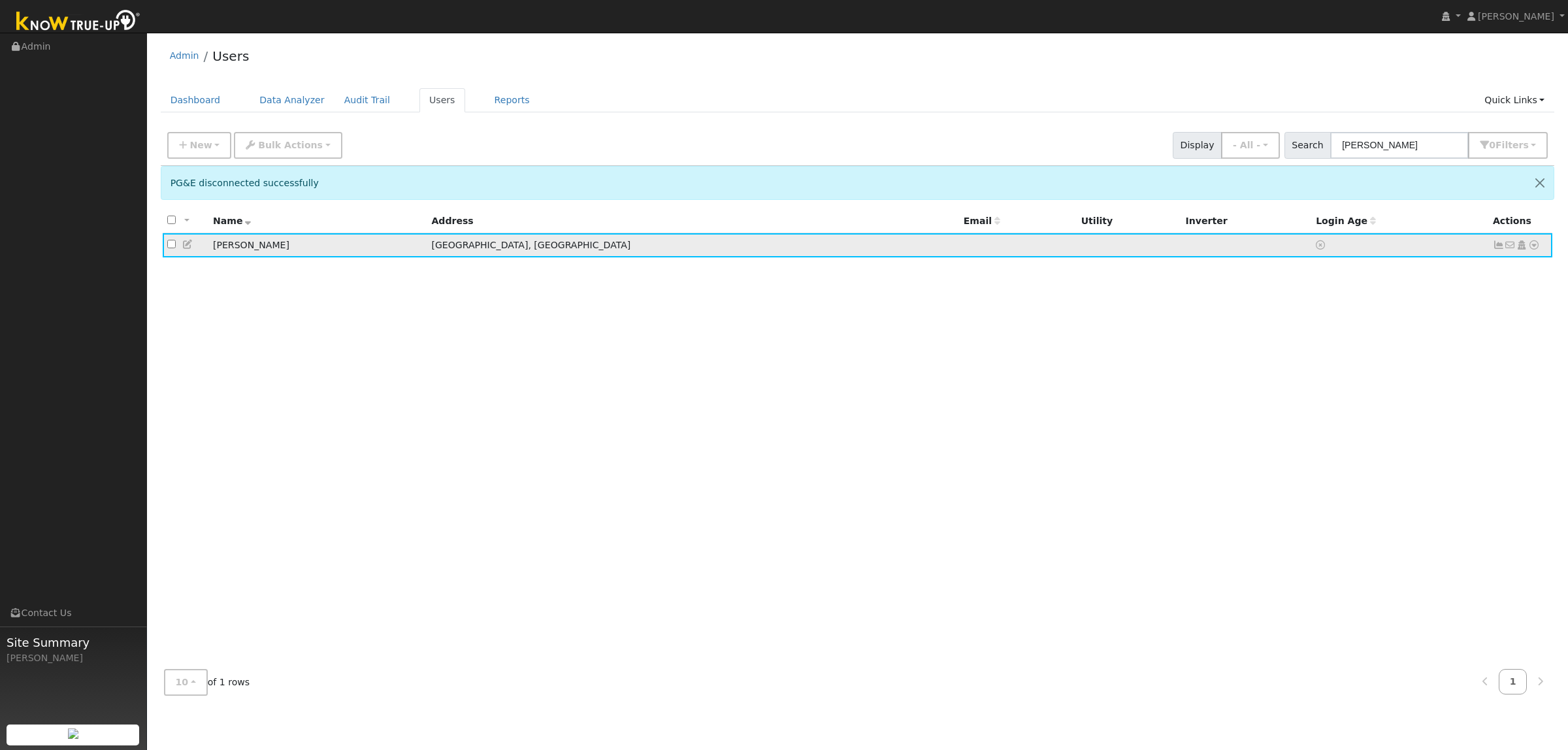
click at [1535, 246] on icon at bounding box center [1534, 245] width 12 height 9
click at [1390, 346] on link "Utility" at bounding box center [1398, 343] width 91 height 18
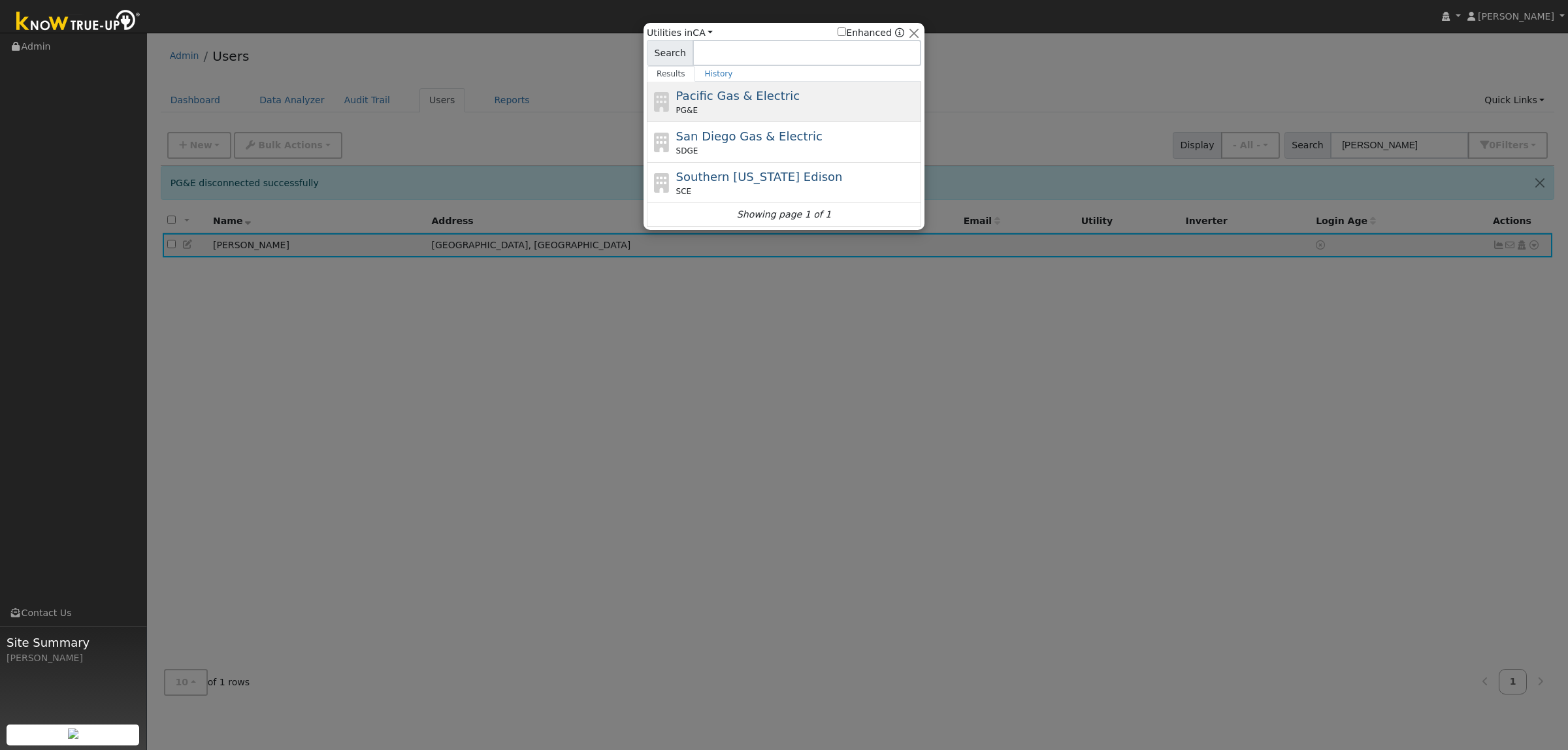
click at [769, 105] on div "Pacific Gas & Electric PG&E" at bounding box center [797, 102] width 242 height 30
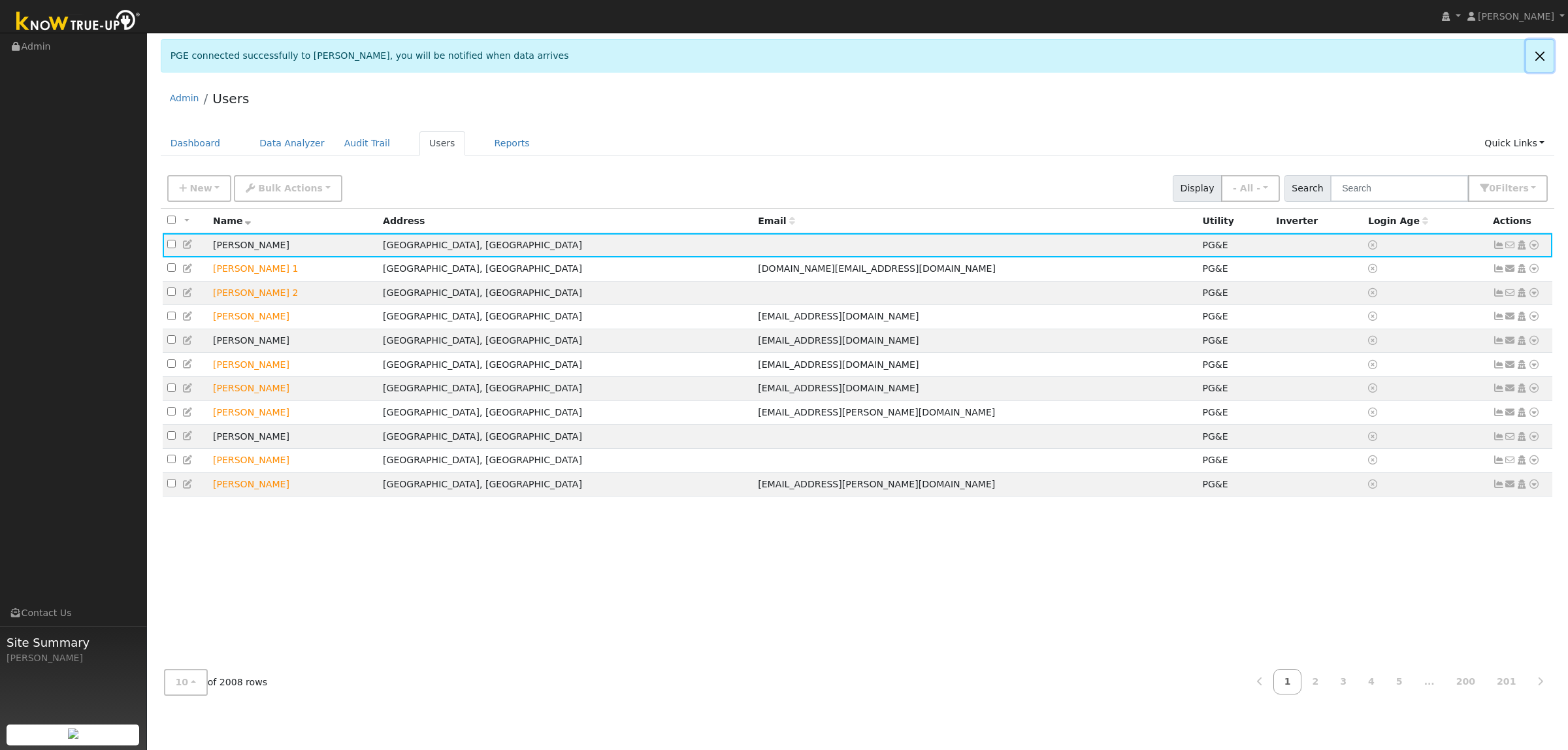
click at [1253, 62] on link at bounding box center [1540, 56] width 27 height 32
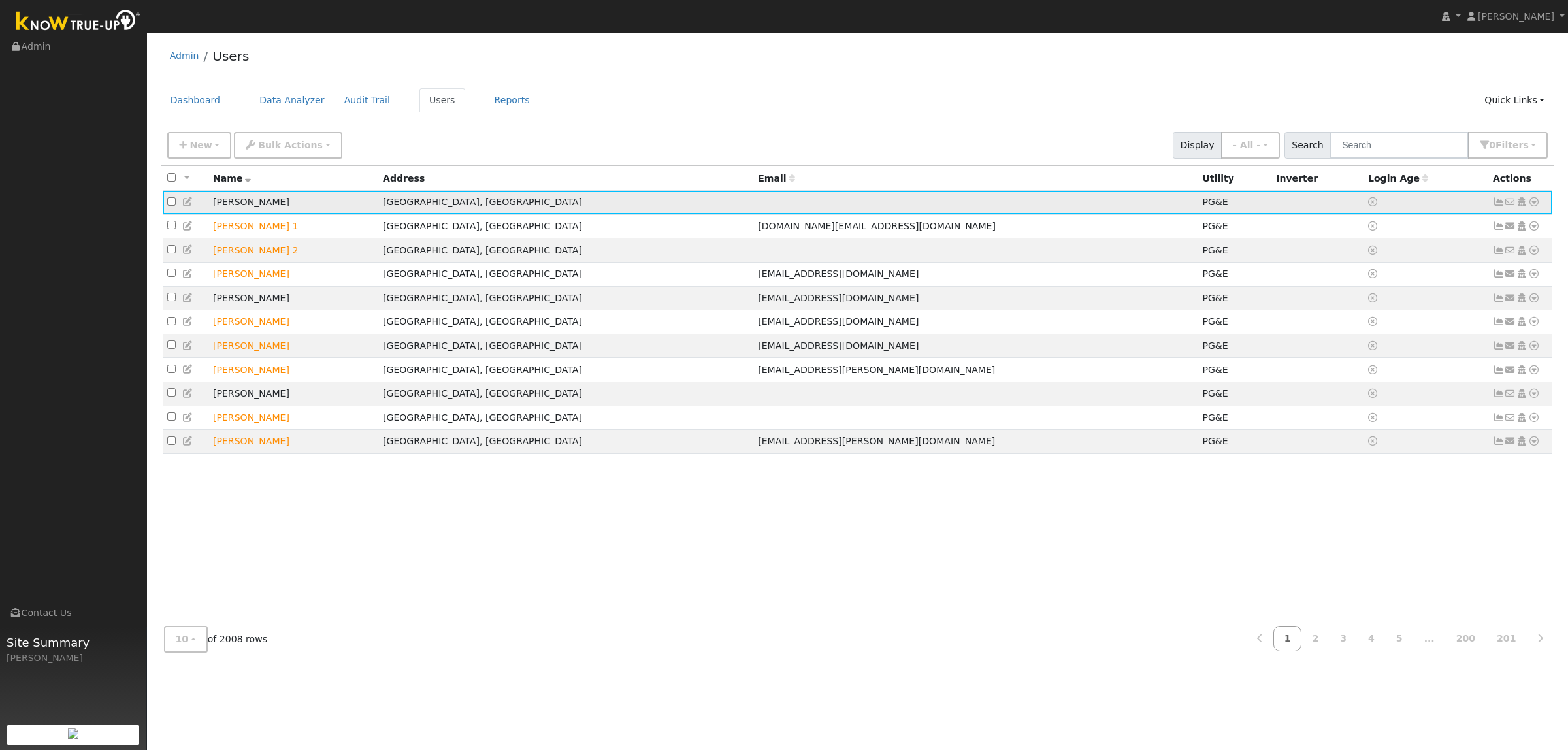
click at [1253, 201] on icon at bounding box center [1534, 202] width 12 height 9
click at [1253, 257] on link "Scenario" at bounding box center [1395, 254] width 97 height 18
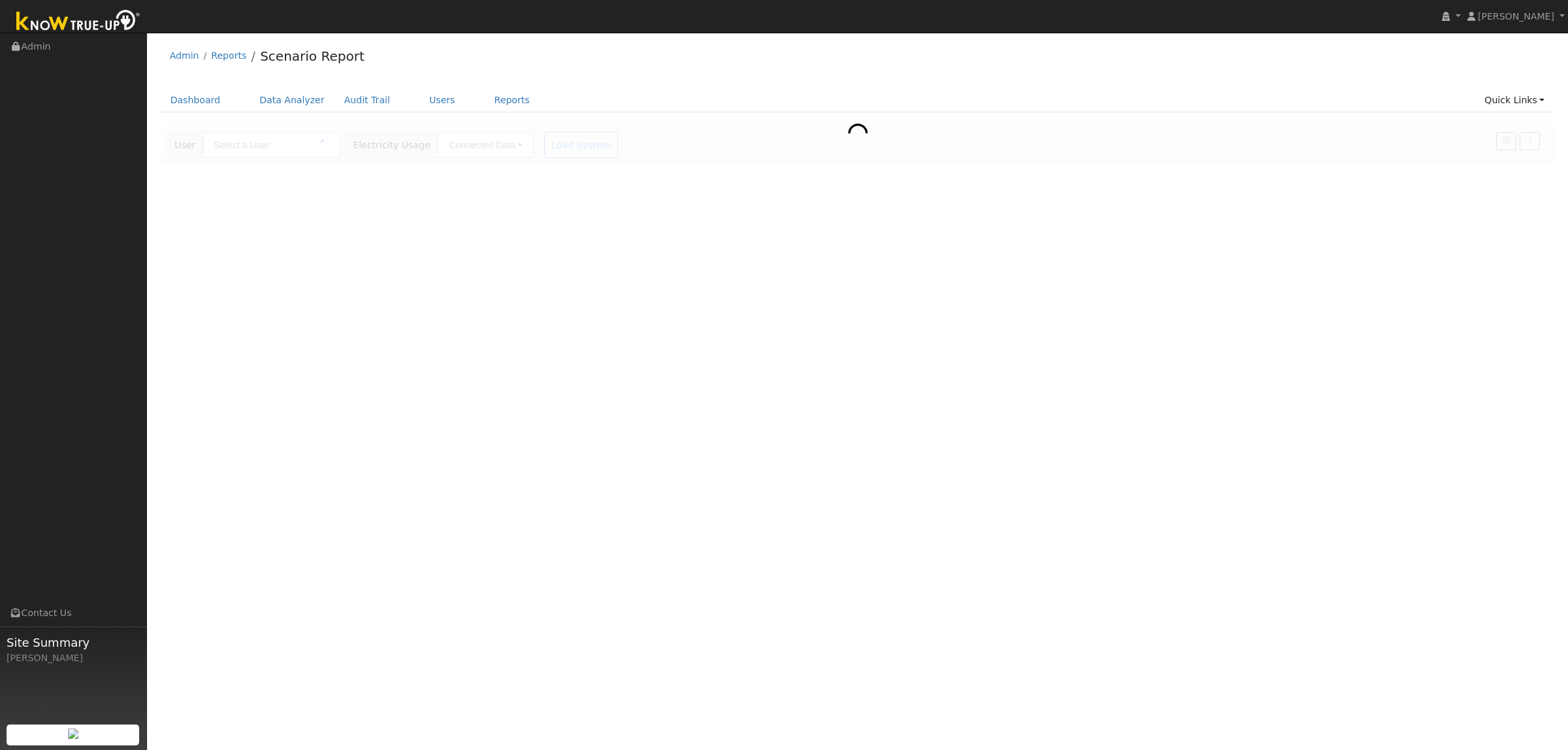
type input "[PERSON_NAME]"
